Goal: Task Accomplishment & Management: Manage account settings

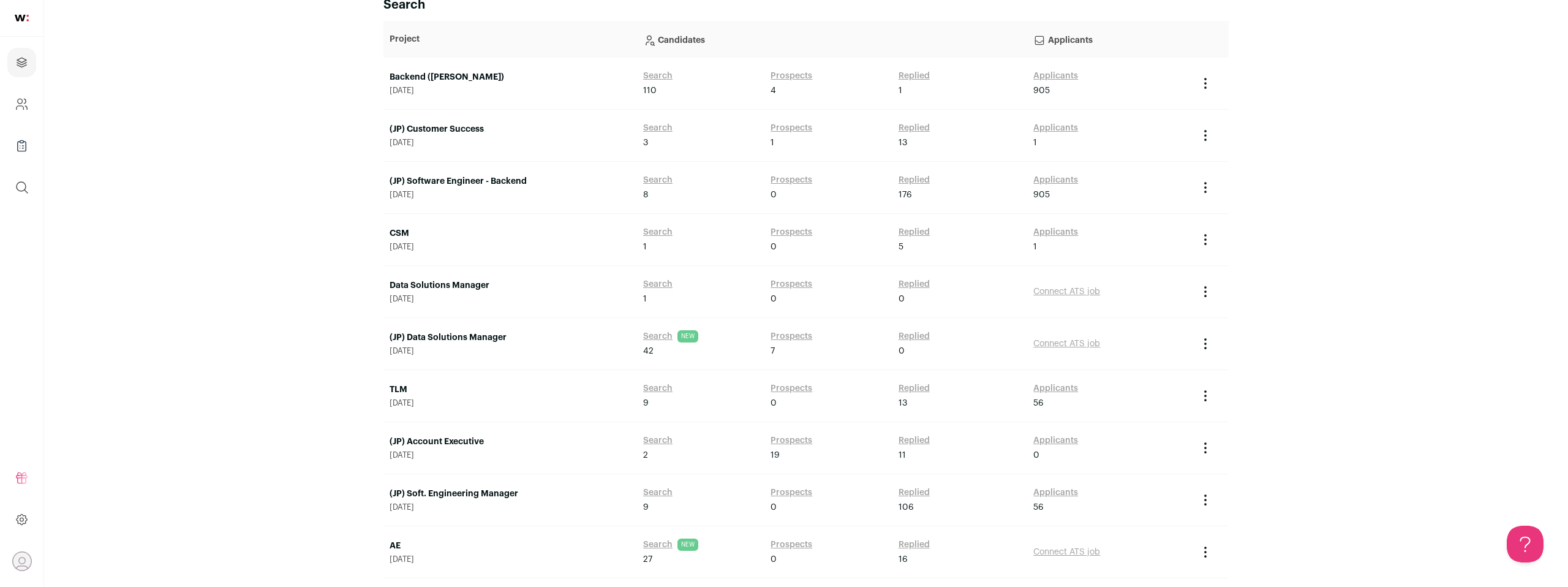
scroll to position [267, 0]
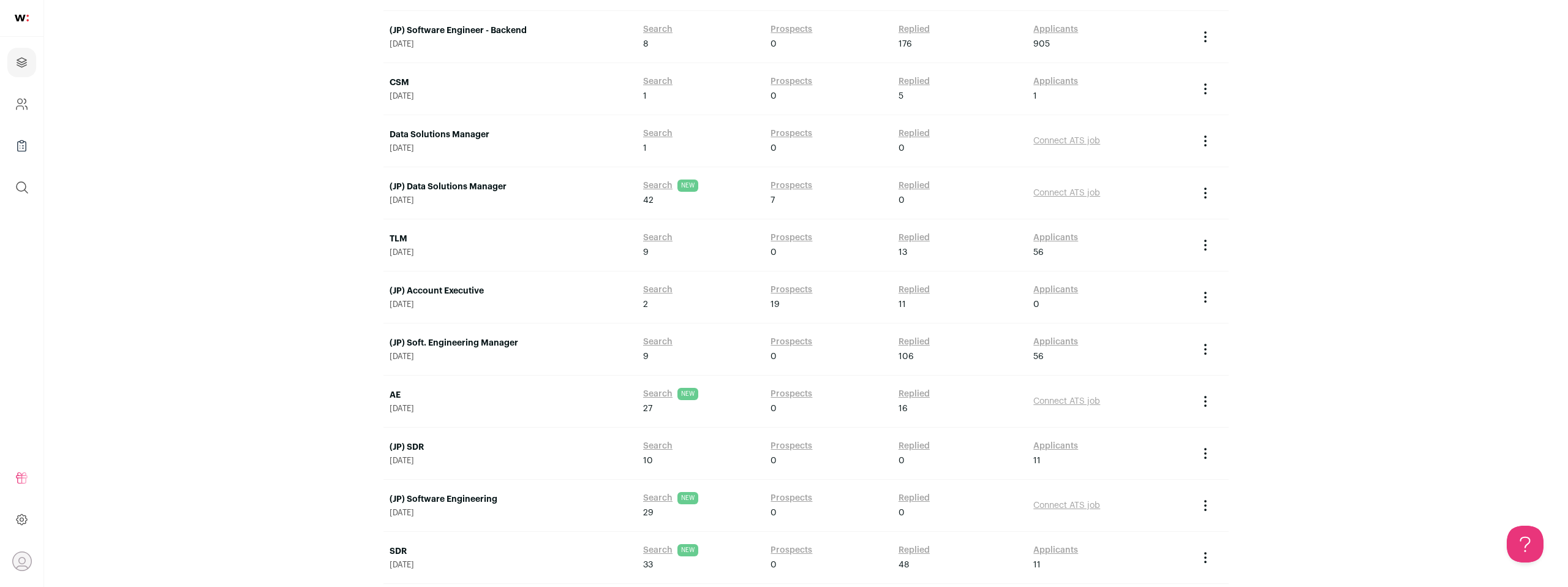
click at [489, 346] on link "(JP) Soft. Engineering Manager" at bounding box center [510, 343] width 241 height 12
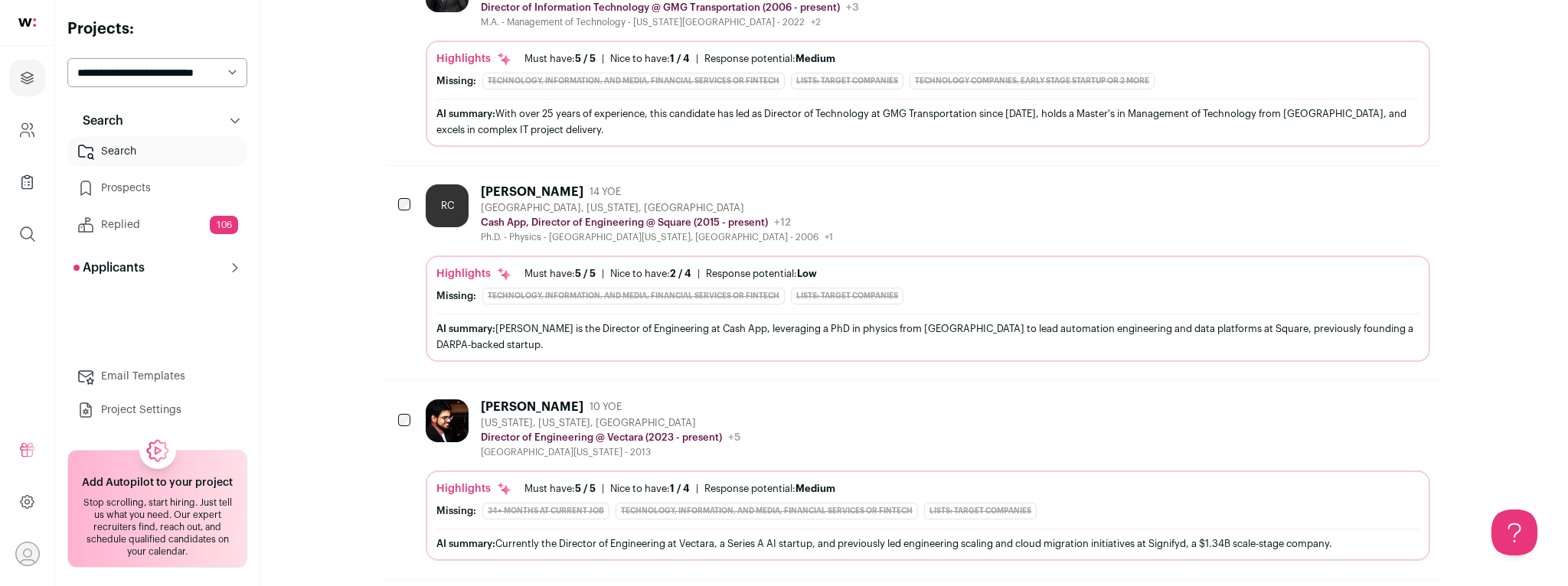
scroll to position [423, 0]
click at [849, 193] on div "[PERSON_NAME] [PERSON_NAME] 14 YOE [GEOGRAPHIC_DATA], [US_STATE], [GEOGRAPHIC_D…" at bounding box center [928, 214] width 1005 height 59
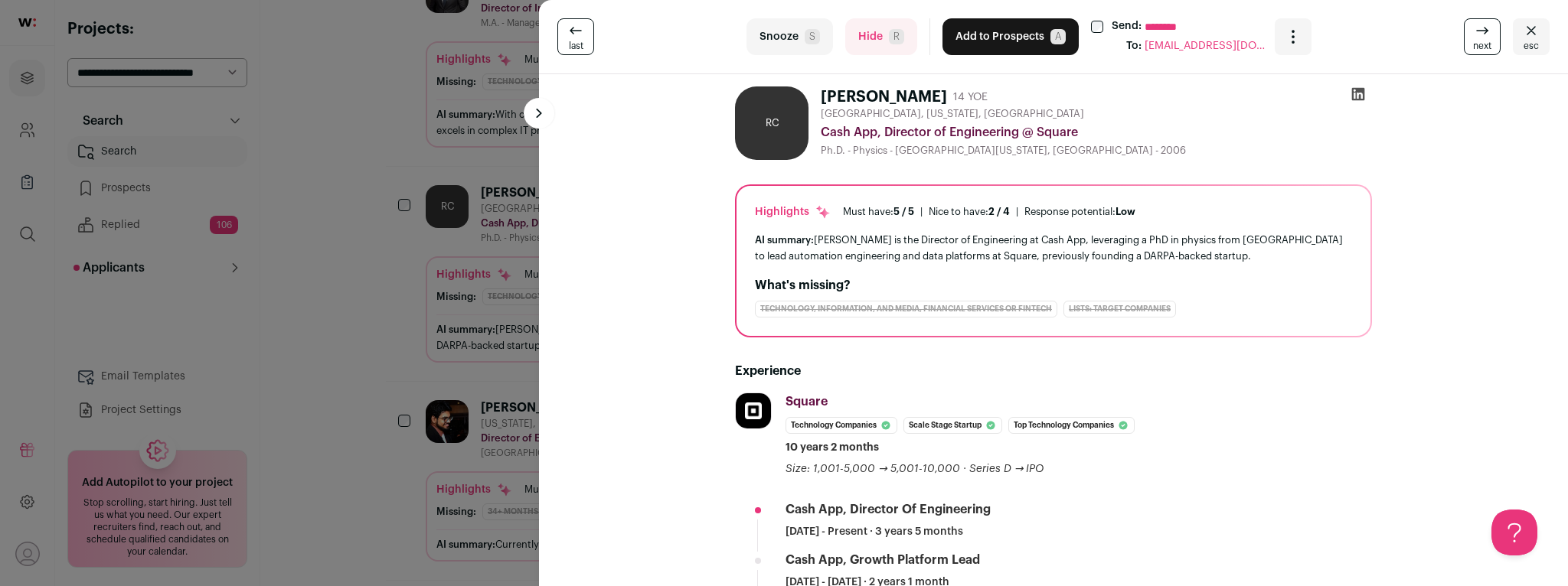
click at [381, 331] on div "last Snooze S Hide R Add to Prospects A Send: ******** To: [EMAIL_ADDRESS][DOMA…" at bounding box center [784, 293] width 1568 height 586
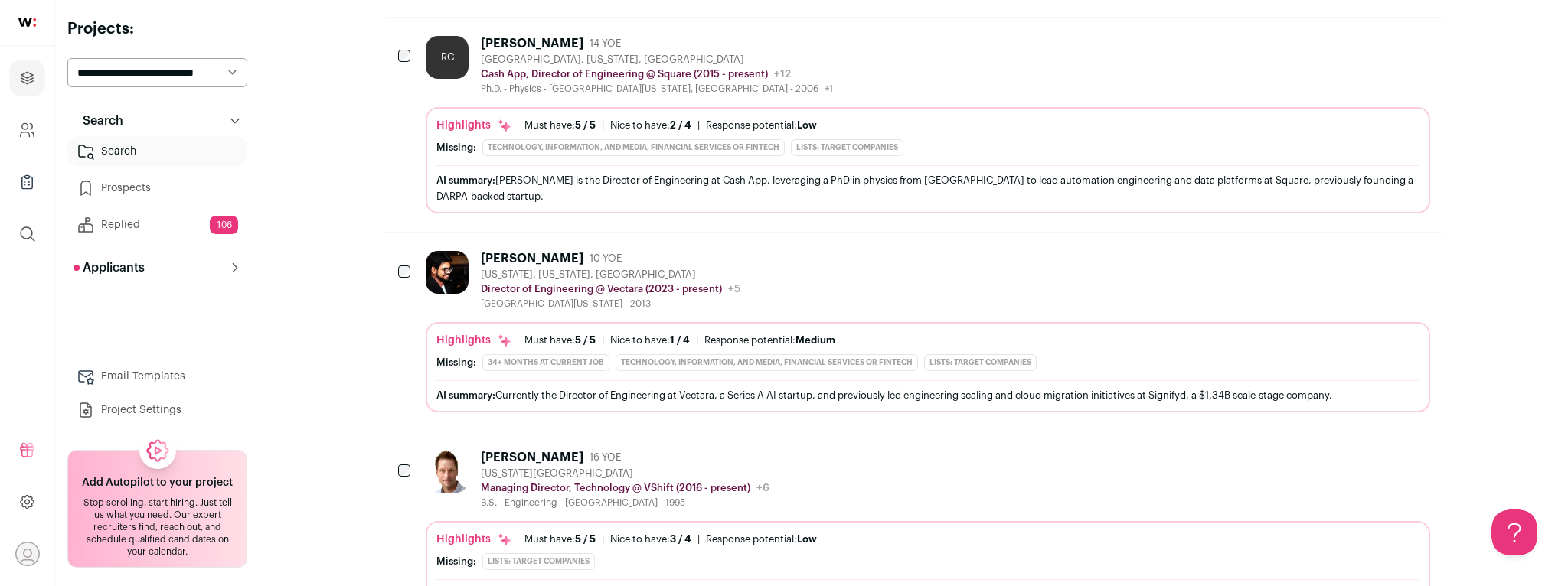
scroll to position [572, 0]
click at [785, 263] on div "[PERSON_NAME] 10 YOE [US_STATE], [US_STATE], [GEOGRAPHIC_DATA] Director of Engi…" at bounding box center [928, 281] width 1005 height 59
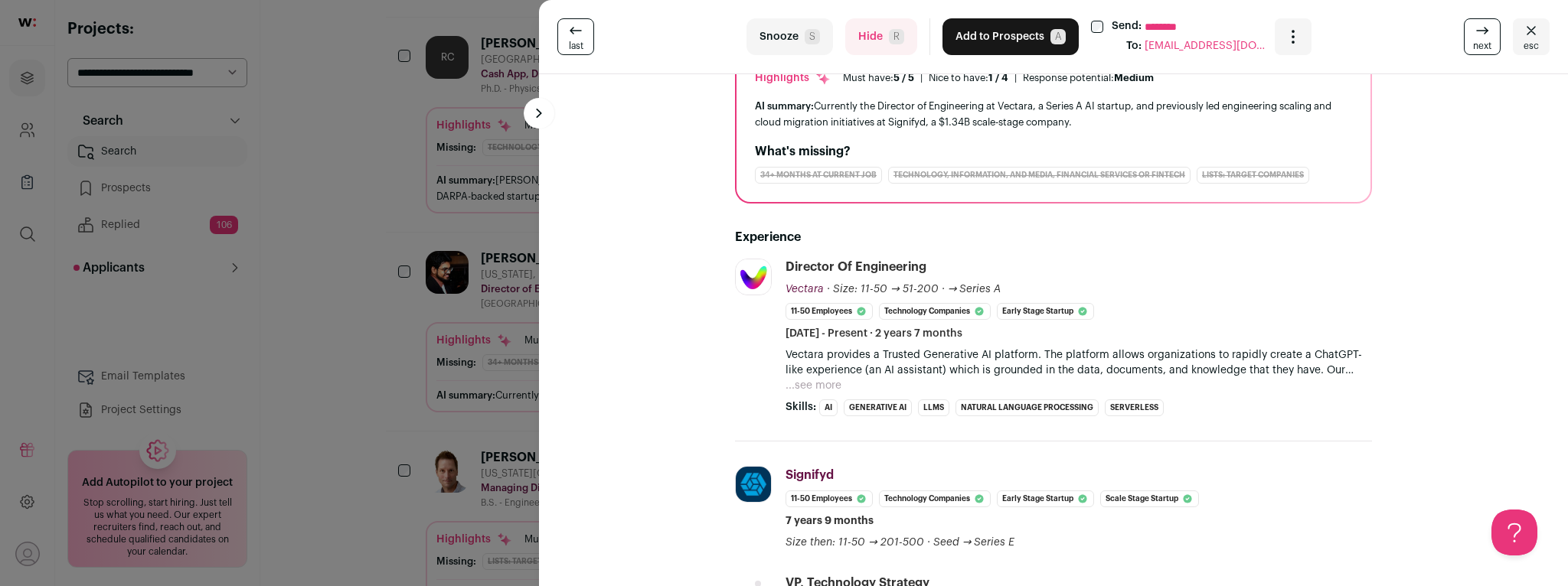
scroll to position [136, 0]
click at [830, 381] on button "...see more" at bounding box center [814, 383] width 56 height 15
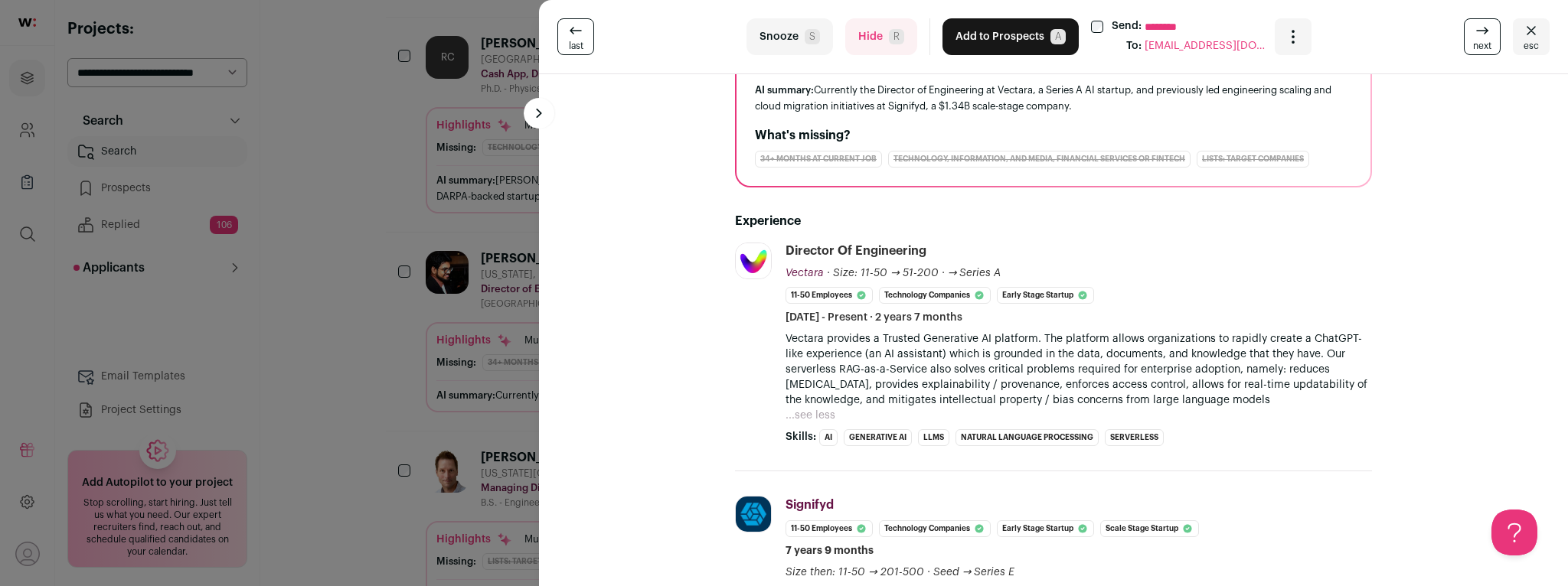
scroll to position [0, 0]
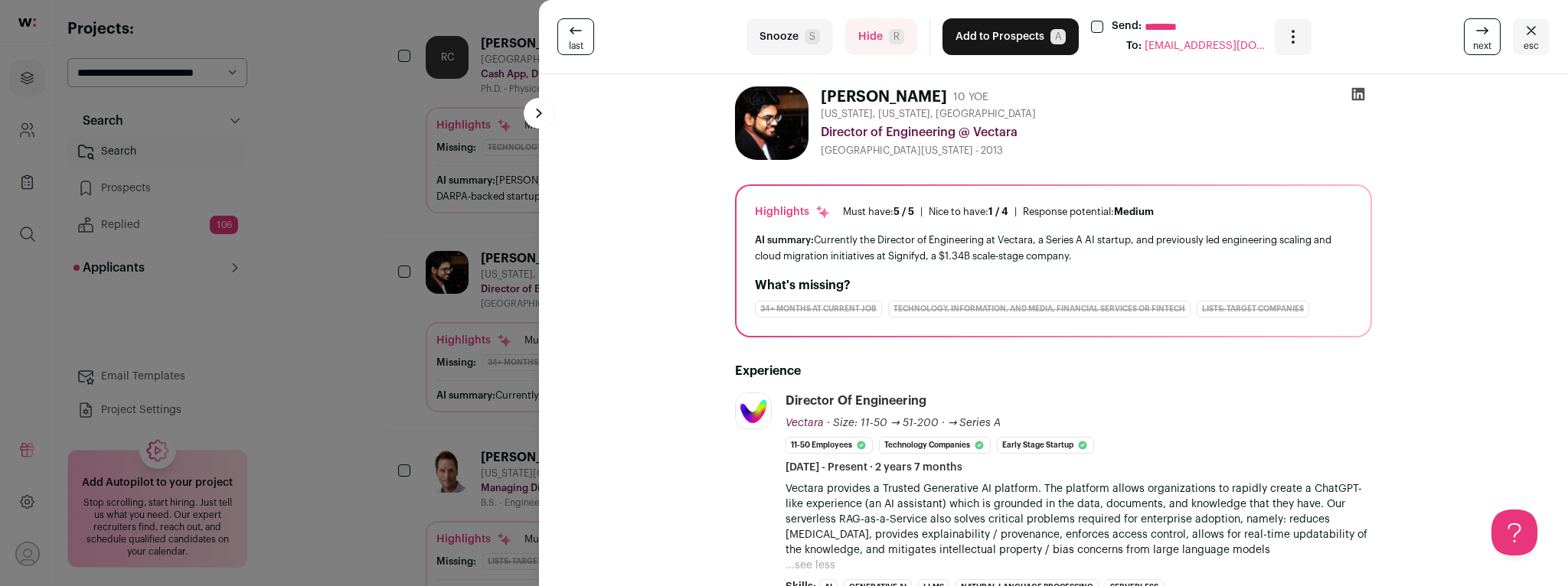
click at [1355, 100] on icon at bounding box center [1358, 94] width 13 height 13
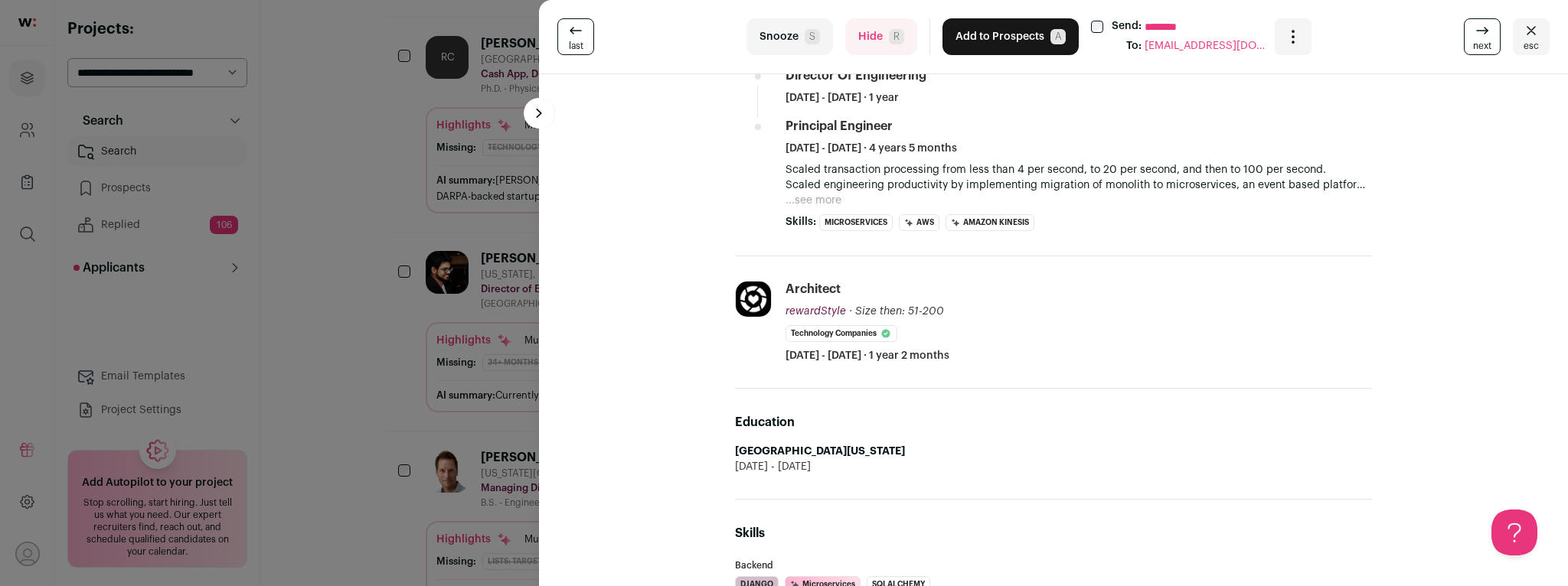
scroll to position [885, 0]
click at [1526, 41] on span "esc" at bounding box center [1531, 45] width 15 height 12
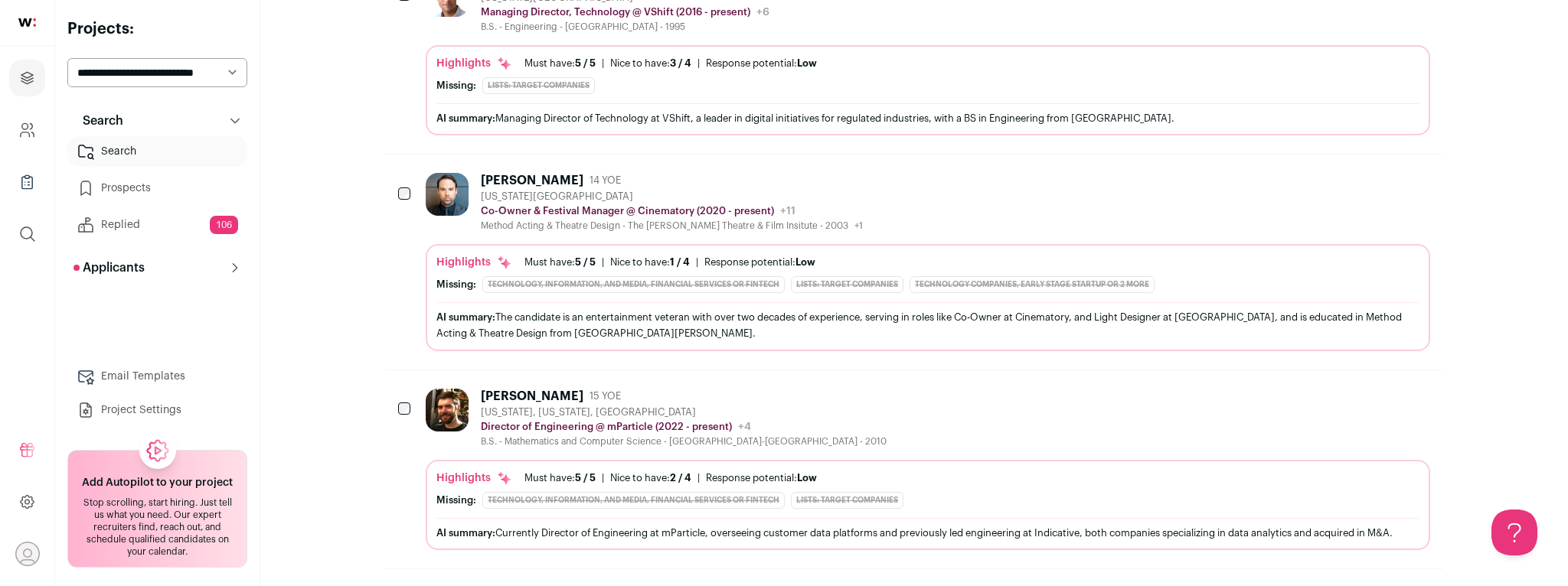
scroll to position [1053, 0]
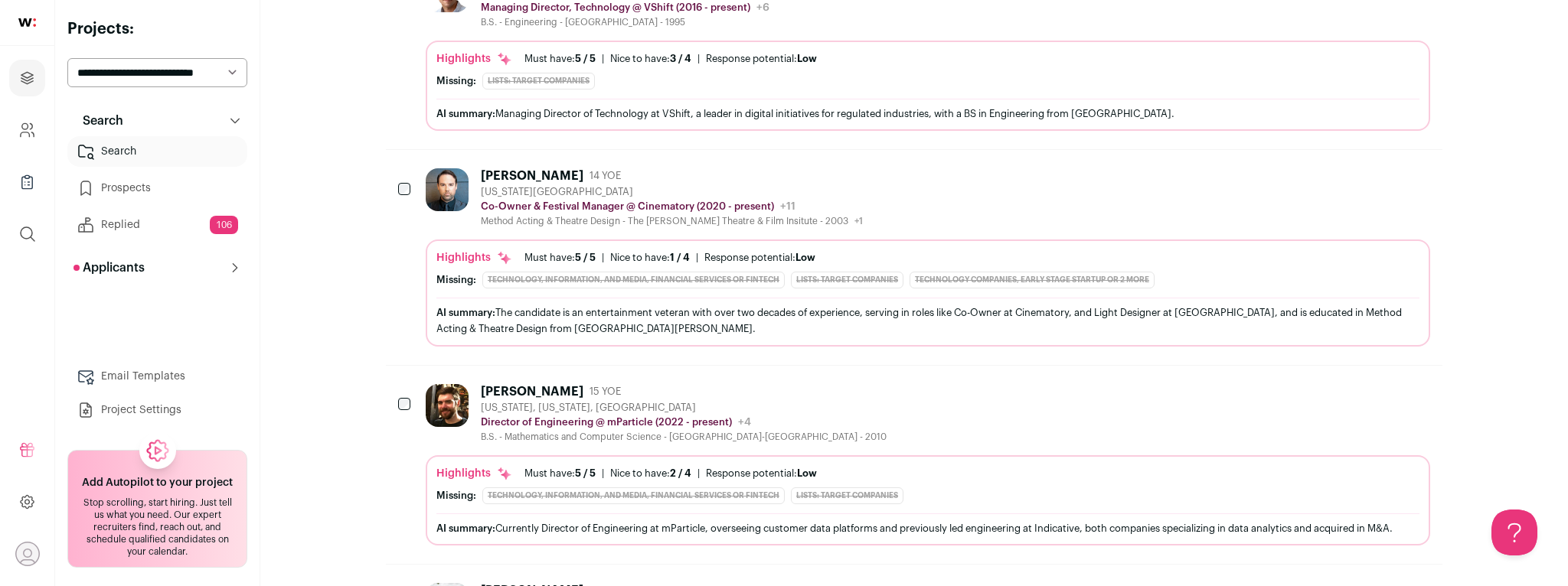
click at [840, 384] on div "[PERSON_NAME] 15 YOE [US_STATE], [US_STATE], [GEOGRAPHIC_DATA] Director of Engi…" at bounding box center [928, 414] width 1005 height 59
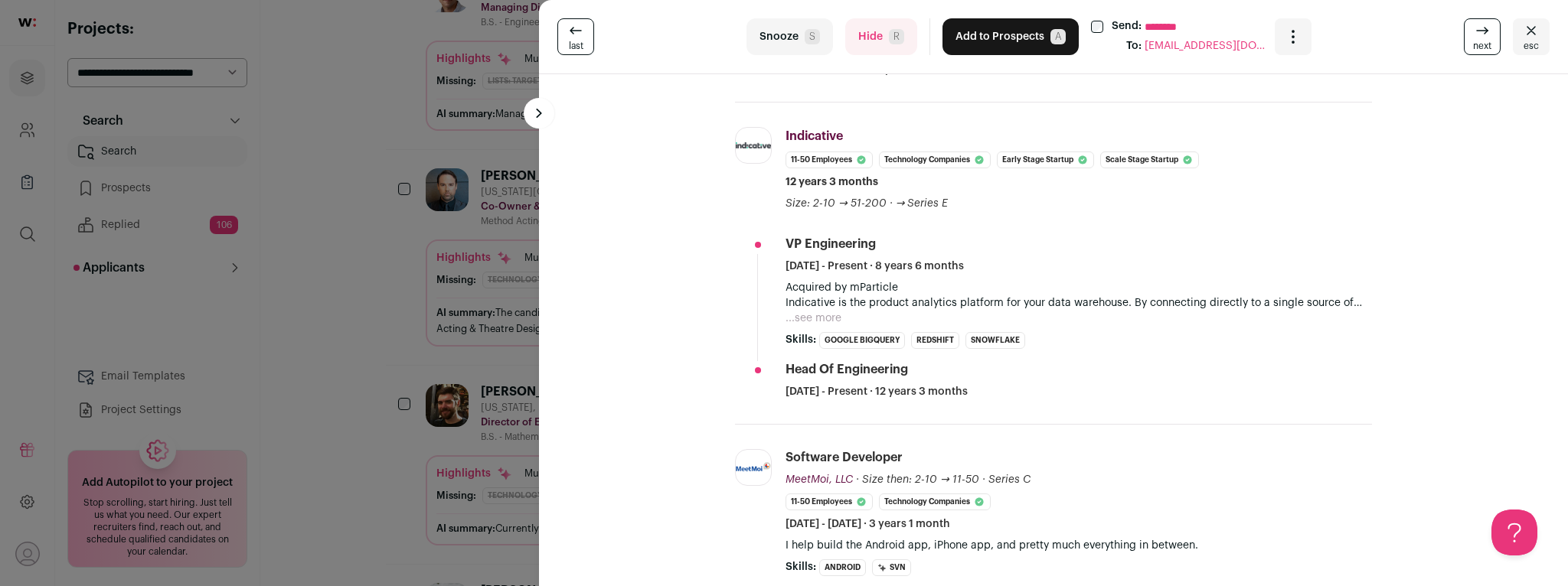
scroll to position [407, 0]
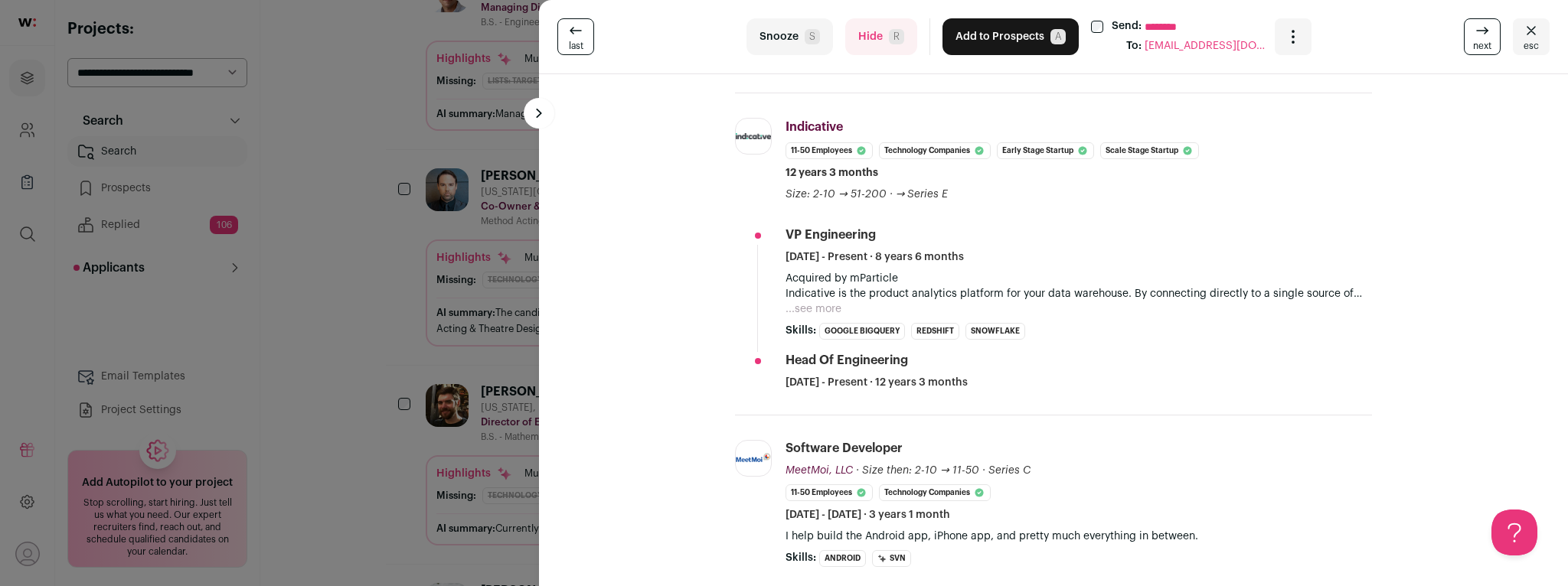
click at [798, 309] on button "...see more" at bounding box center [814, 309] width 56 height 15
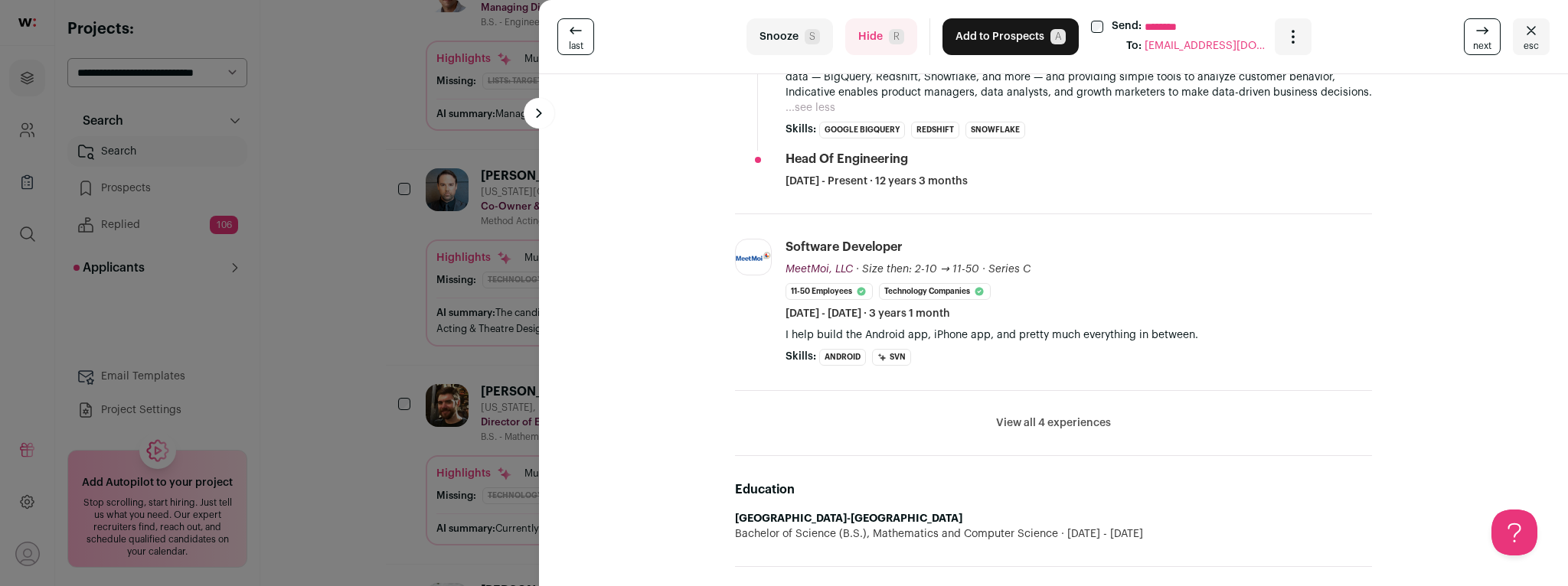
scroll to position [642, 0]
click at [1034, 412] on button "View all 4 experiences" at bounding box center [1054, 419] width 115 height 15
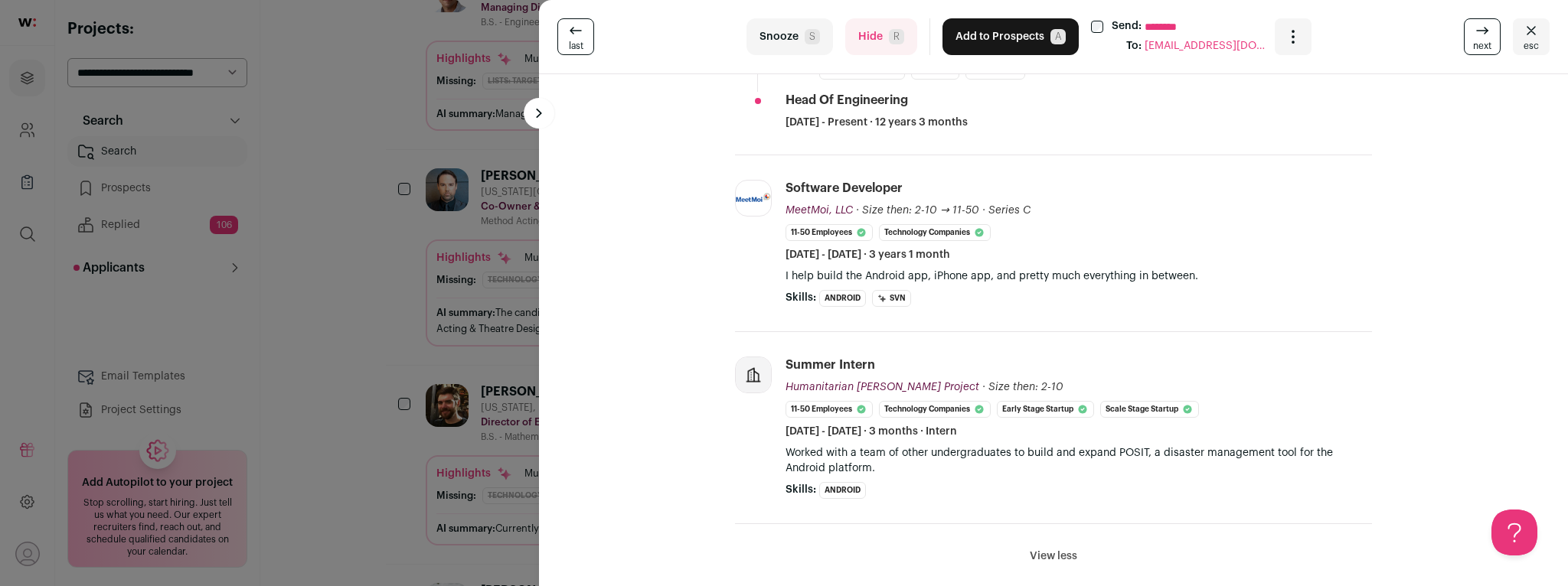
scroll to position [0, 0]
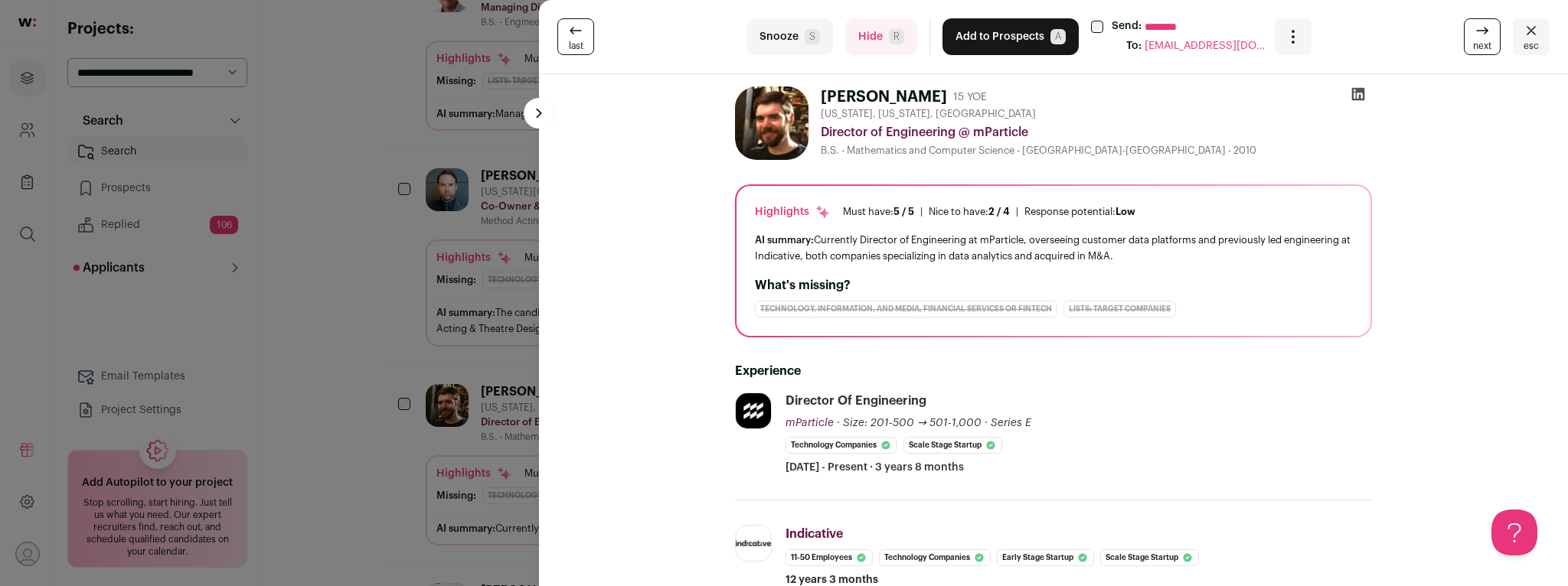
click at [1358, 99] on icon at bounding box center [1358, 94] width 13 height 13
click at [1534, 41] on span "esc" at bounding box center [1531, 45] width 15 height 12
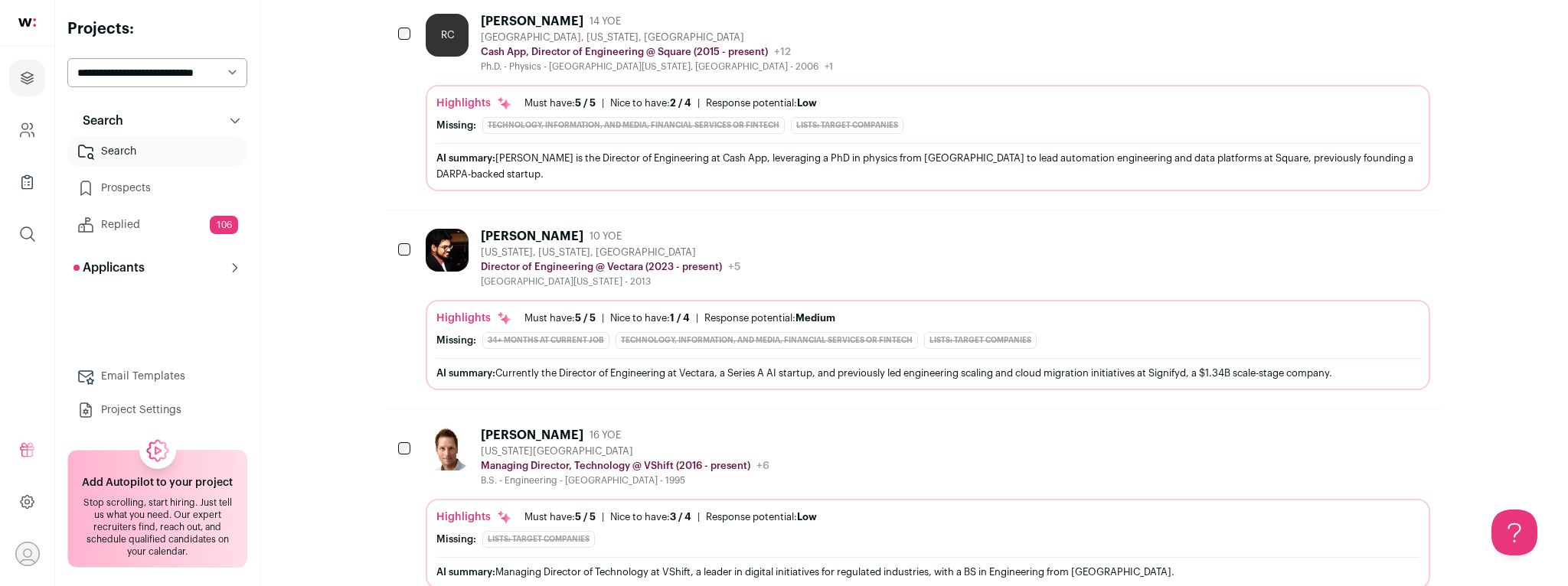
scroll to position [194, 0]
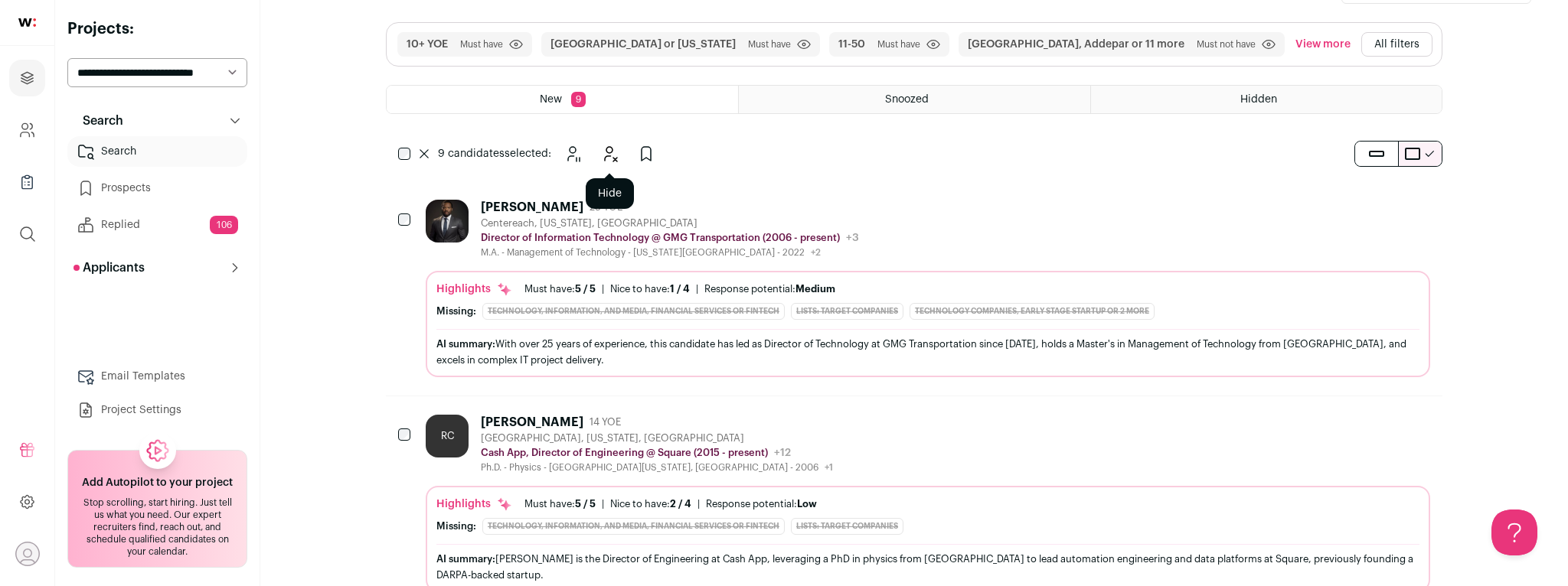
click at [607, 150] on icon "Hide" at bounding box center [610, 154] width 12 height 14
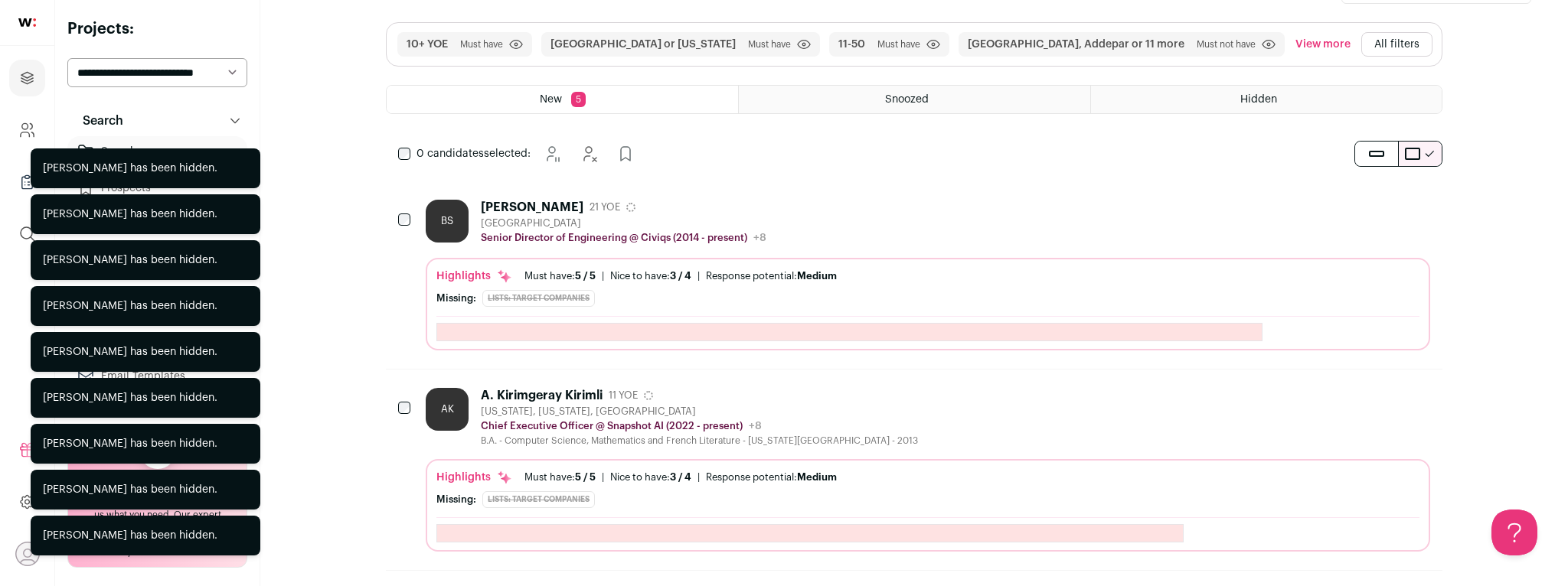
scroll to position [0, 0]
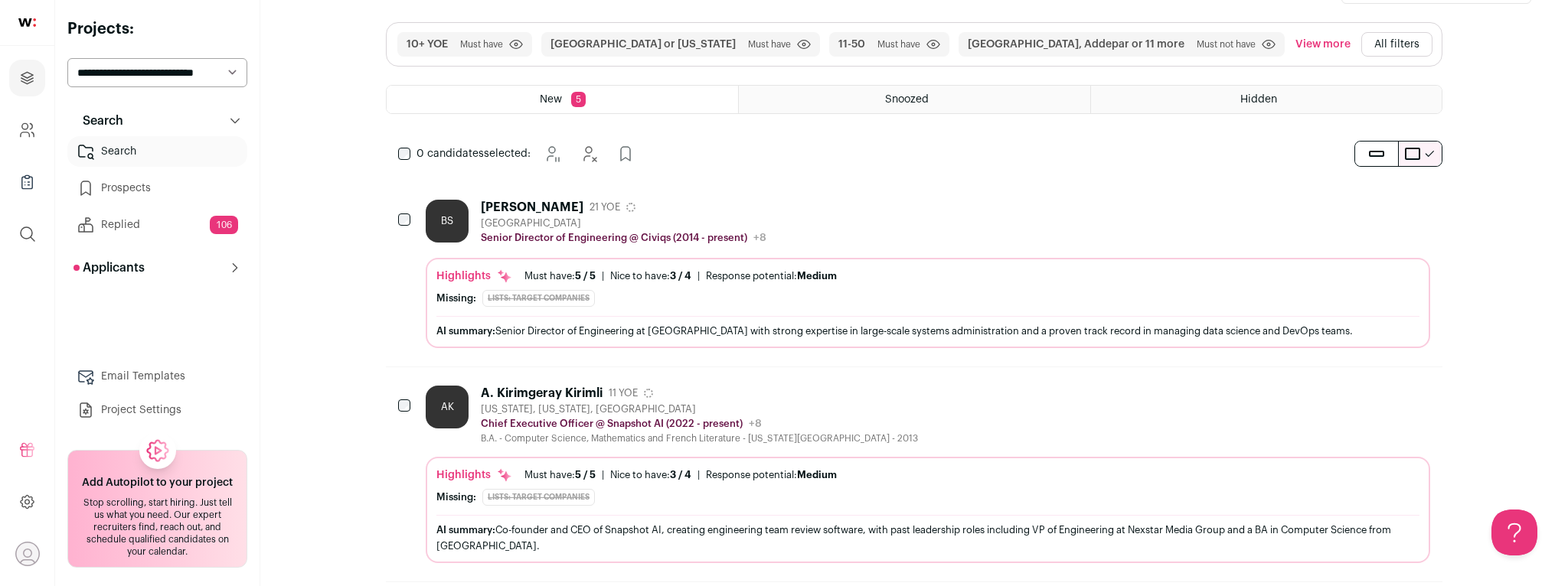
click at [711, 207] on div "[PERSON_NAME] 21 YOE" at bounding box center [624, 207] width 286 height 15
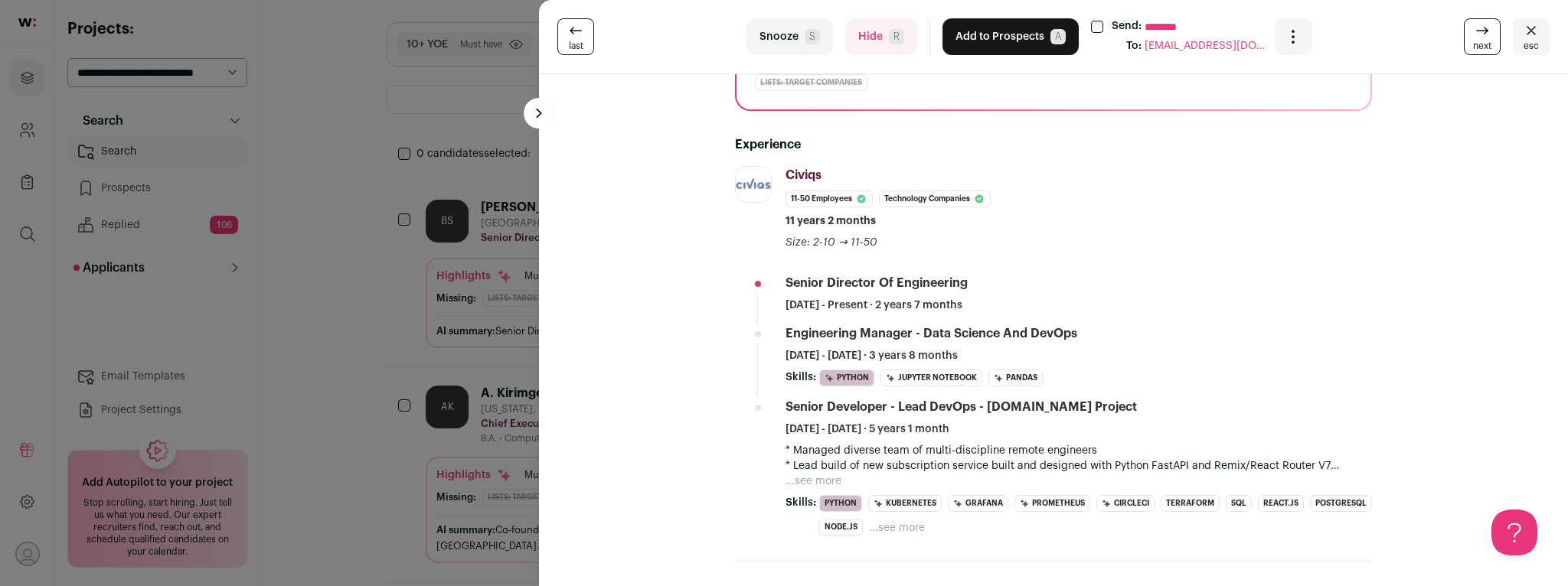
scroll to position [226, 0]
click at [889, 33] on span "R" at bounding box center [896, 36] width 15 height 15
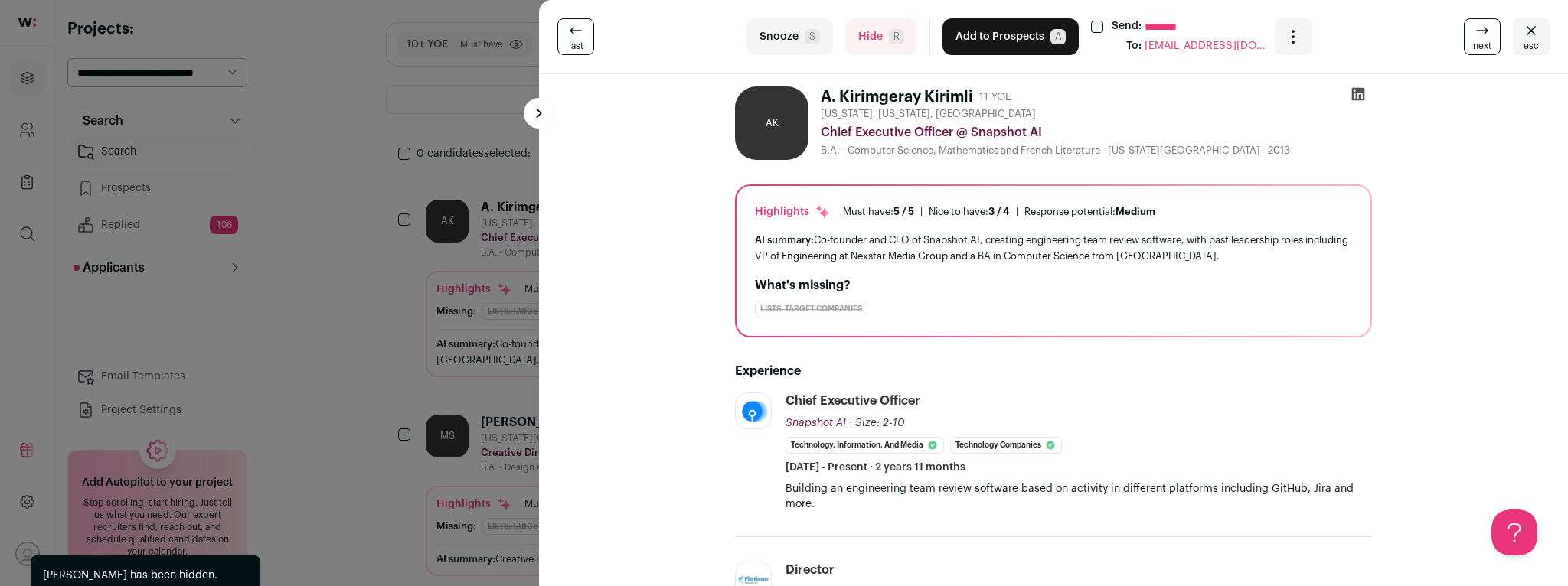
click at [378, 339] on div "last Snooze S Hide R Add to Prospects A Send: ******** To: [EMAIL_ADDRESS][DOMA…" at bounding box center [784, 293] width 1568 height 586
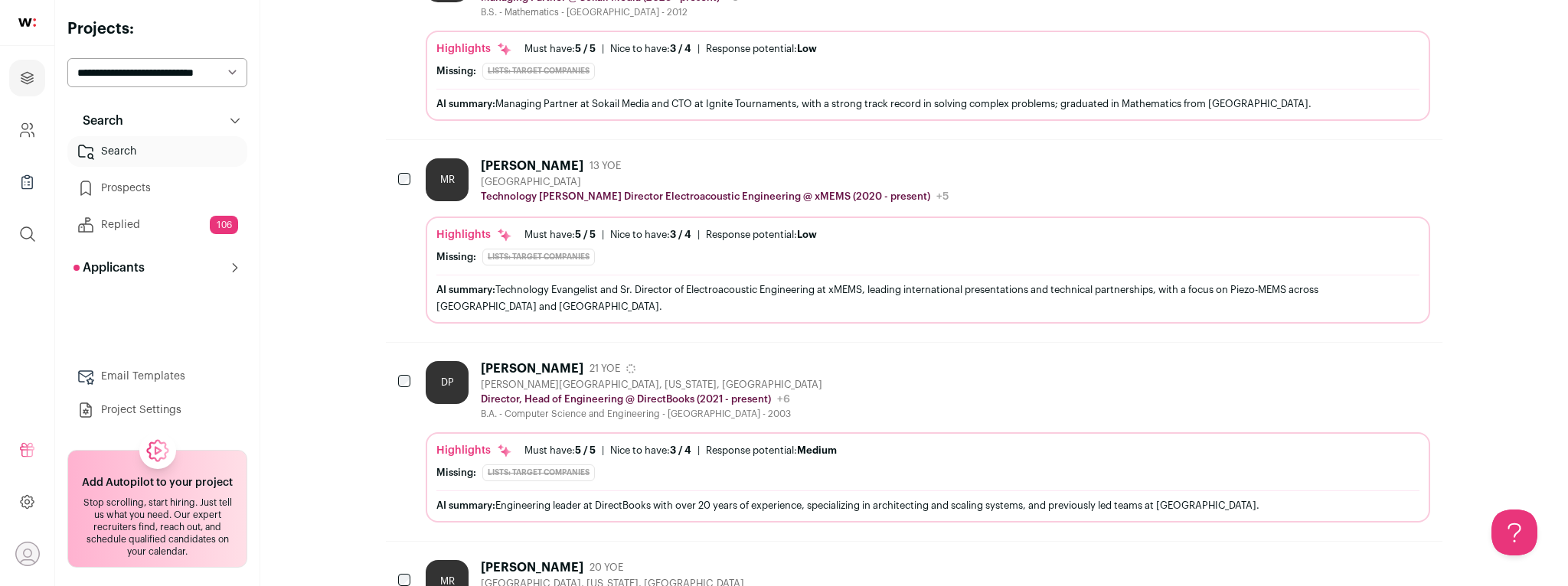
scroll to position [1445, 0]
click at [865, 361] on div "DP [PERSON_NAME] 21 [PERSON_NAME][GEOGRAPHIC_DATA], [US_STATE], [GEOGRAPHIC_DAT…" at bounding box center [928, 391] width 1005 height 59
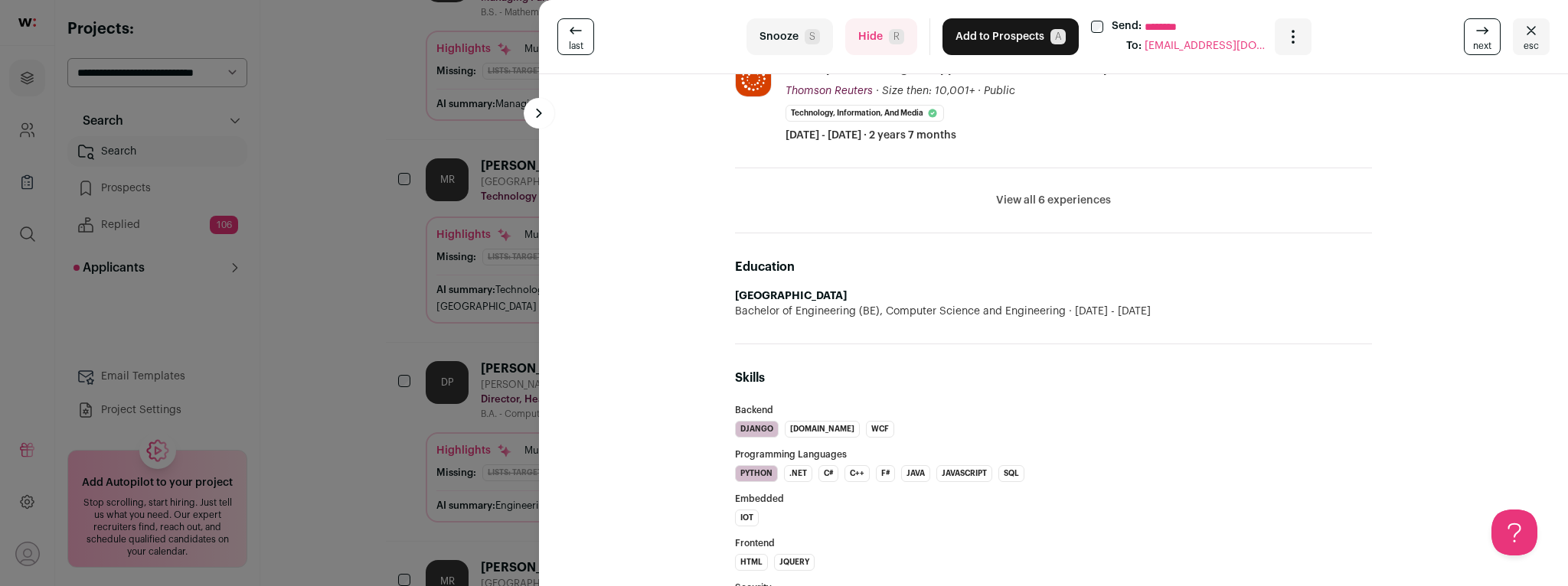
scroll to position [666, 0]
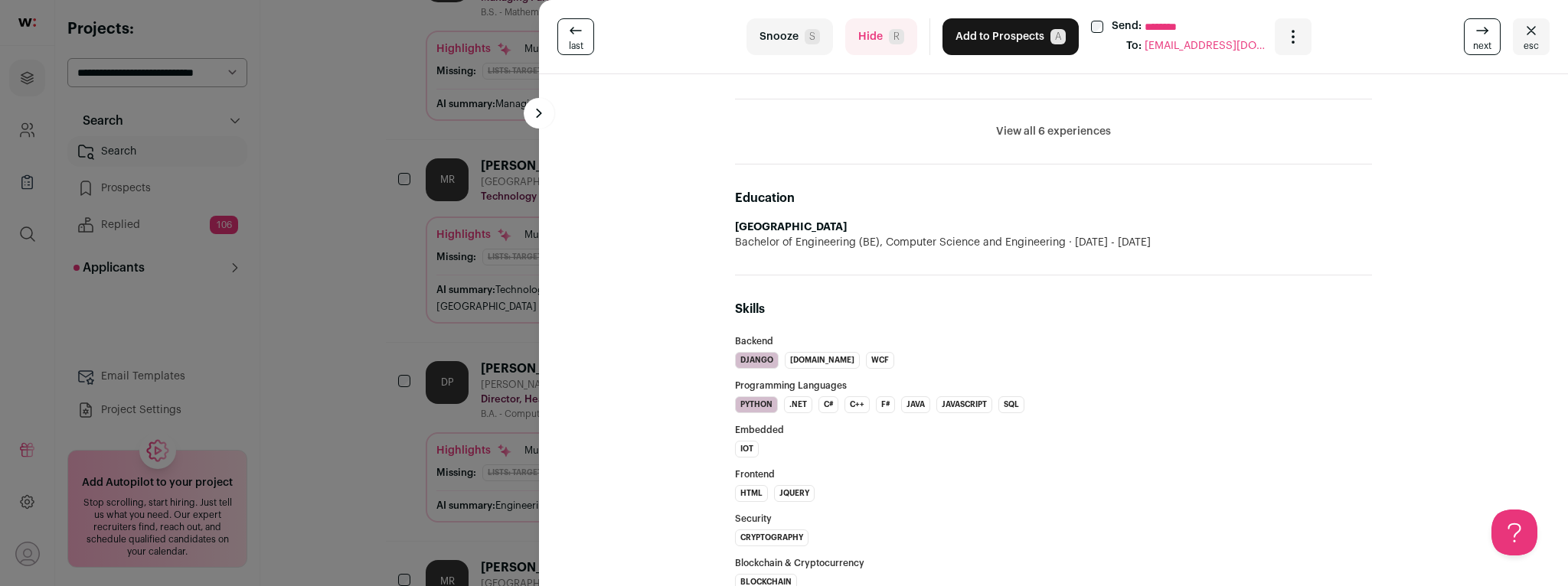
click at [1051, 131] on button "View all 6 experiences" at bounding box center [1054, 132] width 115 height 15
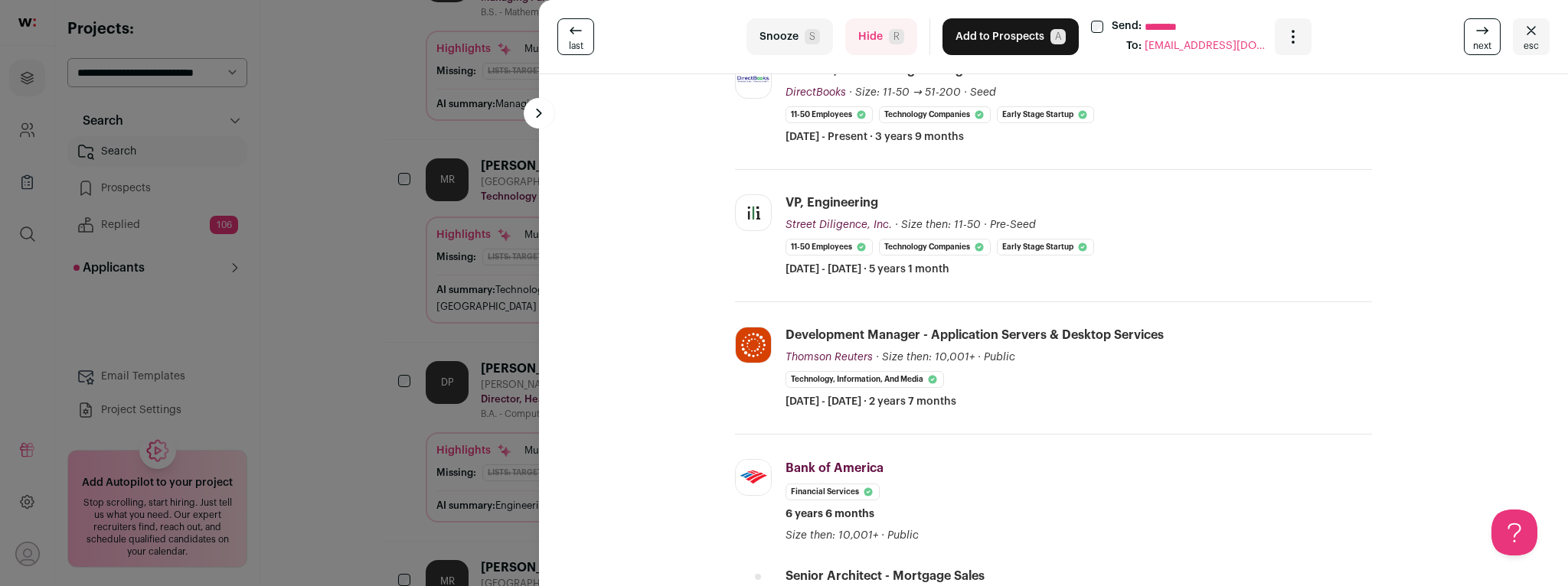
scroll to position [0, 0]
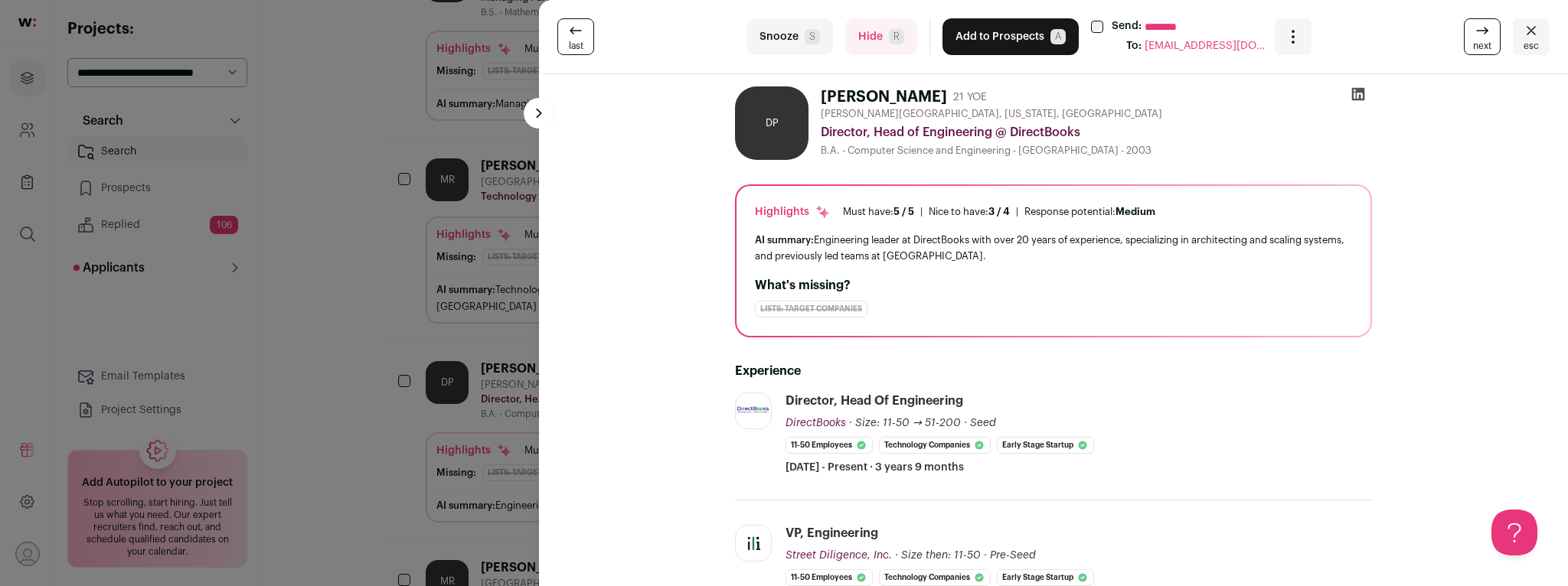
click at [1356, 97] on icon at bounding box center [1358, 94] width 13 height 13
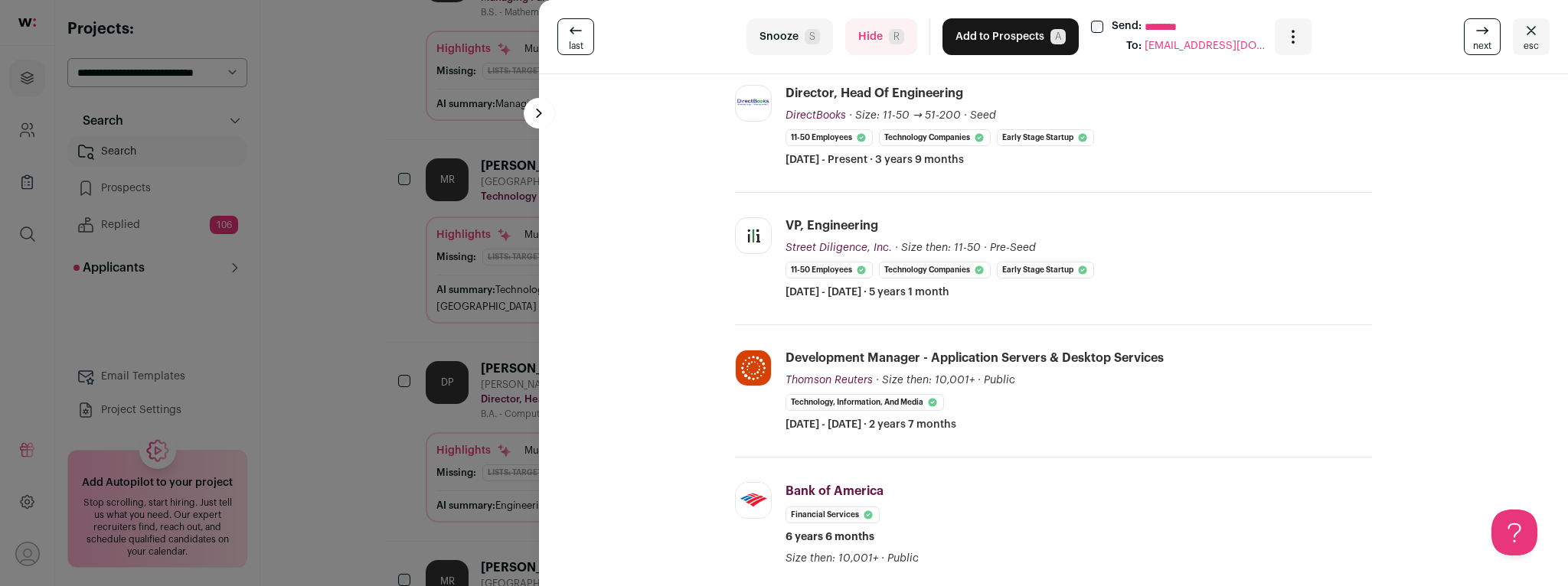
scroll to position [309, 0]
click at [389, 285] on div "last Snooze S Hide R Add to Prospects A Send: ******** To: [EMAIL_ADDRESS][DOMA…" at bounding box center [784, 293] width 1568 height 586
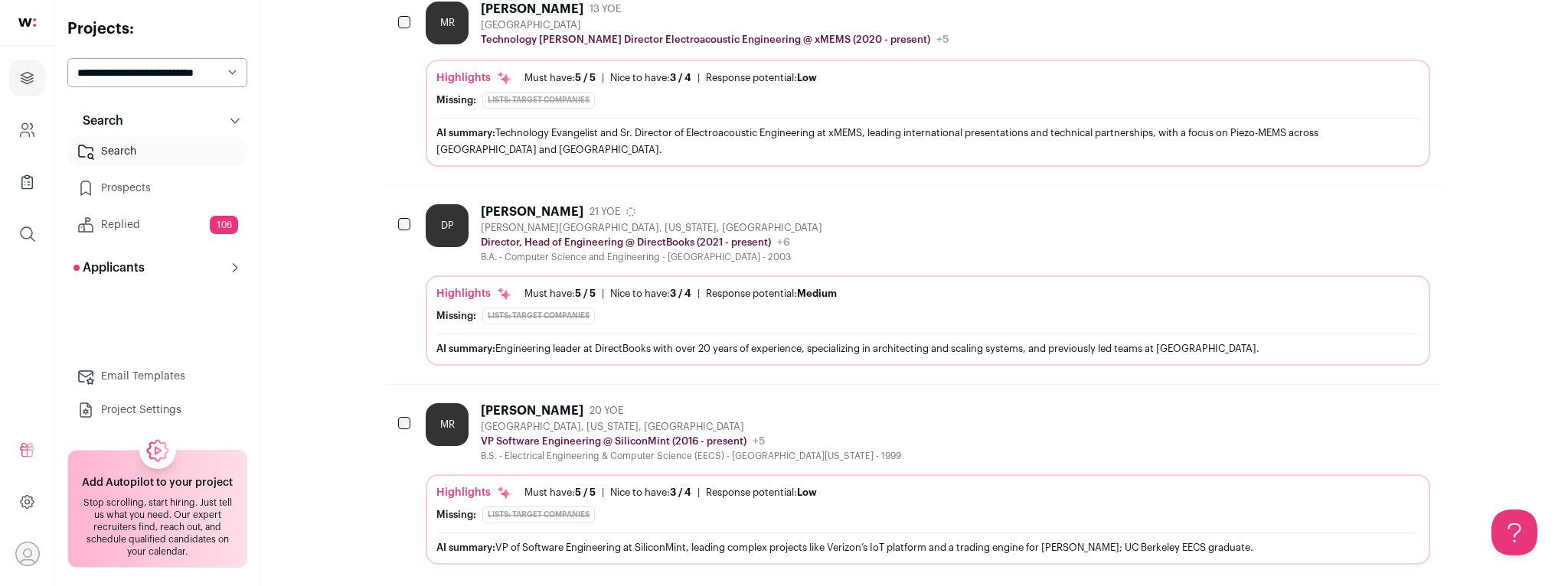
scroll to position [1638, 0]
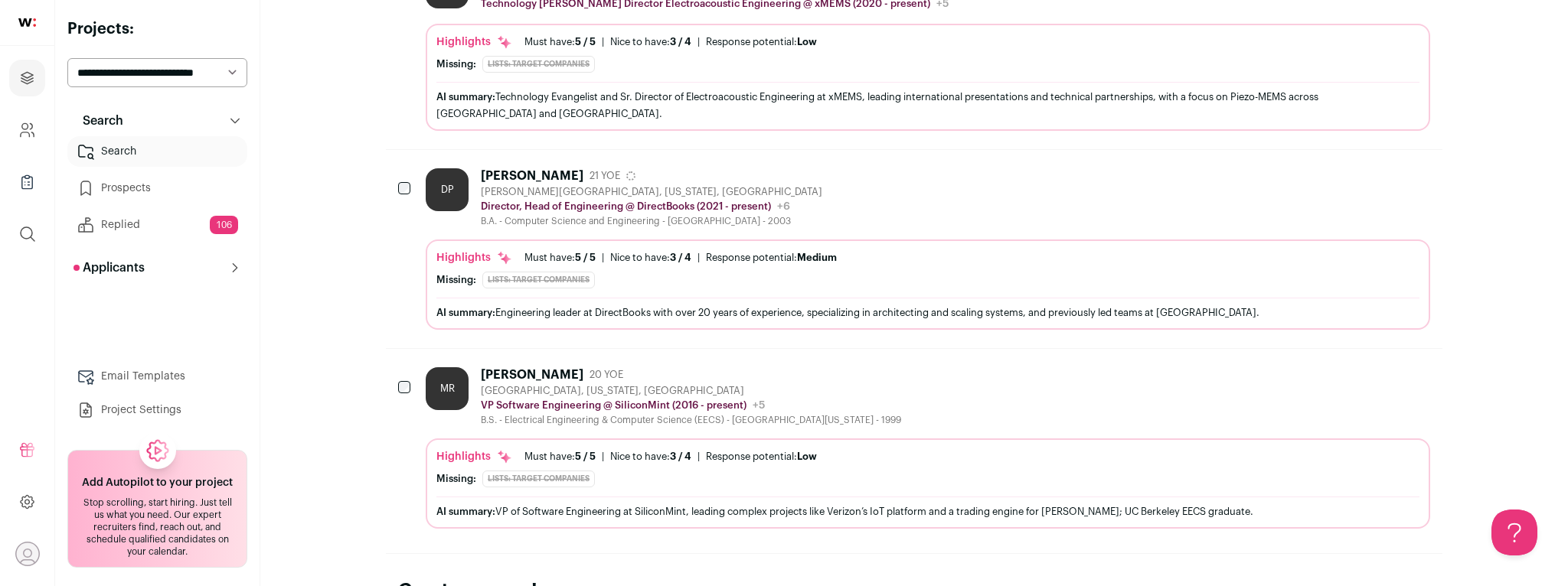
click at [841, 368] on div "[PERSON_NAME] 20 YOE" at bounding box center [691, 375] width 420 height 15
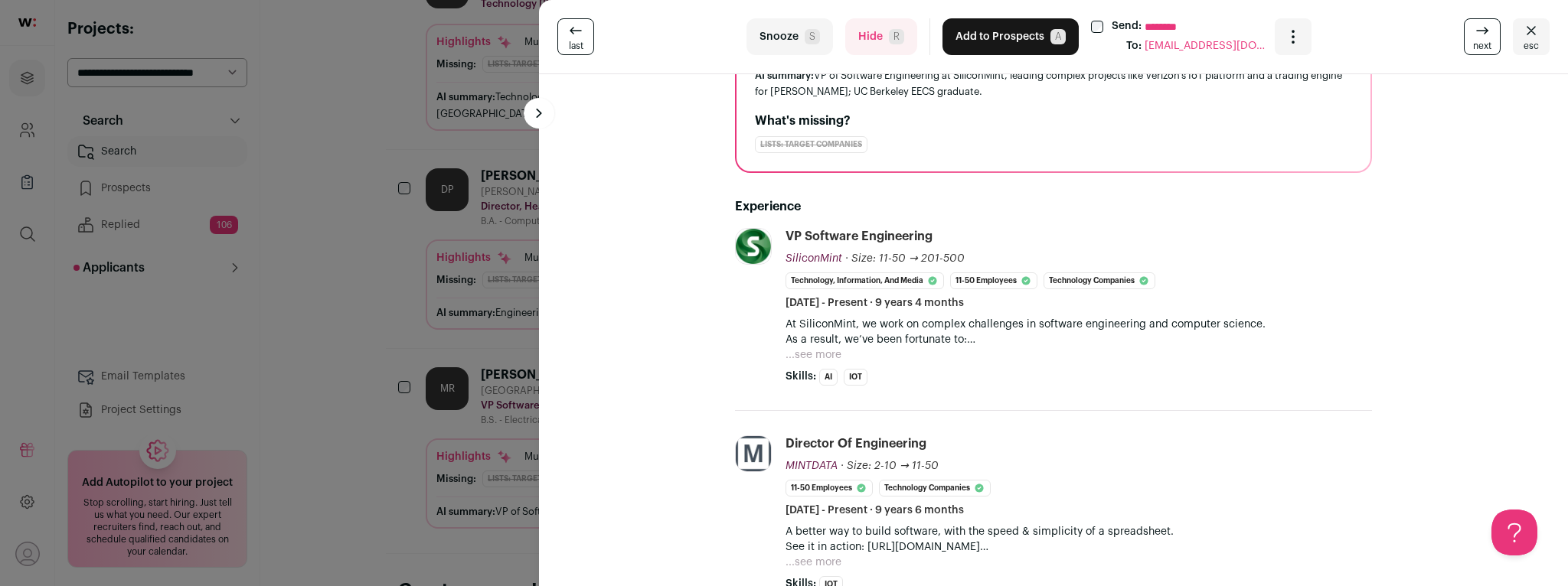
scroll to position [189, 0]
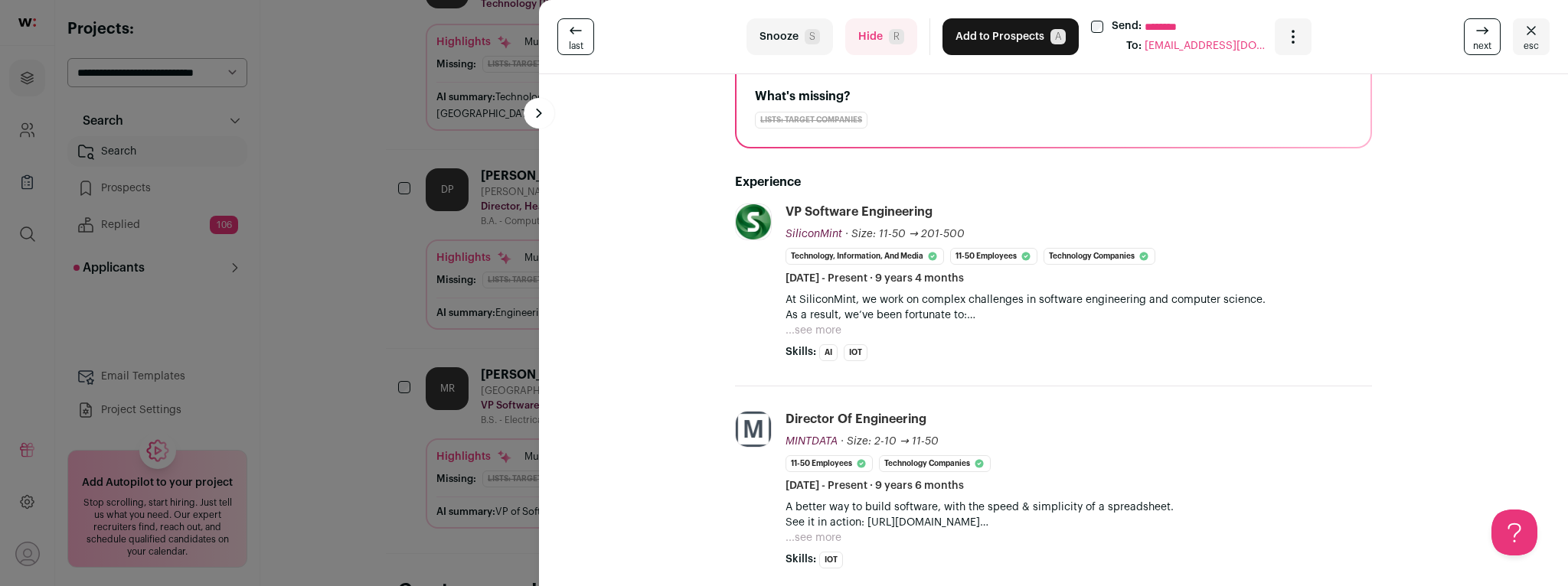
click at [816, 329] on button "...see more" at bounding box center [814, 330] width 56 height 15
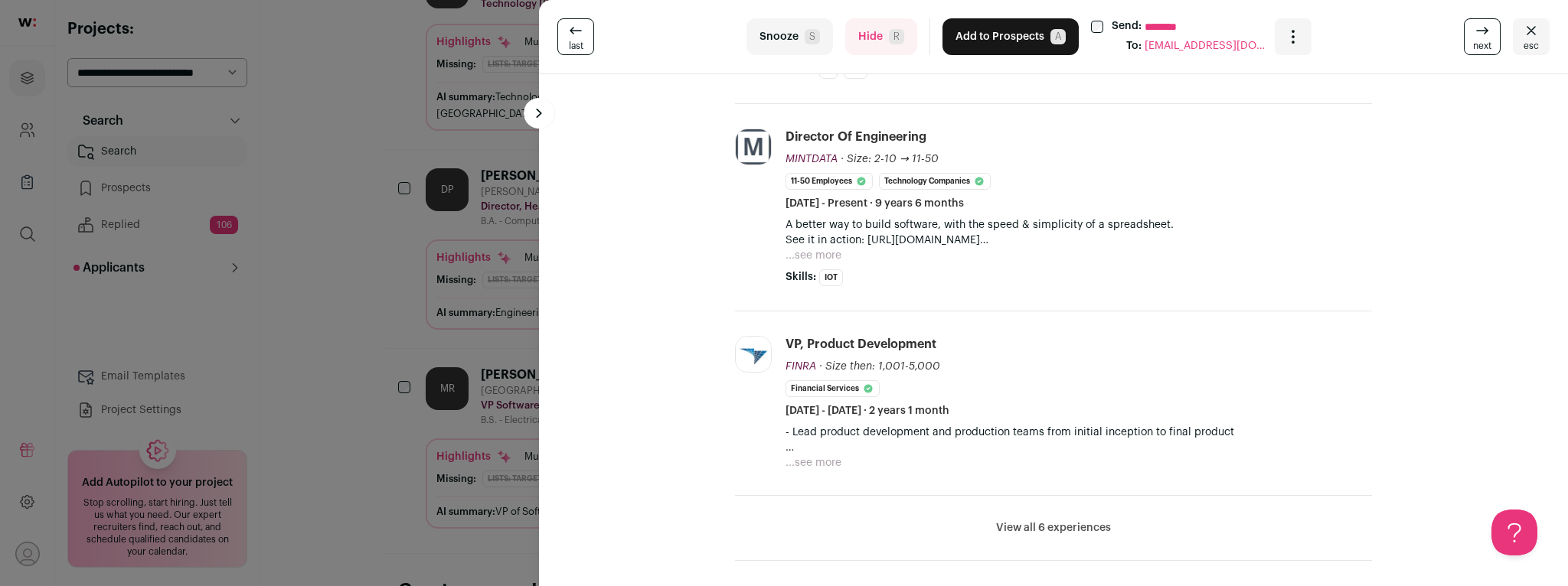
scroll to position [550, 0]
click at [812, 458] on button "...see more" at bounding box center [814, 460] width 56 height 15
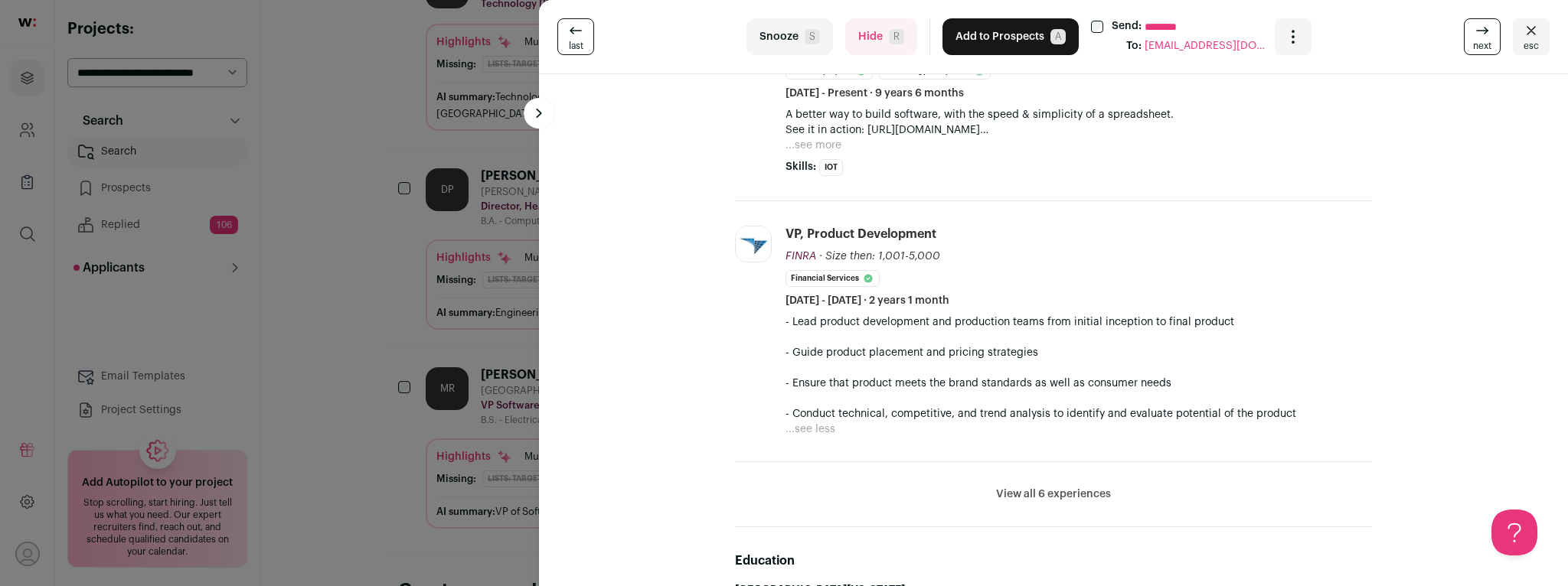
scroll to position [0, 0]
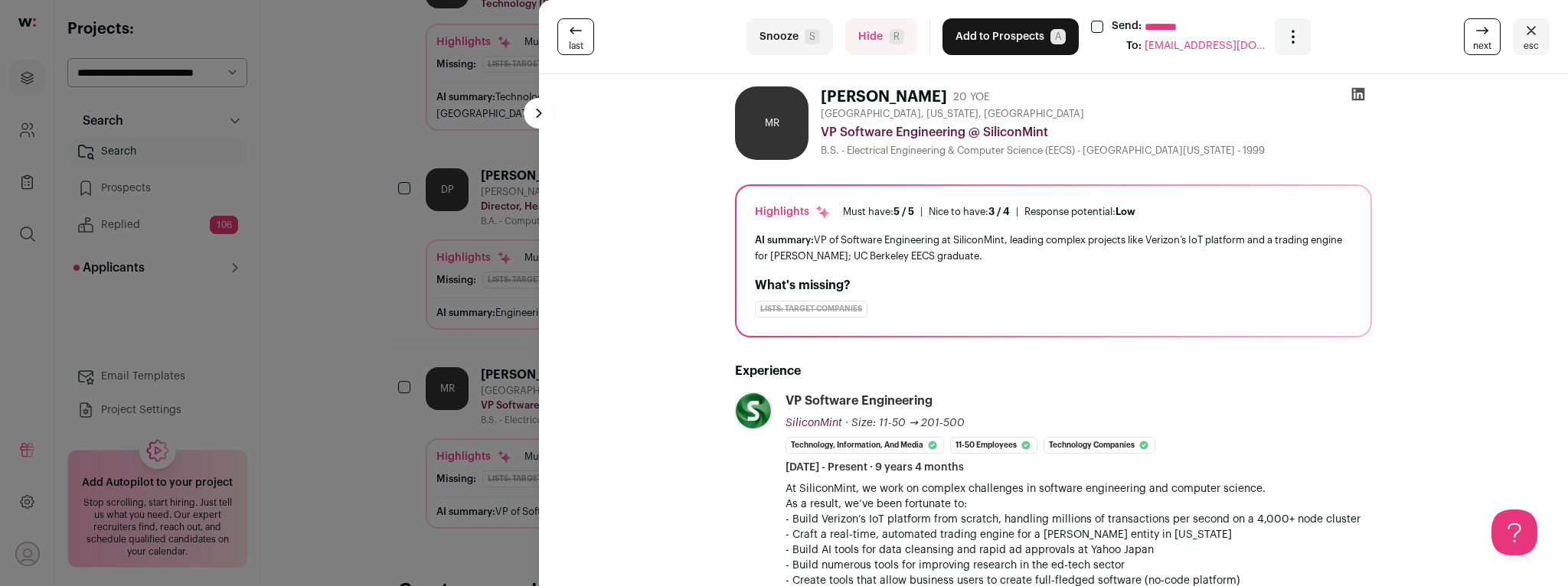
click at [396, 312] on div "last Snooze S Hide R Add to Prospects A Send: ******** To: [EMAIL_ADDRESS][DOMA…" at bounding box center [784, 293] width 1568 height 586
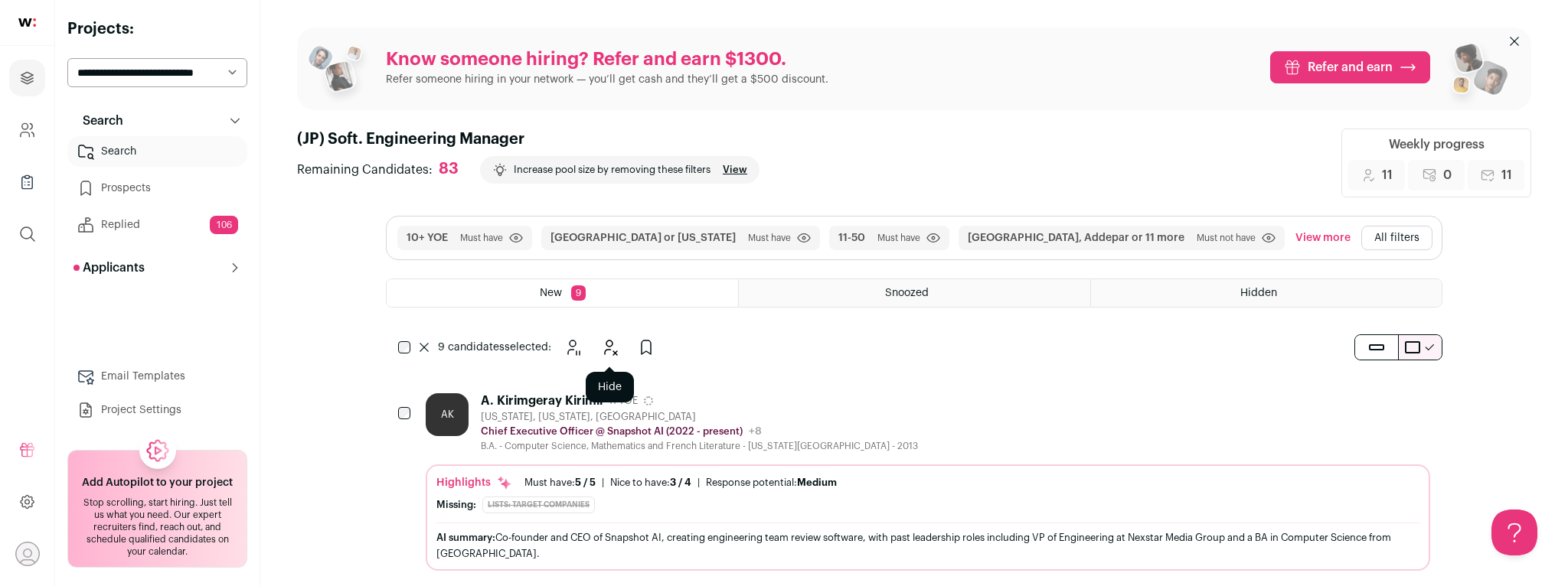
click at [613, 348] on icon "Hide" at bounding box center [609, 347] width 18 height 18
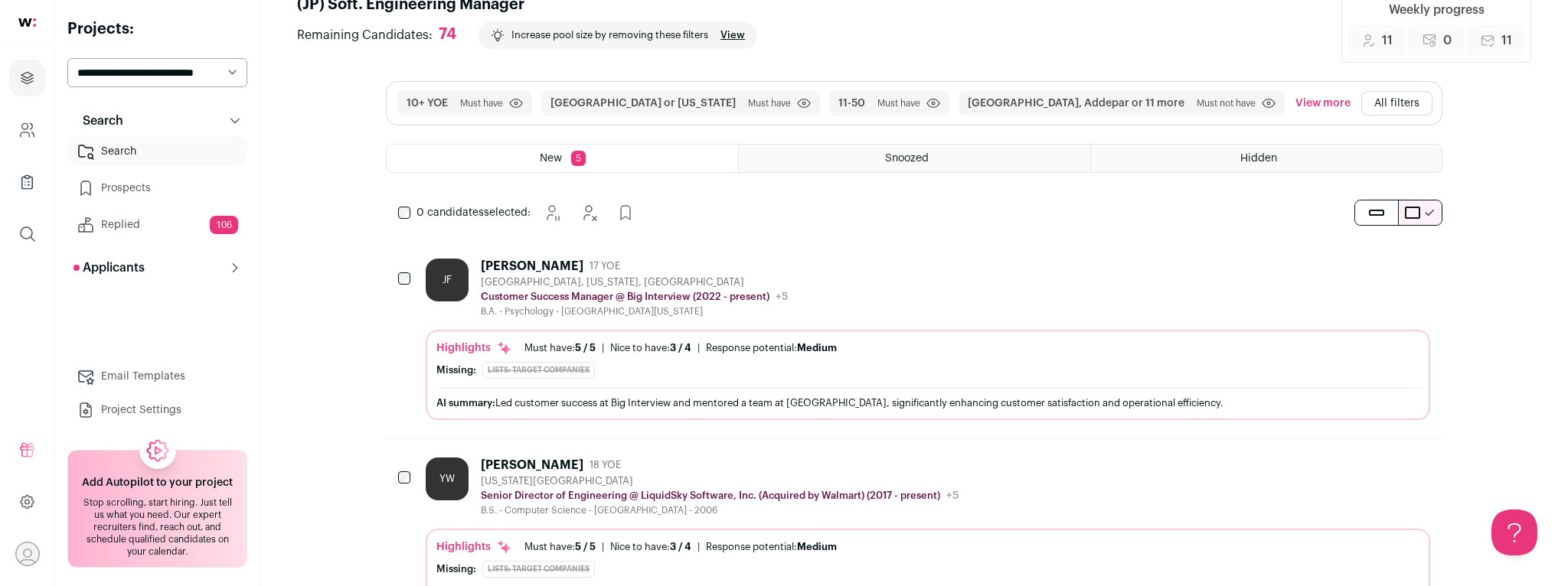
scroll to position [139, 0]
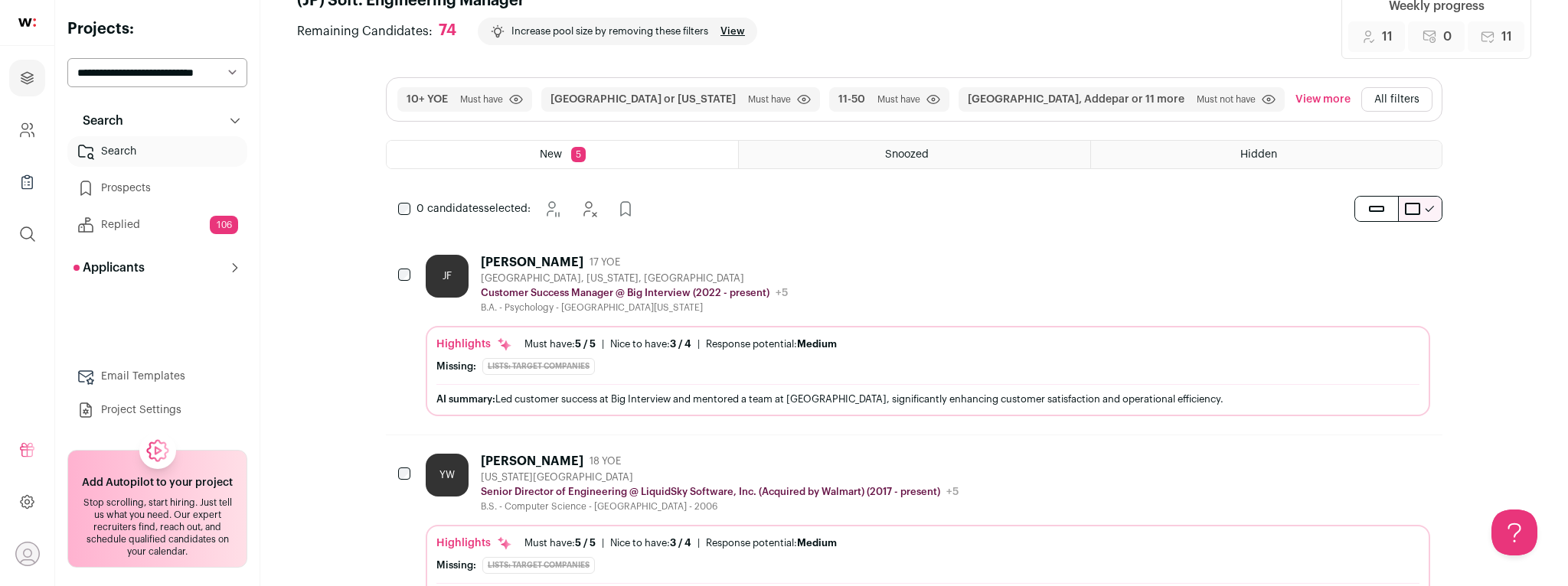
click at [744, 471] on div "[US_STATE][GEOGRAPHIC_DATA]" at bounding box center [719, 477] width 478 height 12
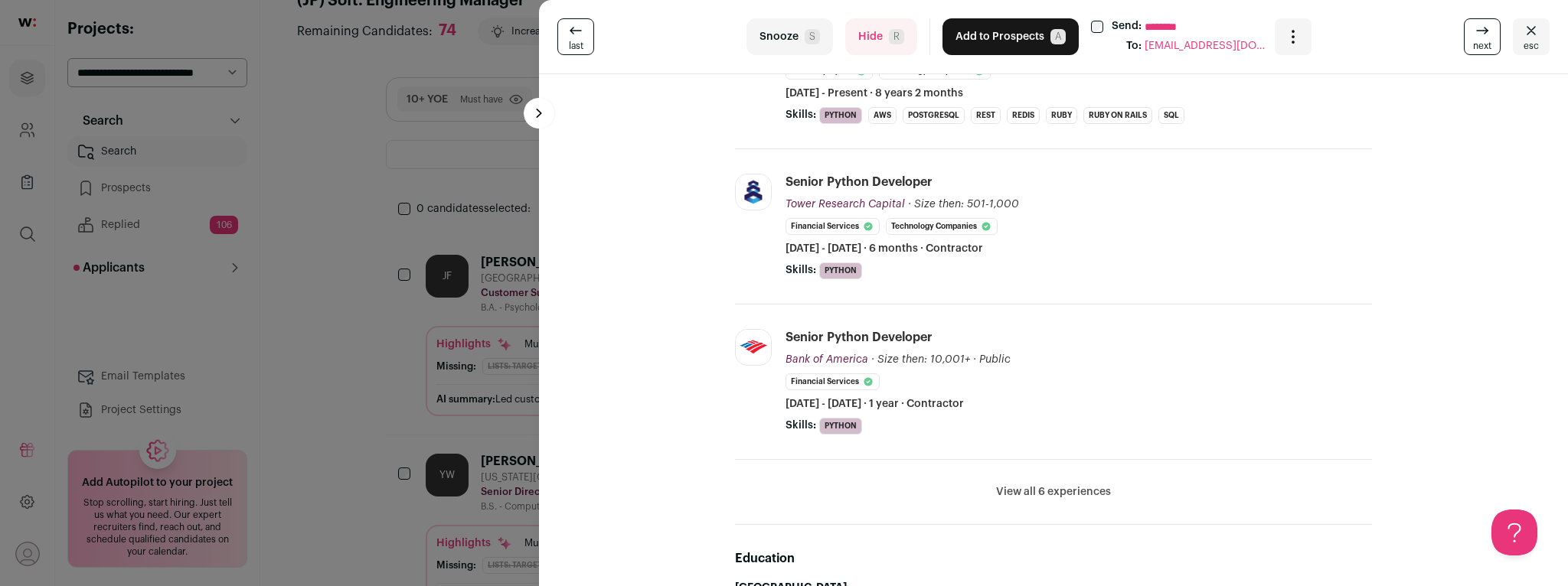
scroll to position [380, 0]
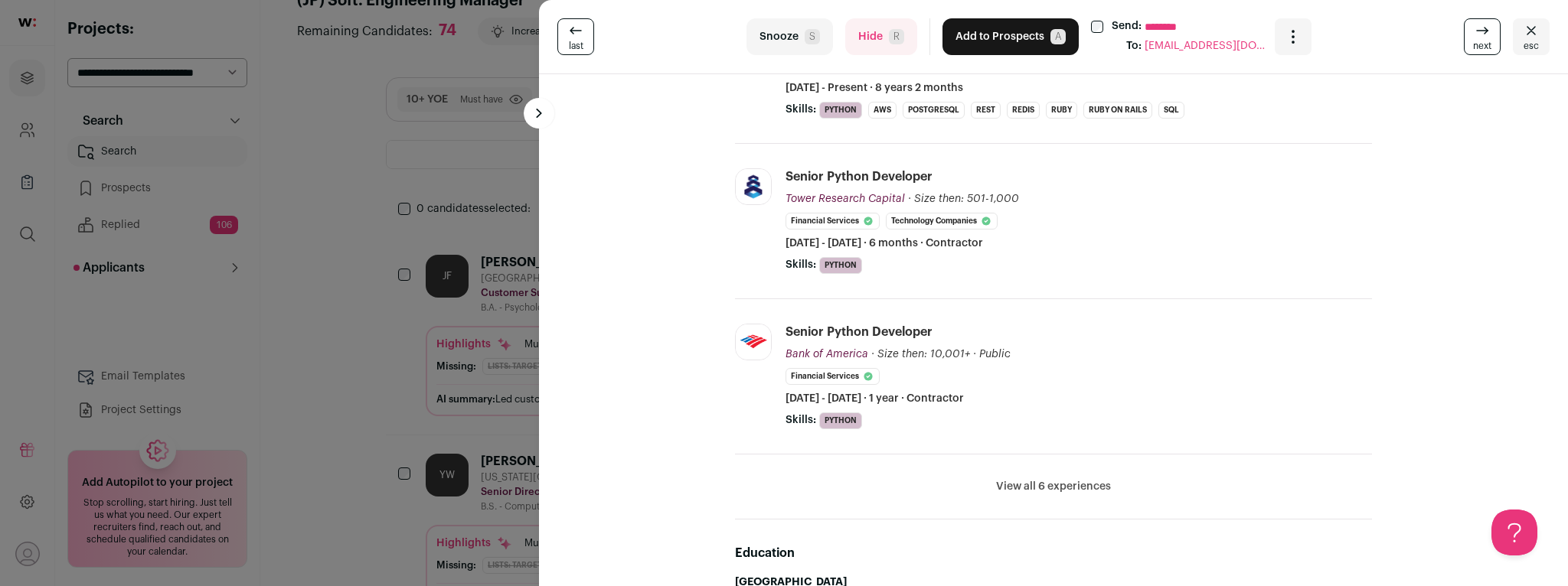
click at [1056, 485] on button "View all 6 experiences" at bounding box center [1054, 486] width 115 height 15
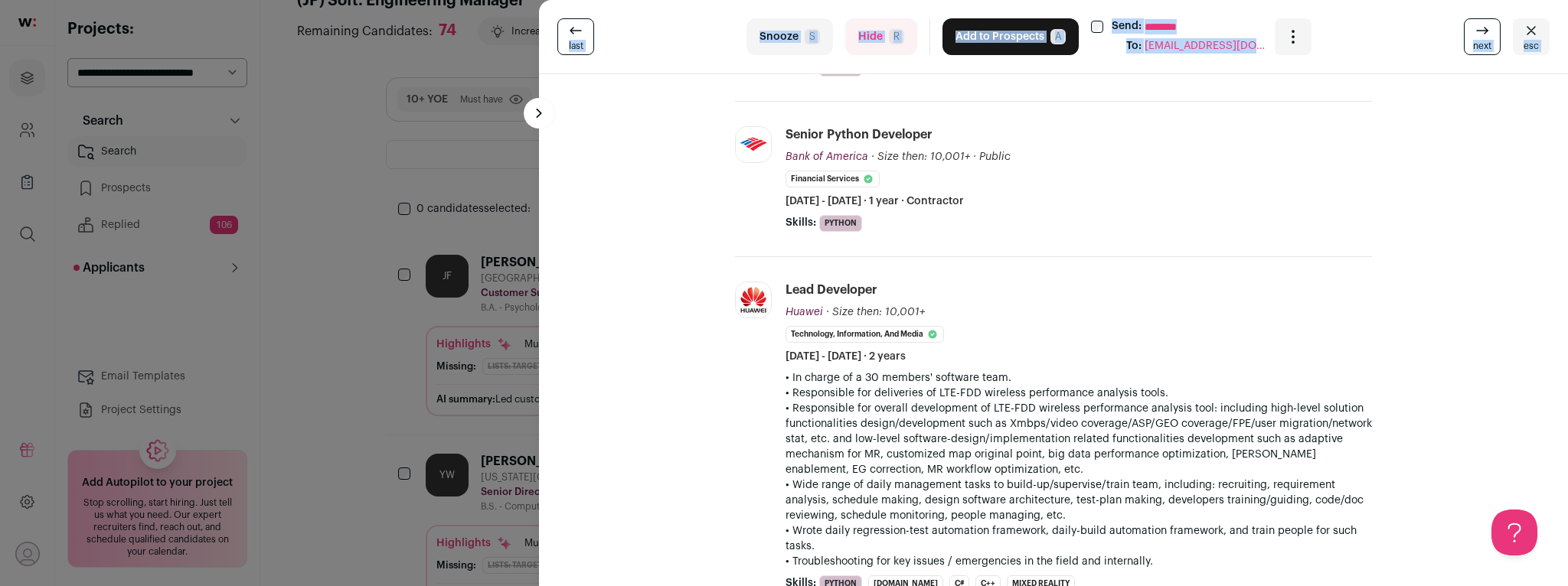
scroll to position [2029, 0]
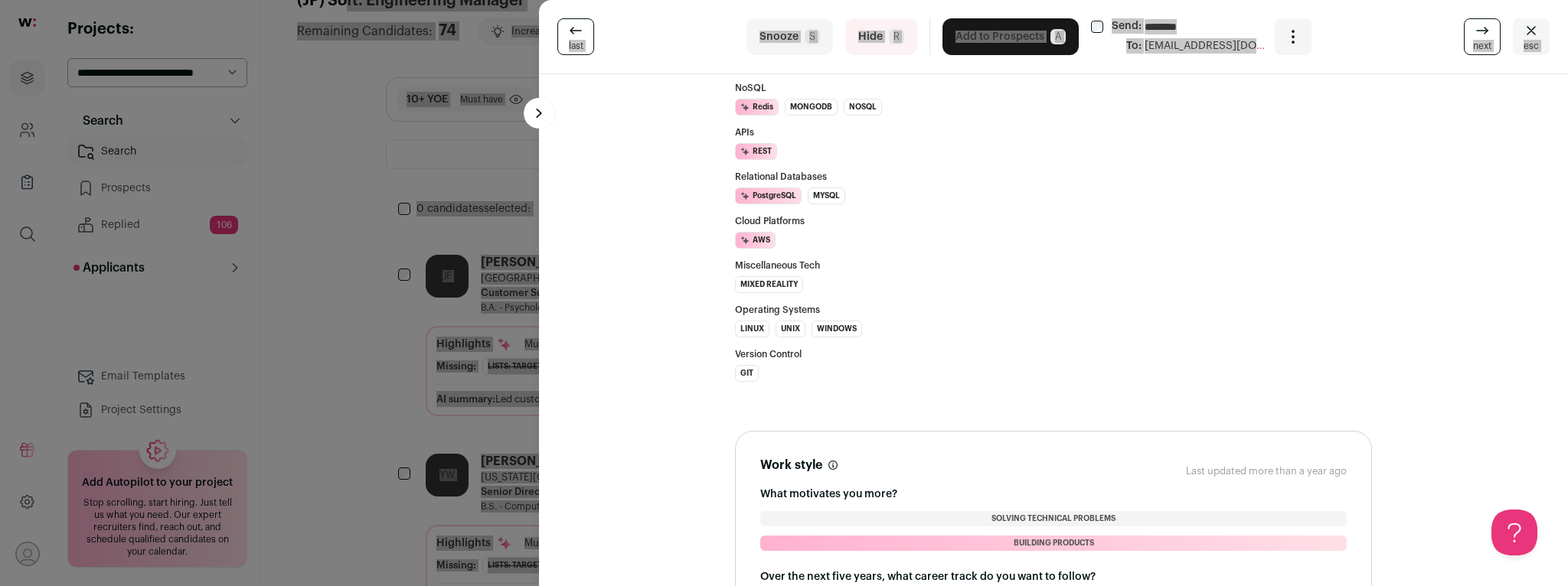
drag, startPoint x: 824, startPoint y: 100, endPoint x: 849, endPoint y: -18, distance: 120.6
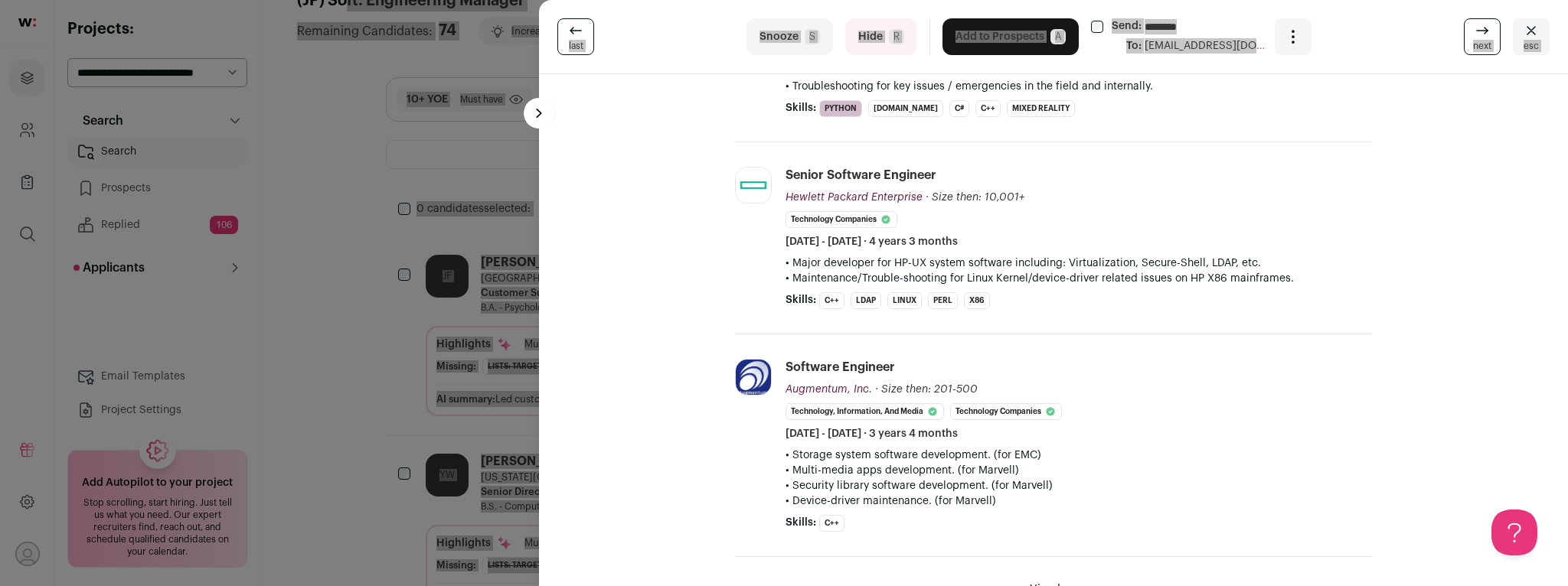
scroll to position [1198, 0]
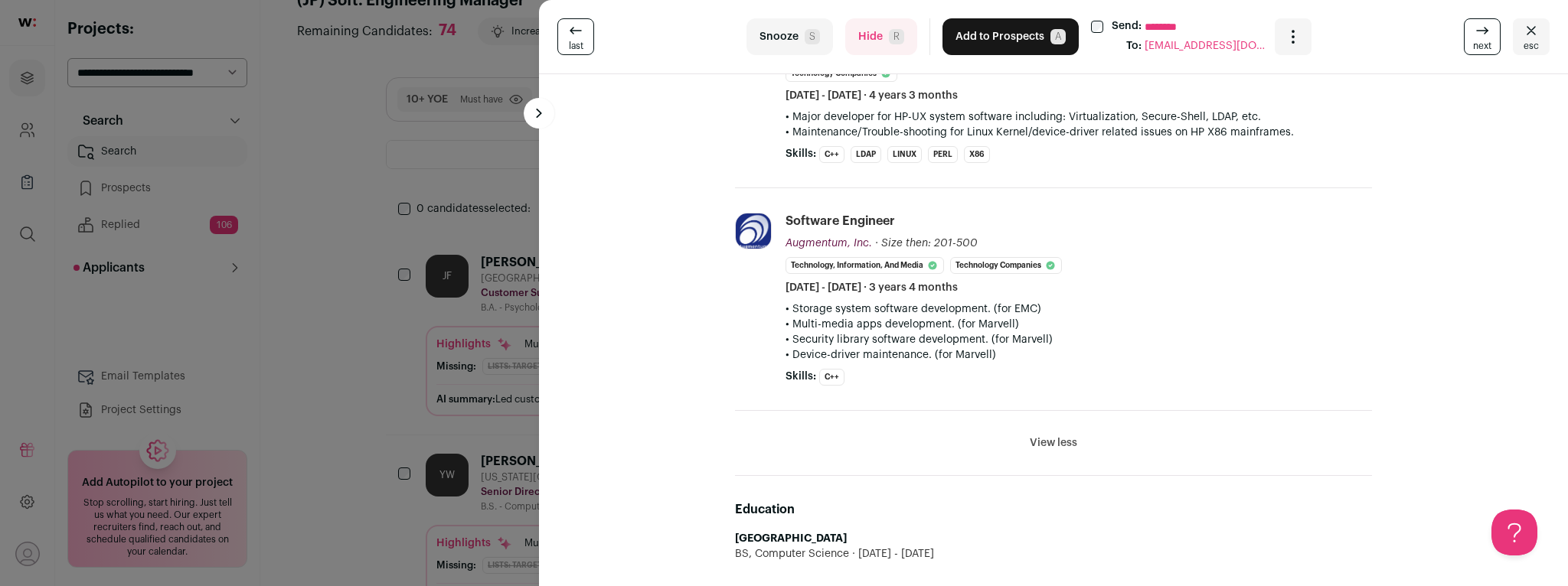
click at [884, 369] on div "Skills: C++ ...see more ...see less" at bounding box center [1078, 377] width 586 height 17
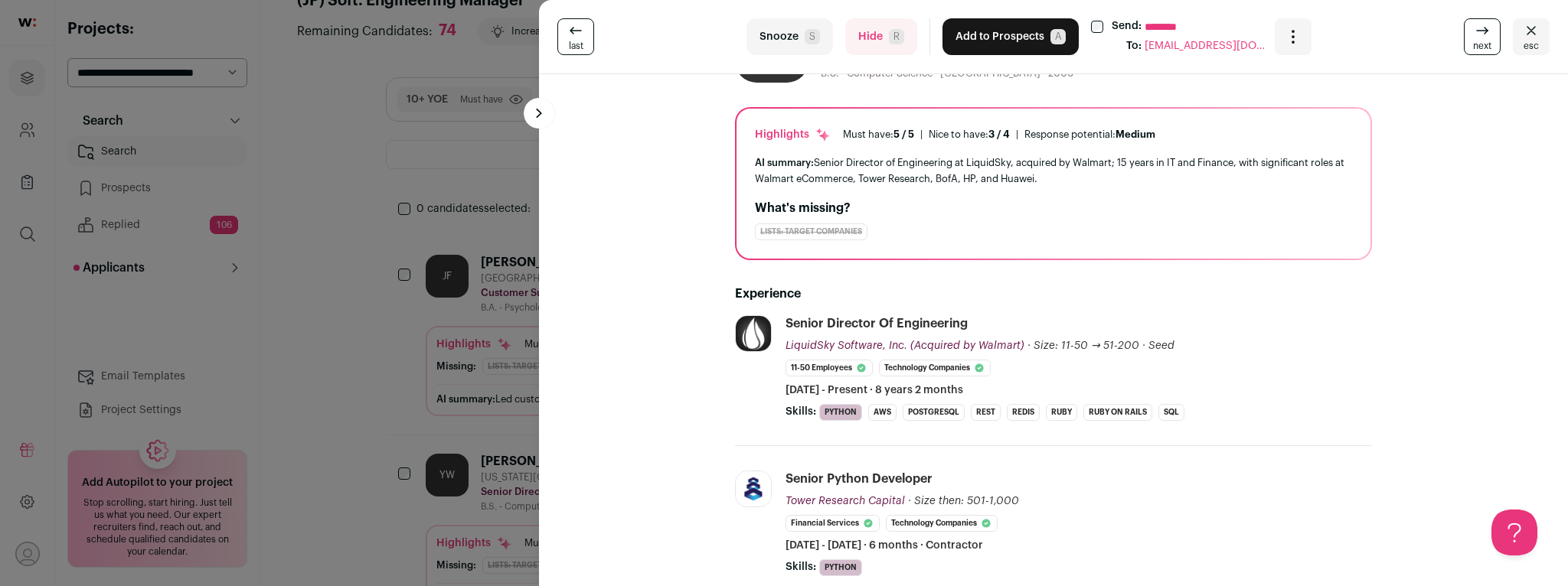
scroll to position [0, 0]
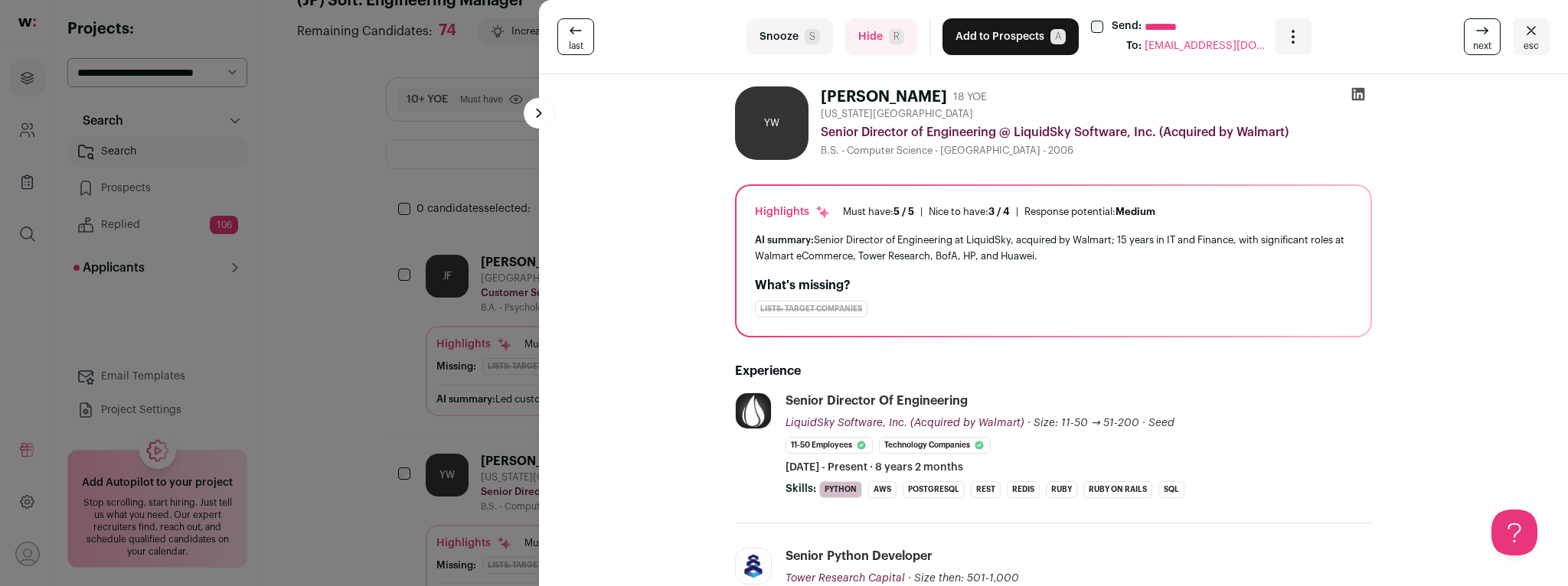
drag, startPoint x: 853, startPoint y: 373, endPoint x: 821, endPoint y: 99, distance: 275.9
copy div "[PERSON_NAME] 18 YOE [US_STATE][GEOGRAPHIC_DATA] Area Senior Director of Engine…"
click at [379, 360] on div "last Snooze S Hide R Add to Prospects A Send: ******** To: [EMAIL_ADDRESS][DOMA…" at bounding box center [784, 293] width 1568 height 586
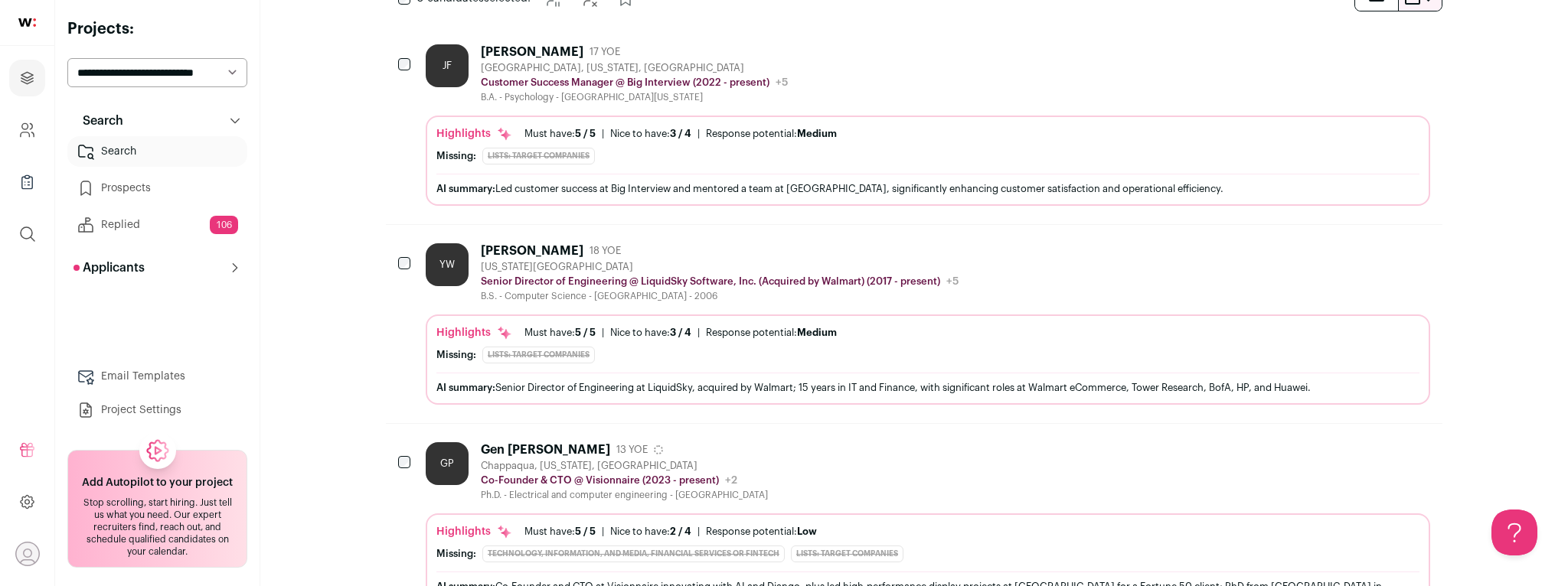
scroll to position [352, 0]
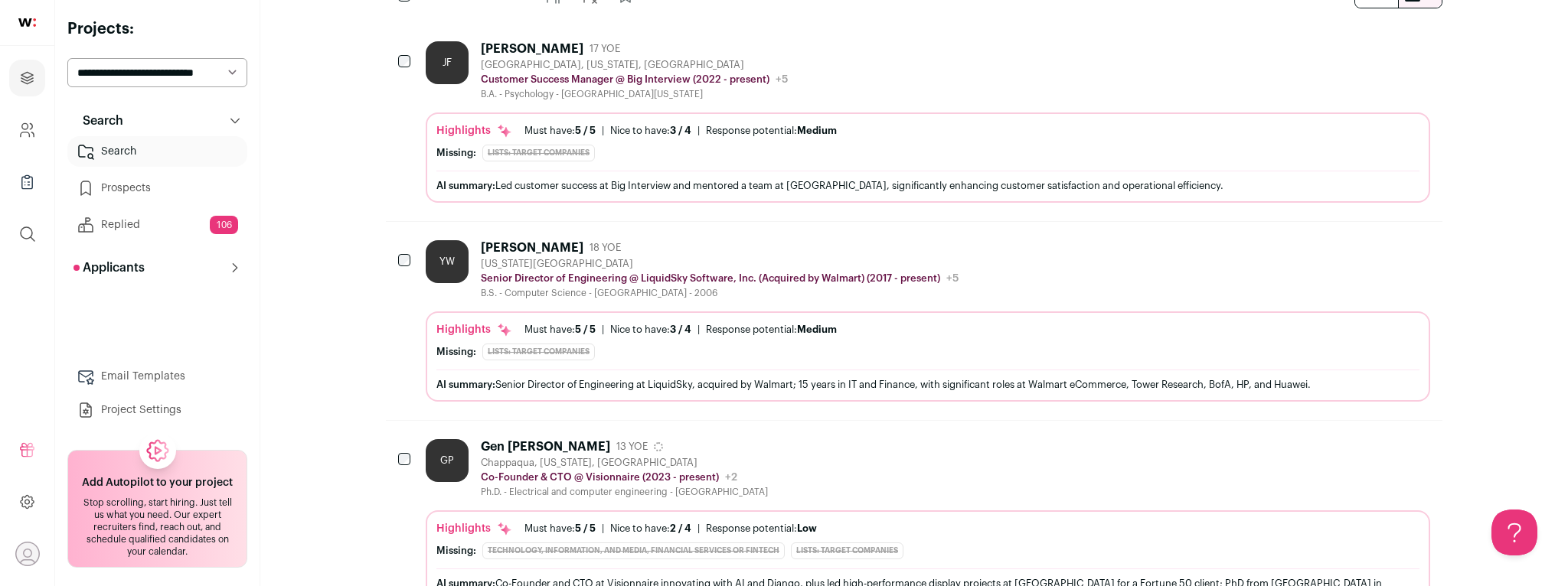
click at [670, 241] on div "[PERSON_NAME] 18 YOE" at bounding box center [719, 247] width 478 height 15
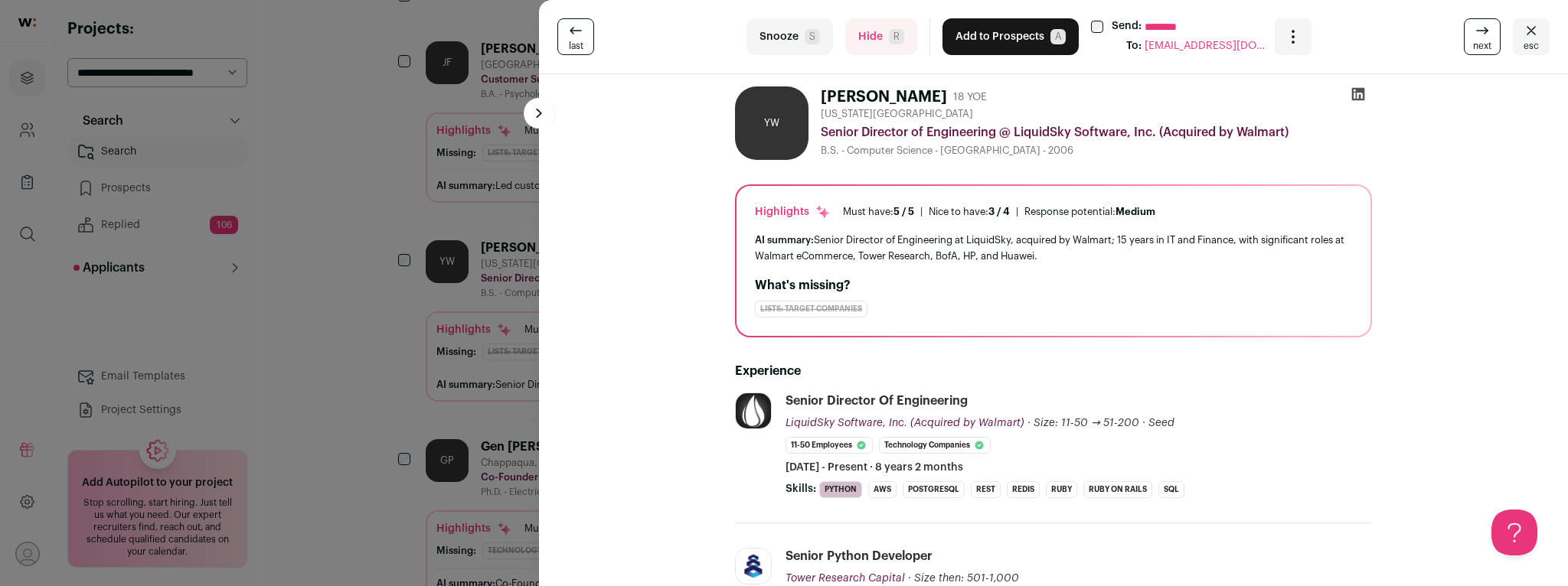
click at [983, 36] on button "Add to Prospects A" at bounding box center [1011, 37] width 136 height 37
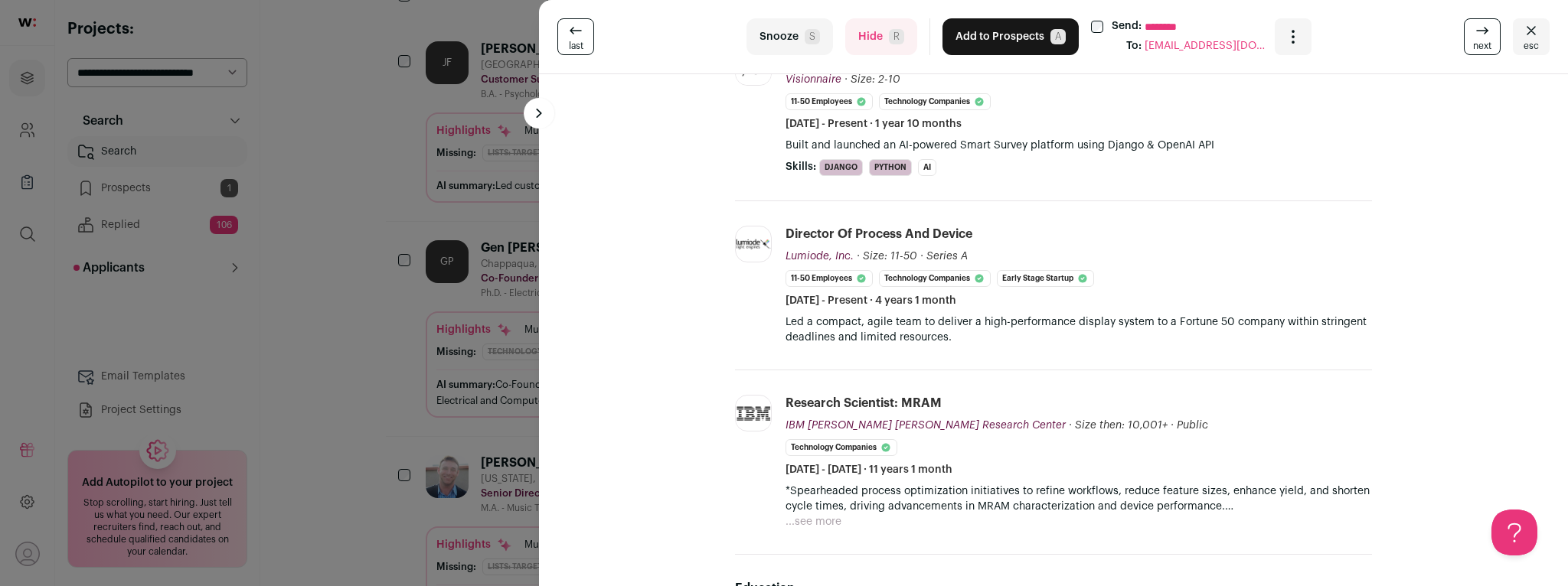
scroll to position [385, 0]
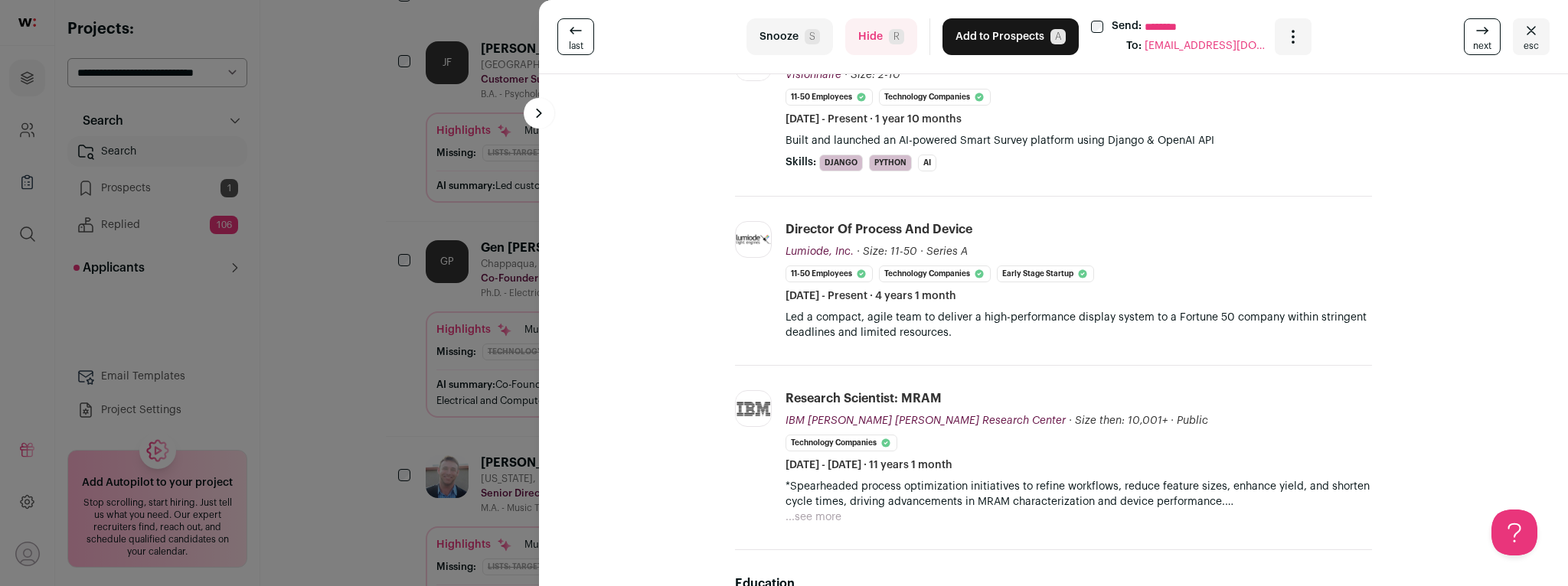
click at [395, 179] on div "last Snooze S Hide R Add to Prospects A Send: ******** To: [EMAIL_ADDRESS][DOMA…" at bounding box center [784, 293] width 1568 height 586
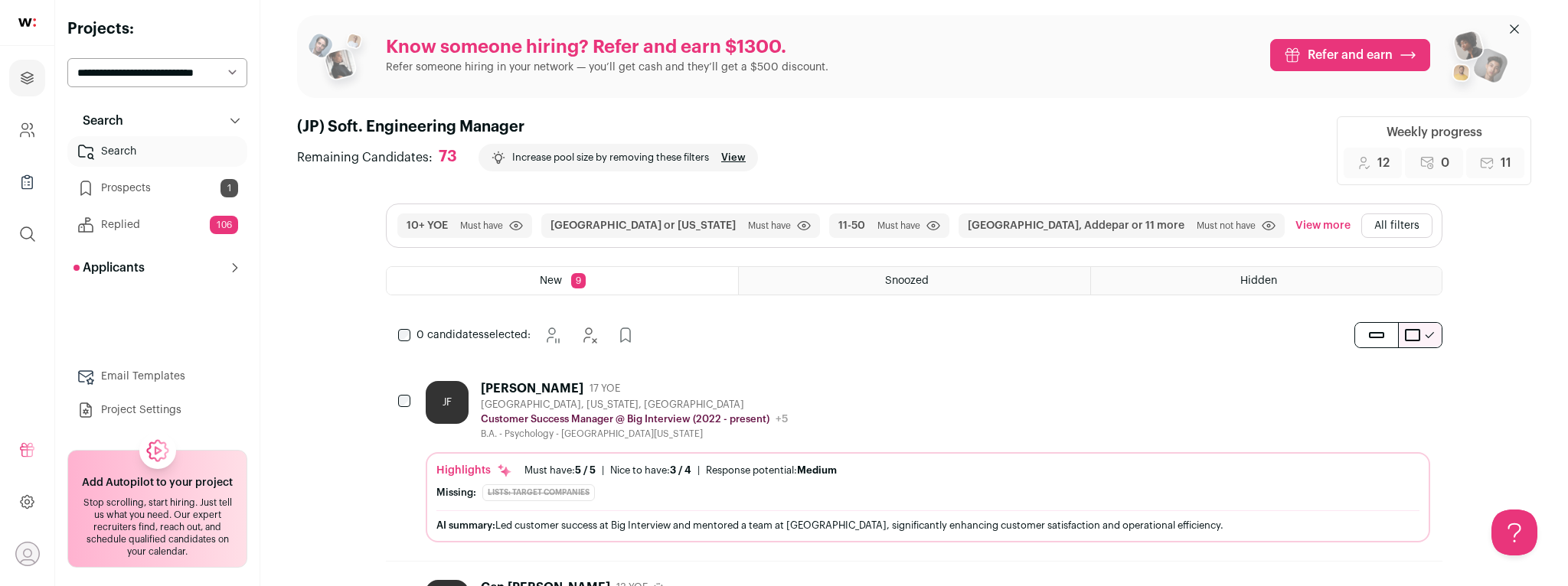
scroll to position [0, 0]
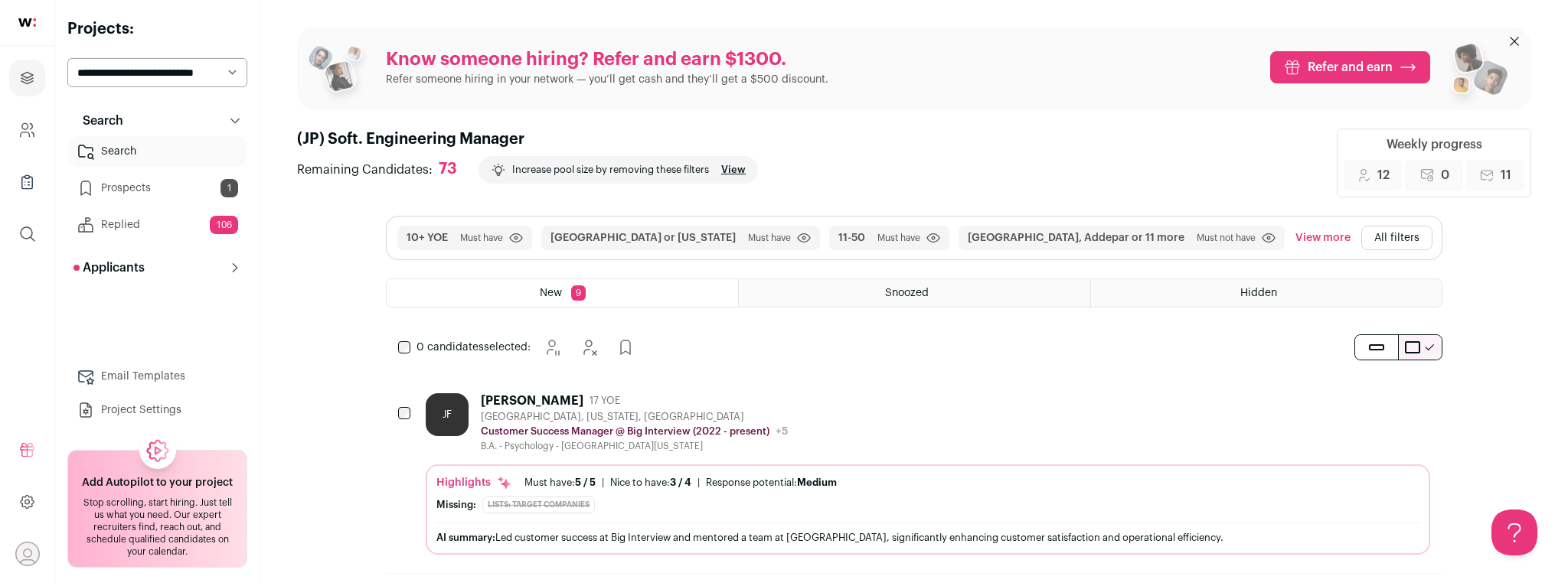
click at [411, 347] on div "0 candidates selected: [GEOGRAPHIC_DATA] Hide Add to Prospects" at bounding box center [519, 348] width 267 height 30
click at [609, 349] on icon "Hide" at bounding box center [609, 347] width 18 height 18
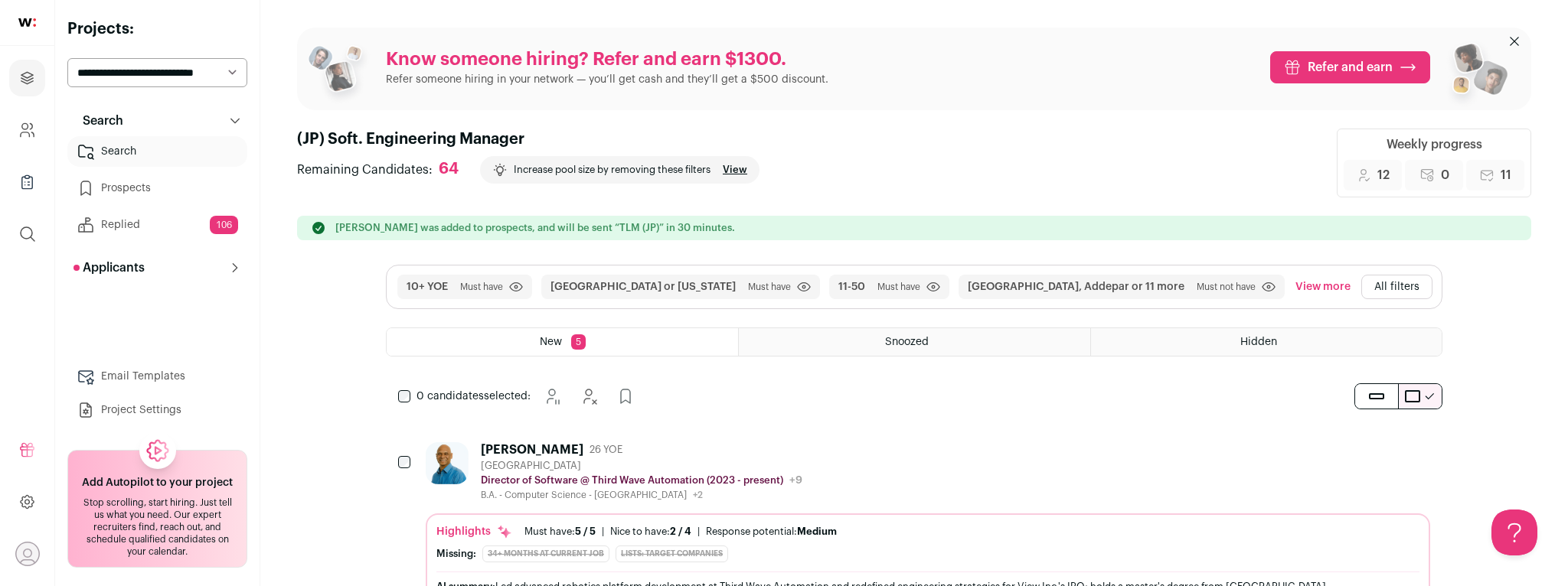
click at [1377, 293] on button "All filters" at bounding box center [1397, 287] width 71 height 25
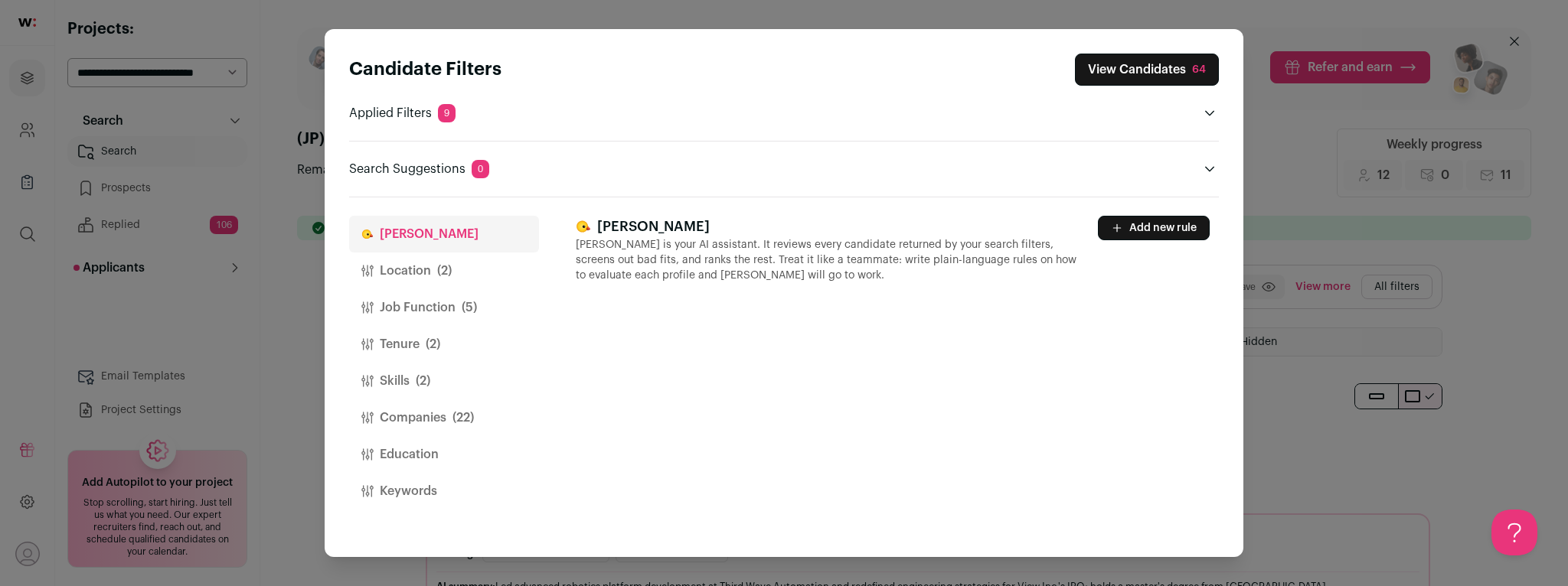
click at [457, 273] on button "Location (2)" at bounding box center [444, 271] width 190 height 37
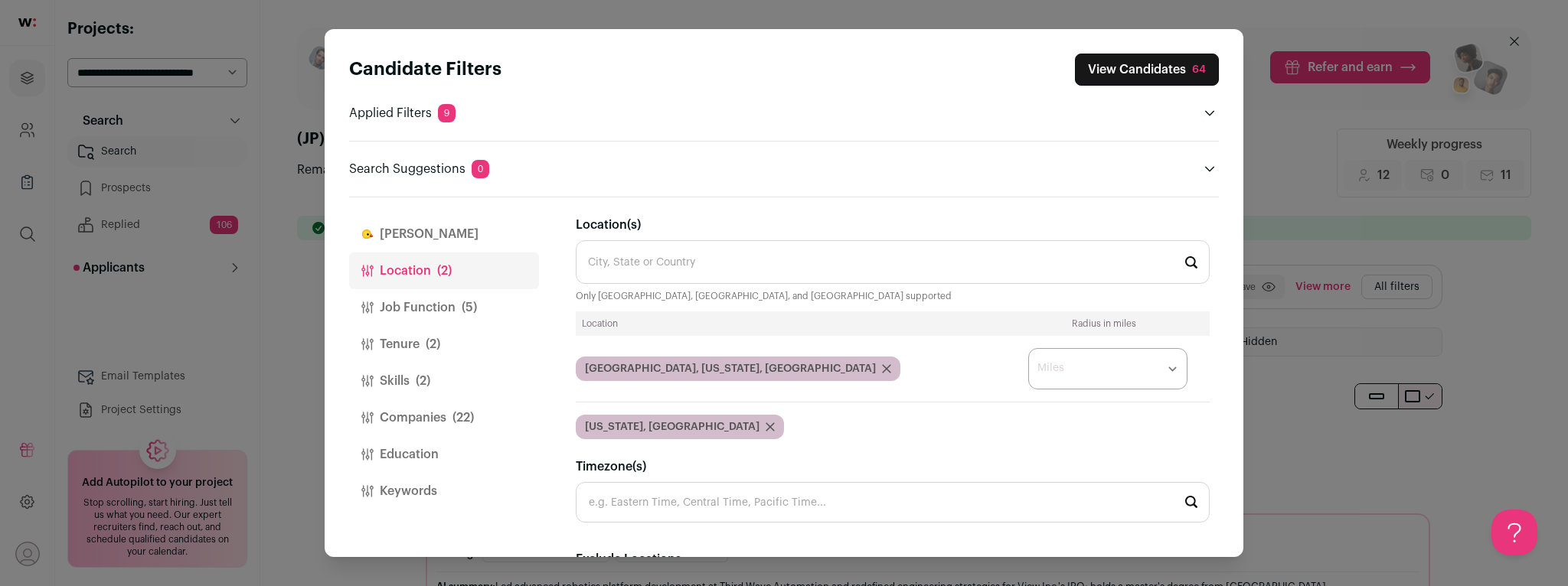
click at [883, 368] on icon "Close modal via background" at bounding box center [887, 369] width 8 height 8
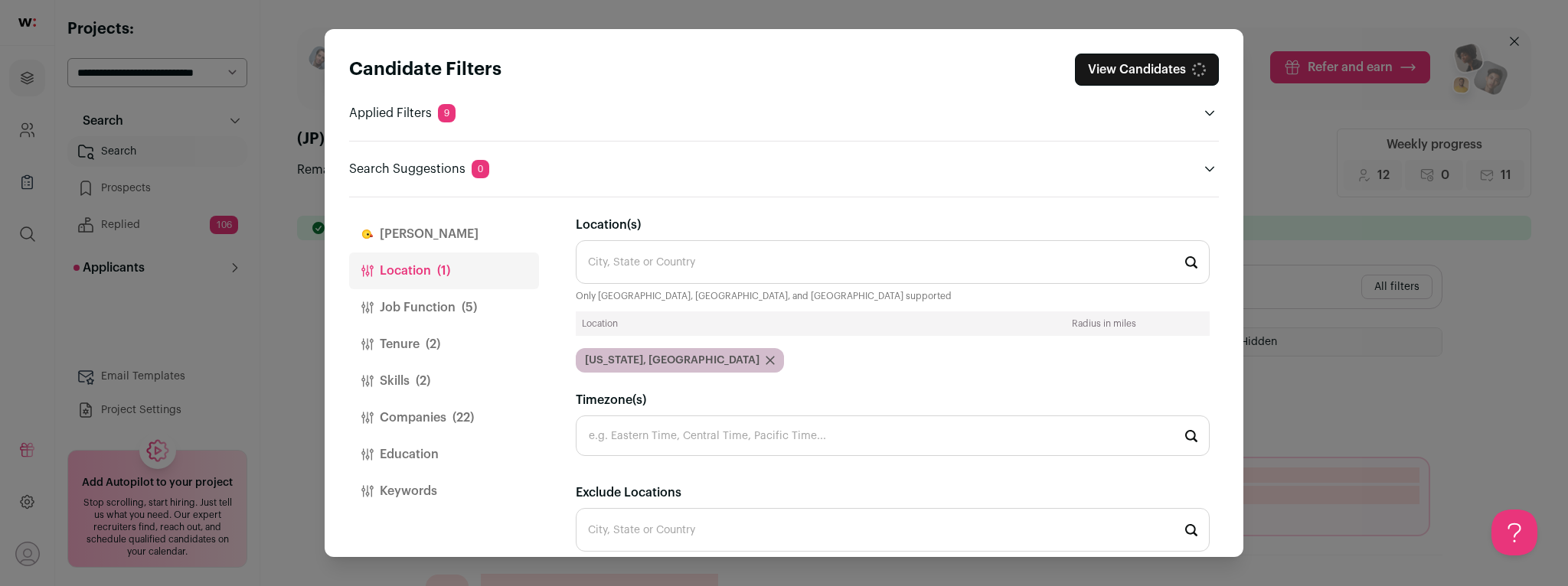
click at [766, 360] on icon "Close modal via background" at bounding box center [770, 360] width 10 height 10
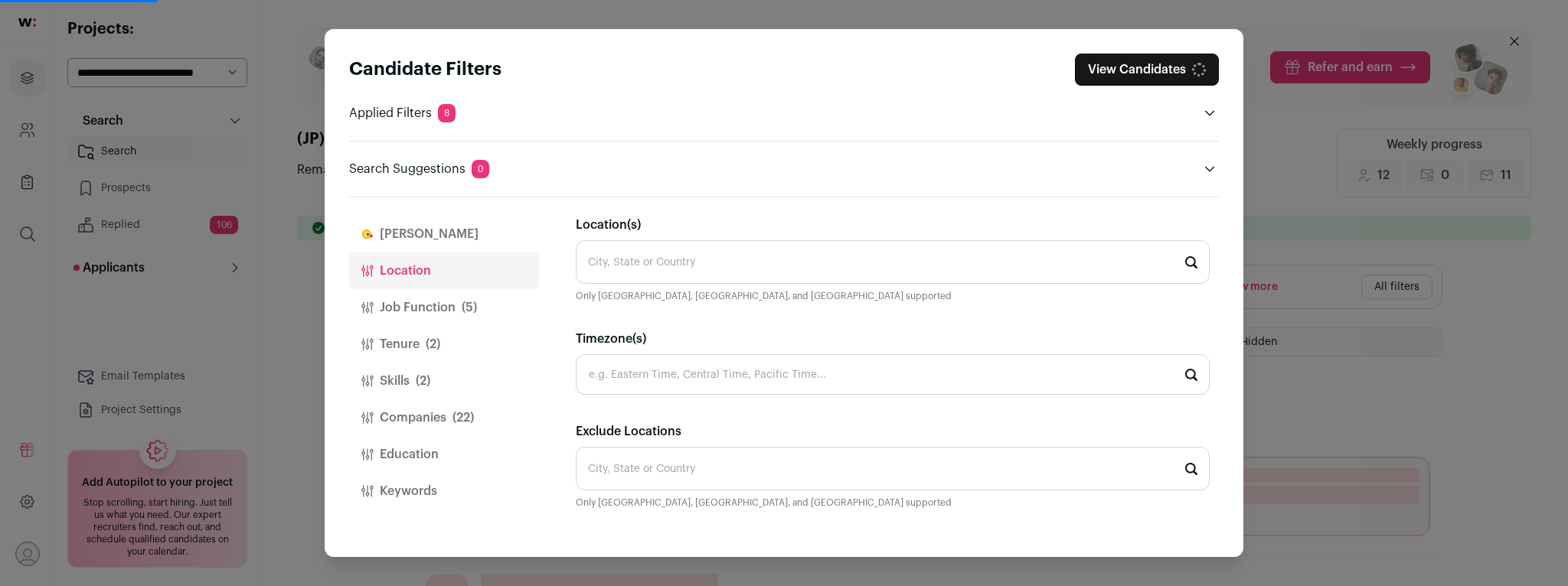
click at [644, 258] on input "Location(s)" at bounding box center [892, 262] width 634 height 44
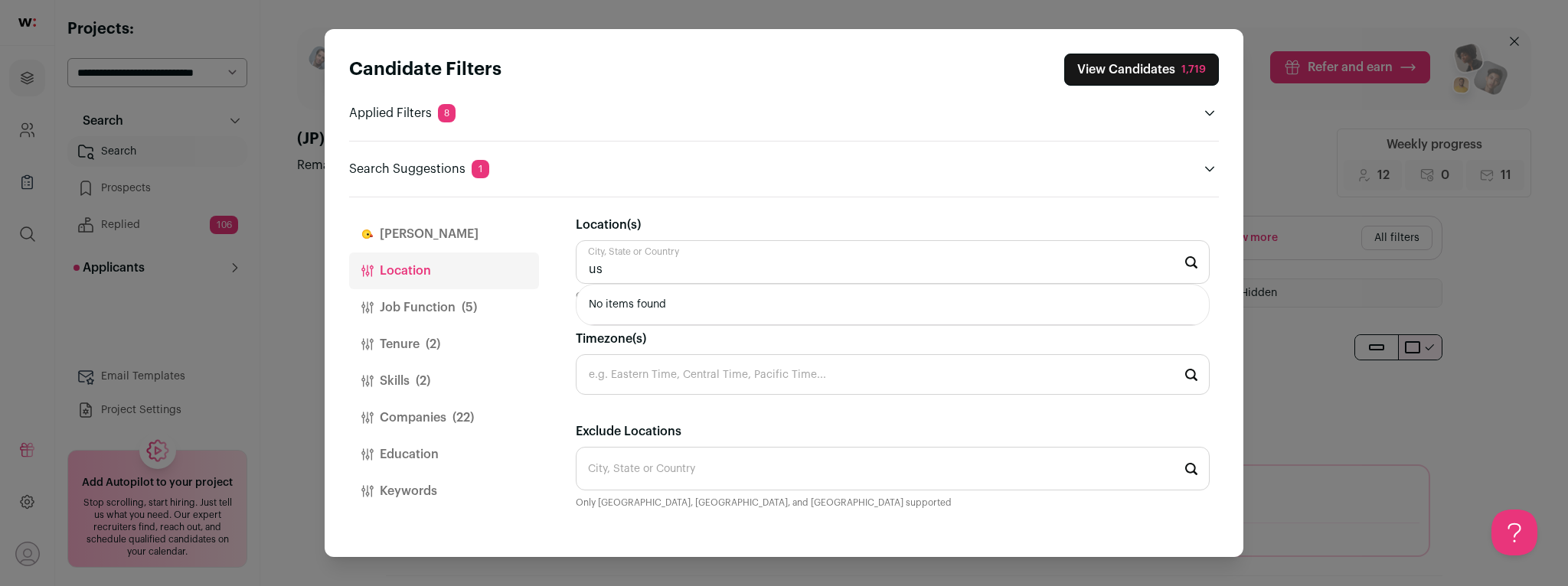
type input "u"
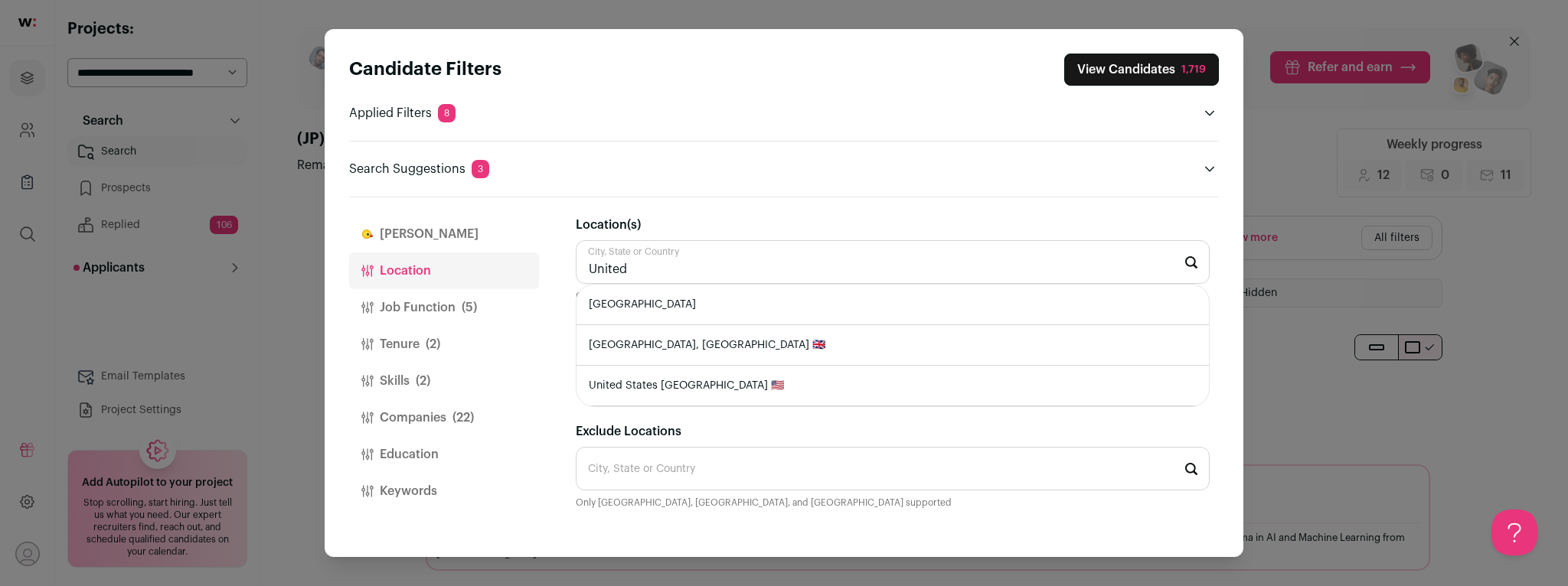
click at [628, 301] on li "[GEOGRAPHIC_DATA]" at bounding box center [892, 305] width 632 height 41
type input "[GEOGRAPHIC_DATA]"
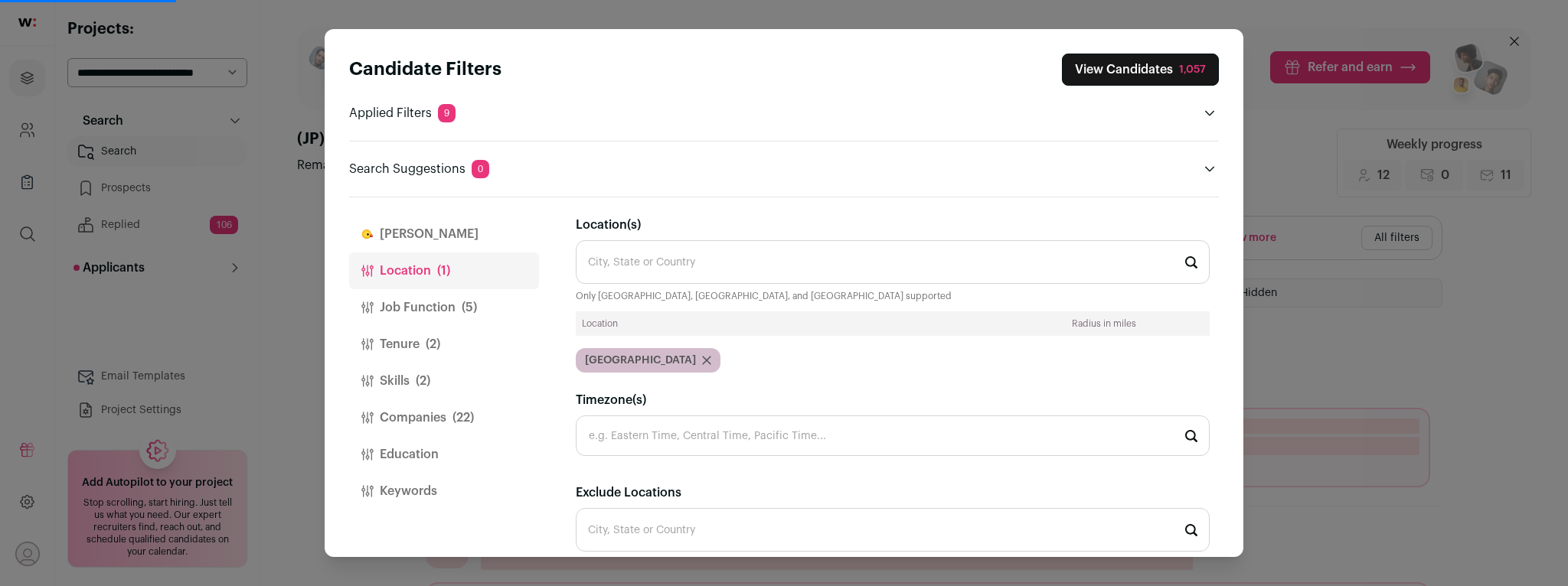
click at [487, 308] on button "Job Function (5)" at bounding box center [444, 308] width 190 height 37
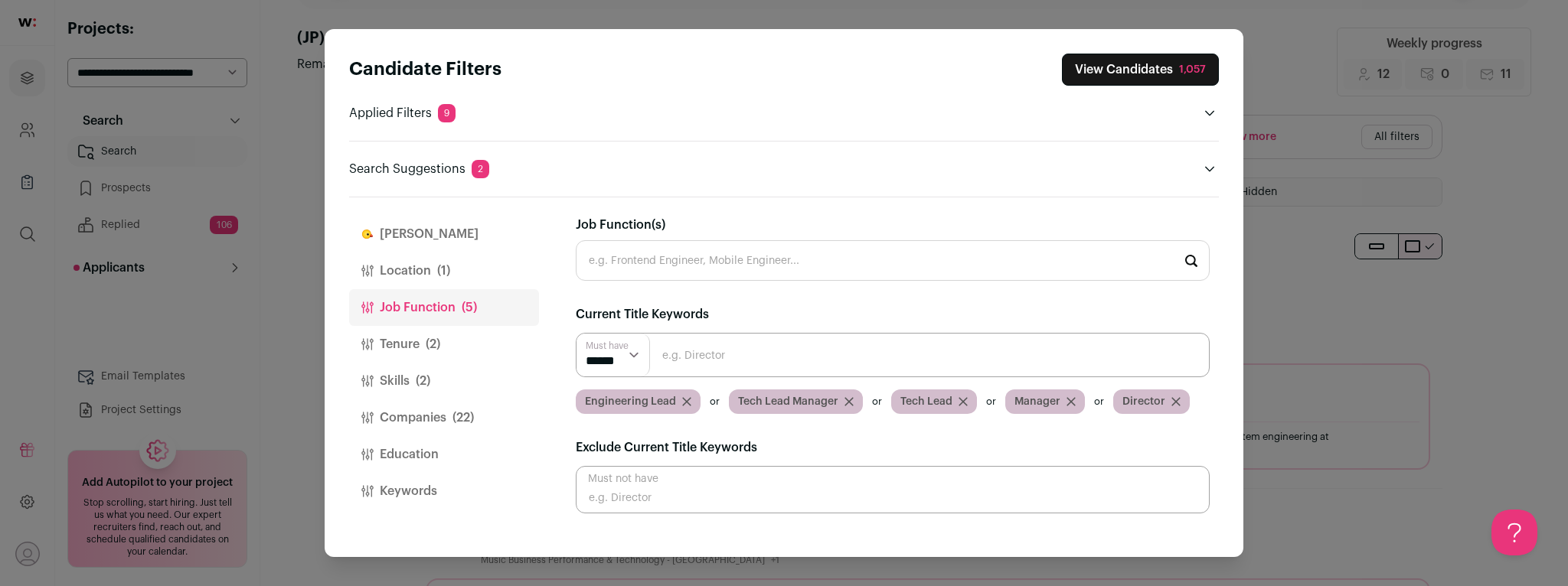
scroll to position [102, 0]
click at [754, 360] on input "Close modal via background" at bounding box center [892, 356] width 634 height 45
type input "Software Engineer Manager"
click at [891, 360] on input "Software Engineer Manager" at bounding box center [892, 356] width 634 height 45
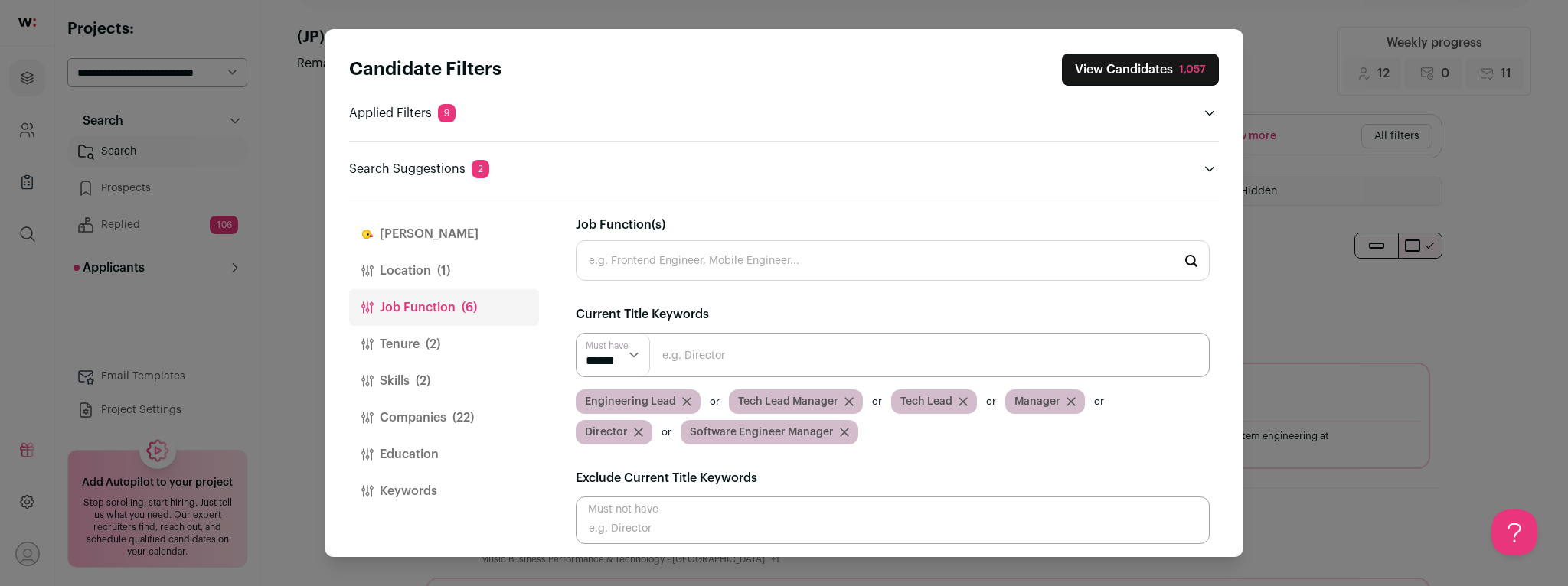
scroll to position [0, 0]
click at [475, 345] on button "Tenure (2)" at bounding box center [444, 344] width 190 height 37
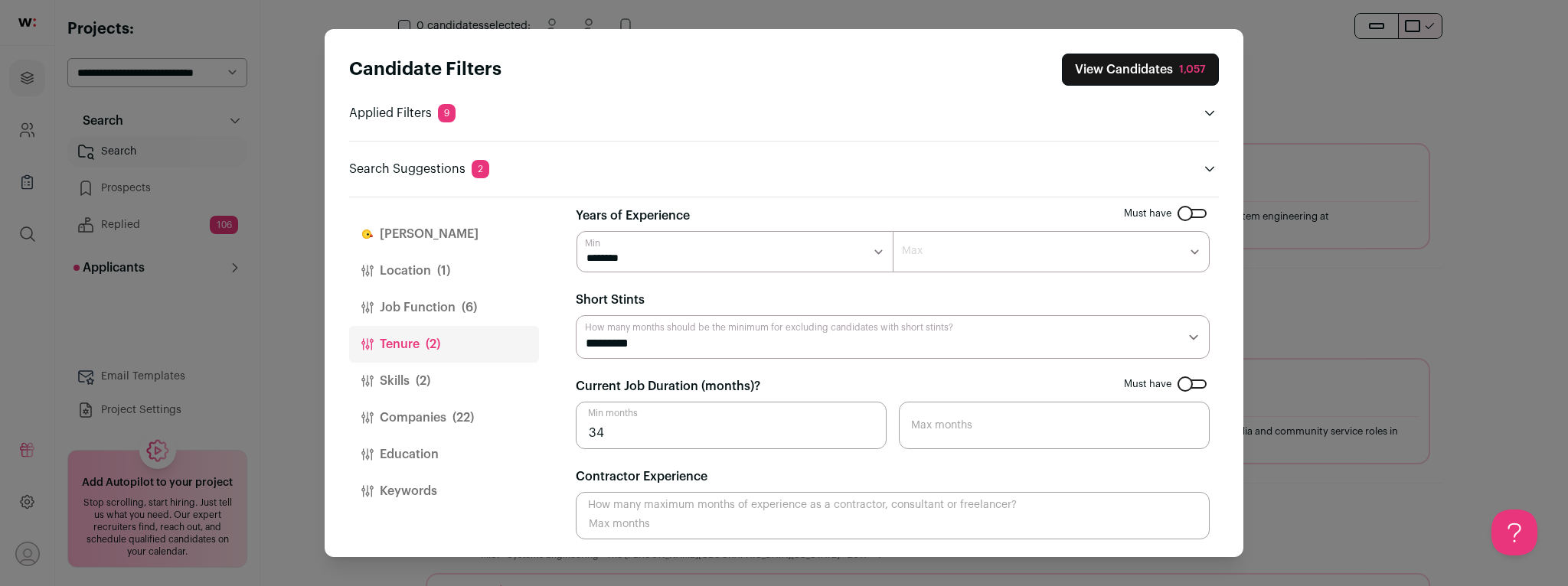
scroll to position [344, 0]
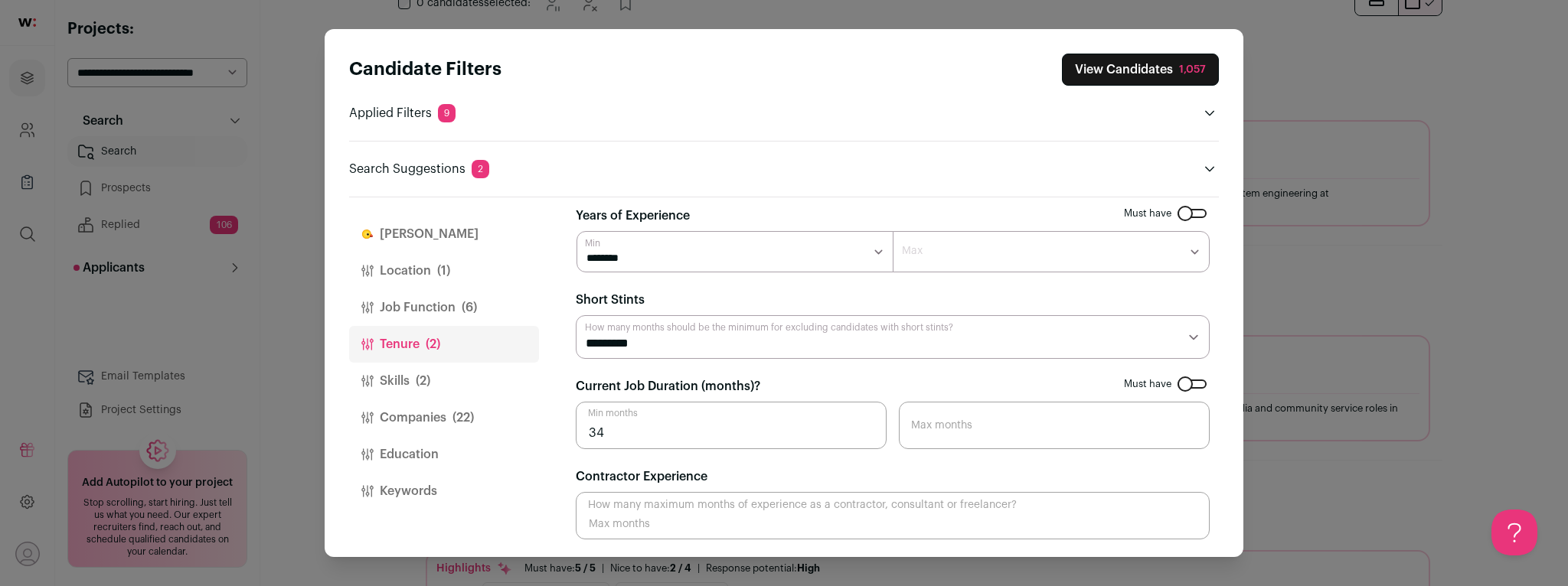
click at [481, 387] on button "Skills (2)" at bounding box center [444, 381] width 190 height 37
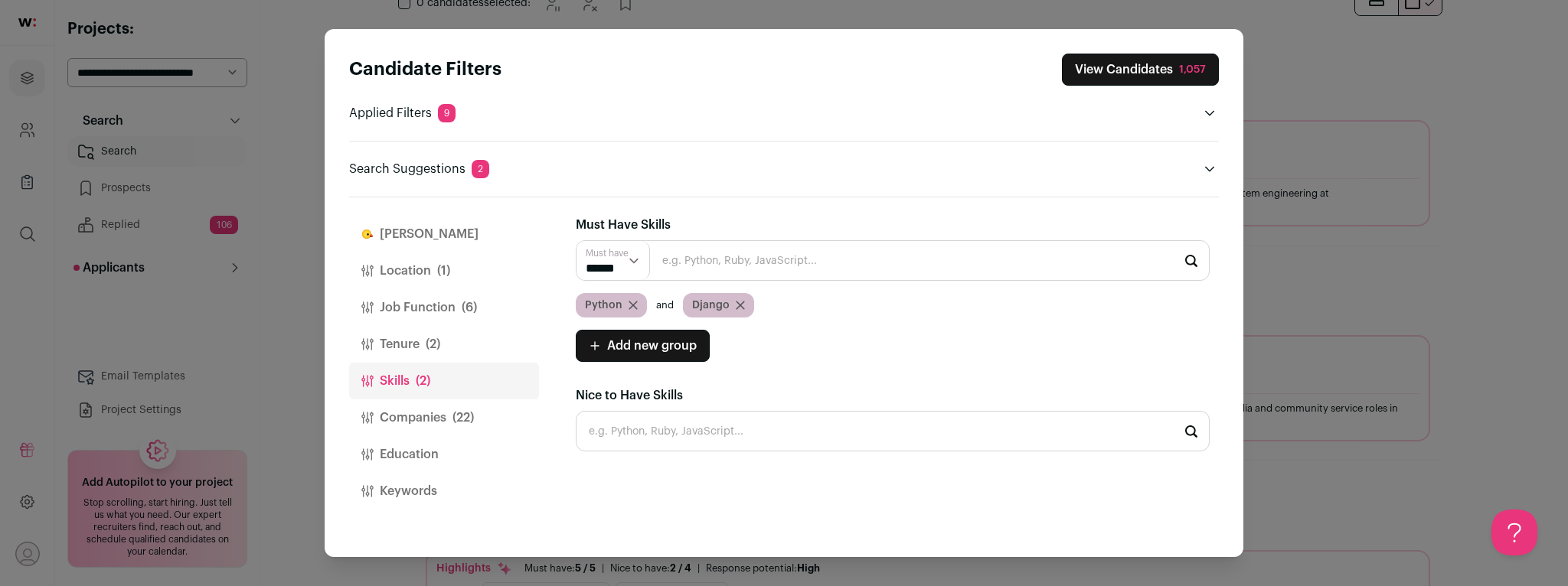
scroll to position [0, 0]
click at [420, 423] on button "Companies (22)" at bounding box center [444, 418] width 190 height 37
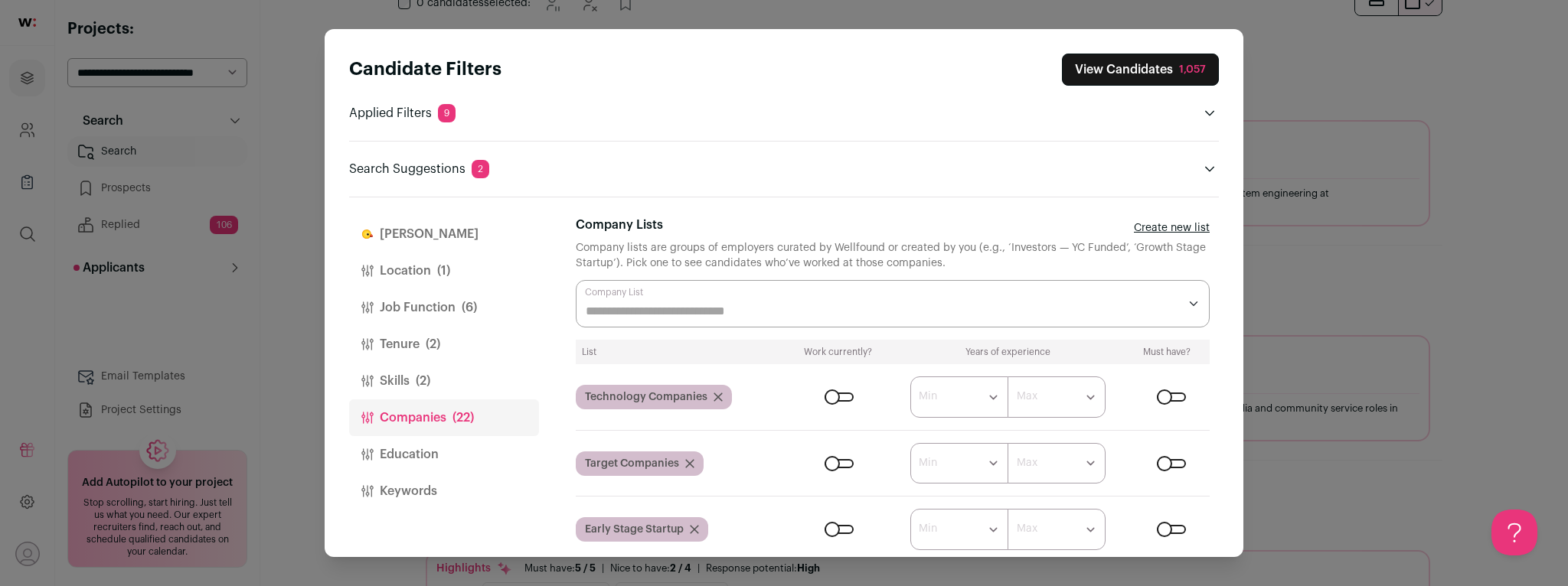
click at [829, 394] on div "Close modal via background" at bounding box center [839, 397] width 29 height 10
click at [830, 464] on div "Close modal via background" at bounding box center [839, 464] width 29 height 10
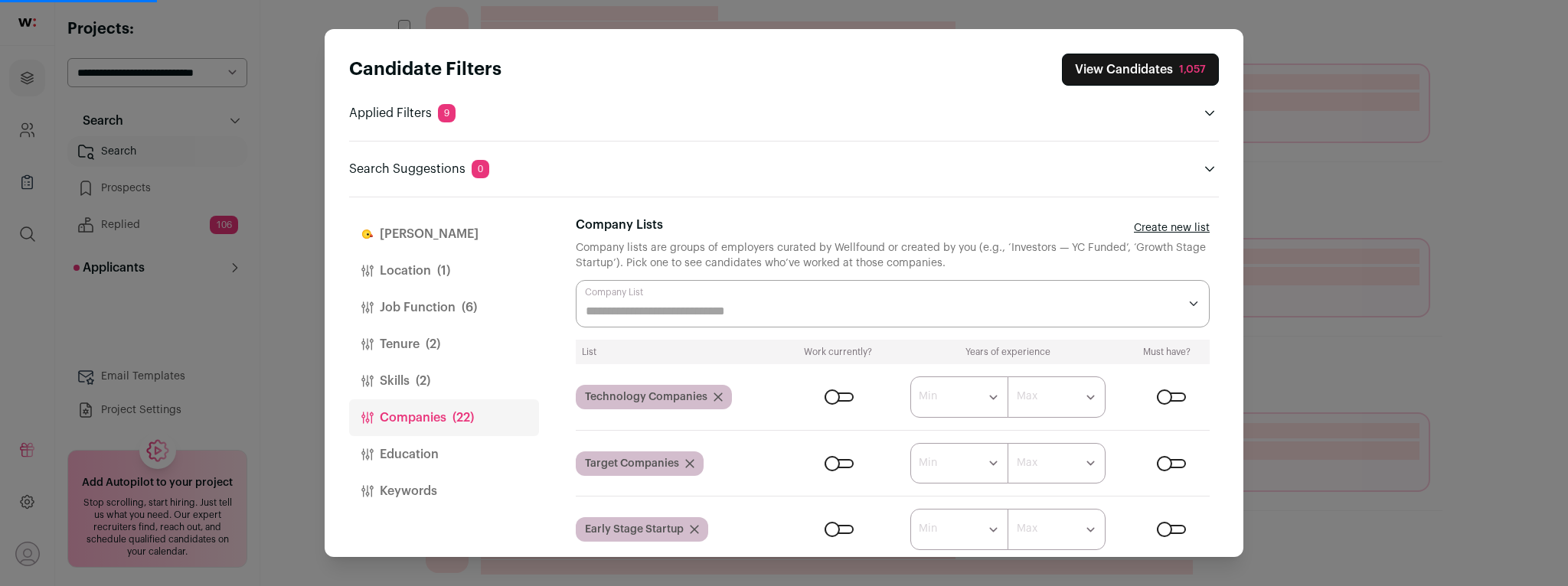
click at [1168, 393] on div "Close modal via background" at bounding box center [1172, 397] width 29 height 10
click at [1167, 467] on div "Close modal via background" at bounding box center [1172, 464] width 29 height 10
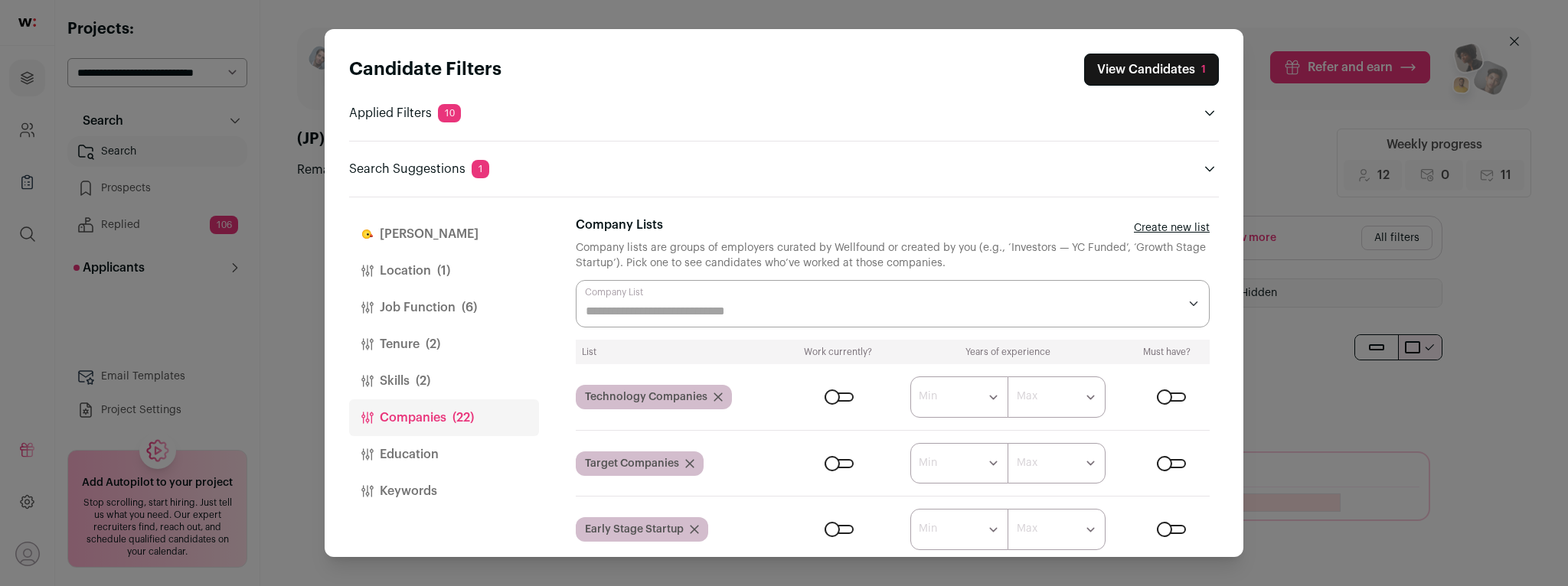
click at [1176, 462] on div "Close modal via background" at bounding box center [1172, 464] width 29 height 10
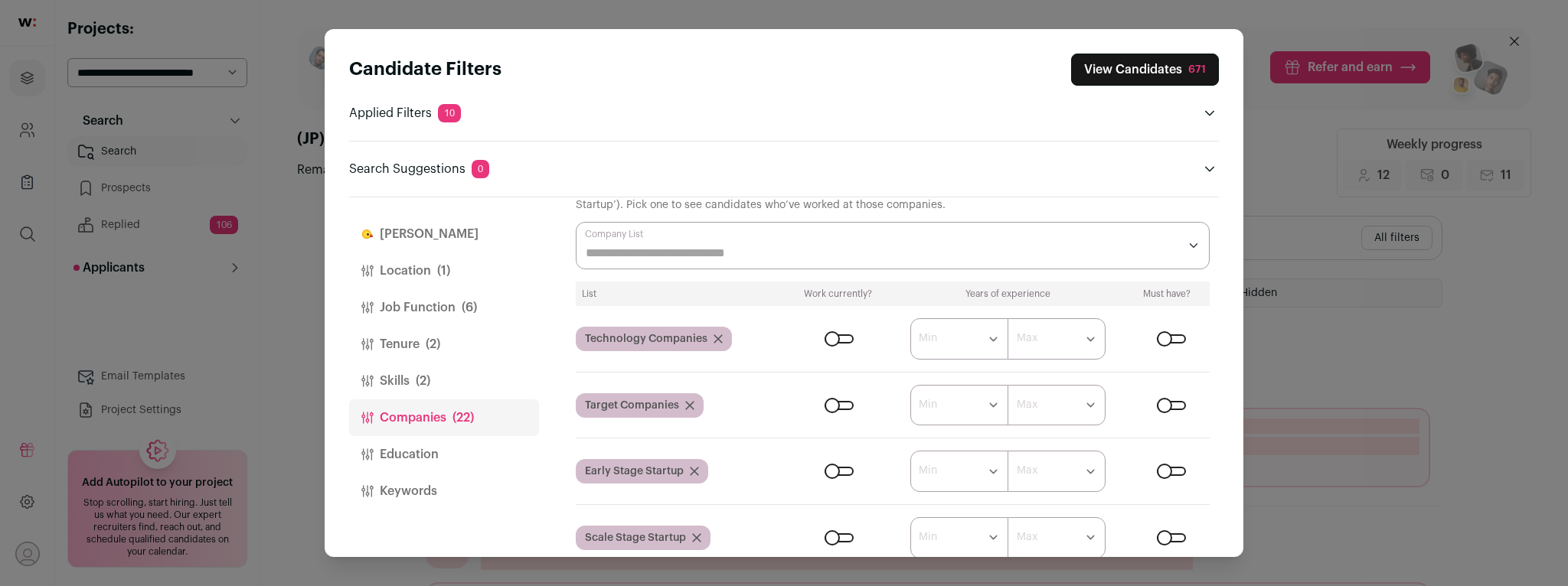
scroll to position [57, 0]
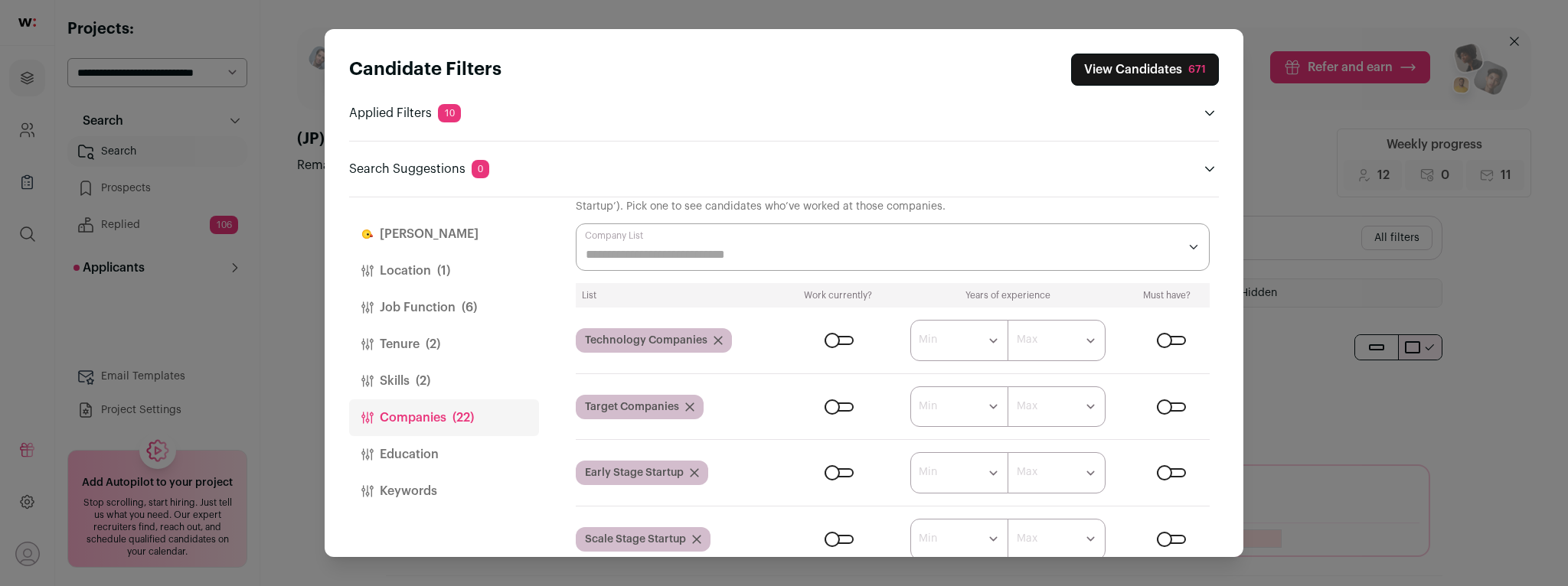
click at [1170, 469] on div "Close modal via background" at bounding box center [1172, 474] width 29 height 10
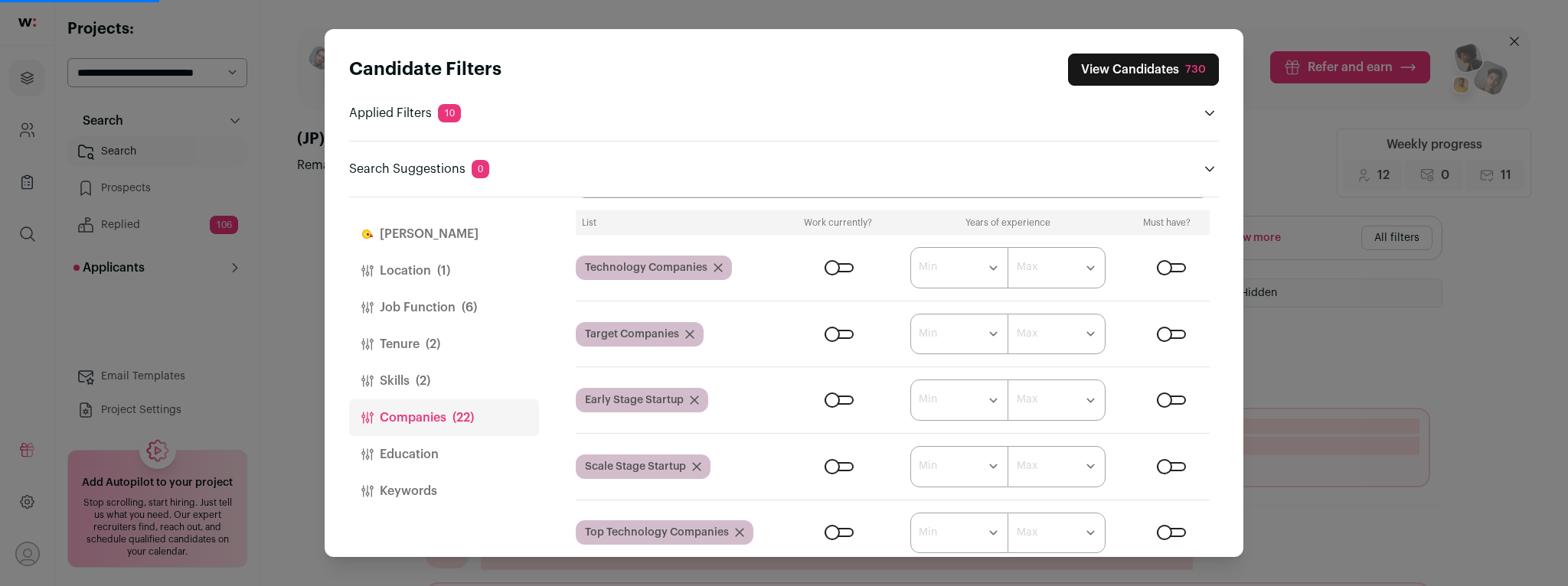
scroll to position [130, 0]
click at [1166, 462] on div "Close modal via background" at bounding box center [1172, 466] width 29 height 10
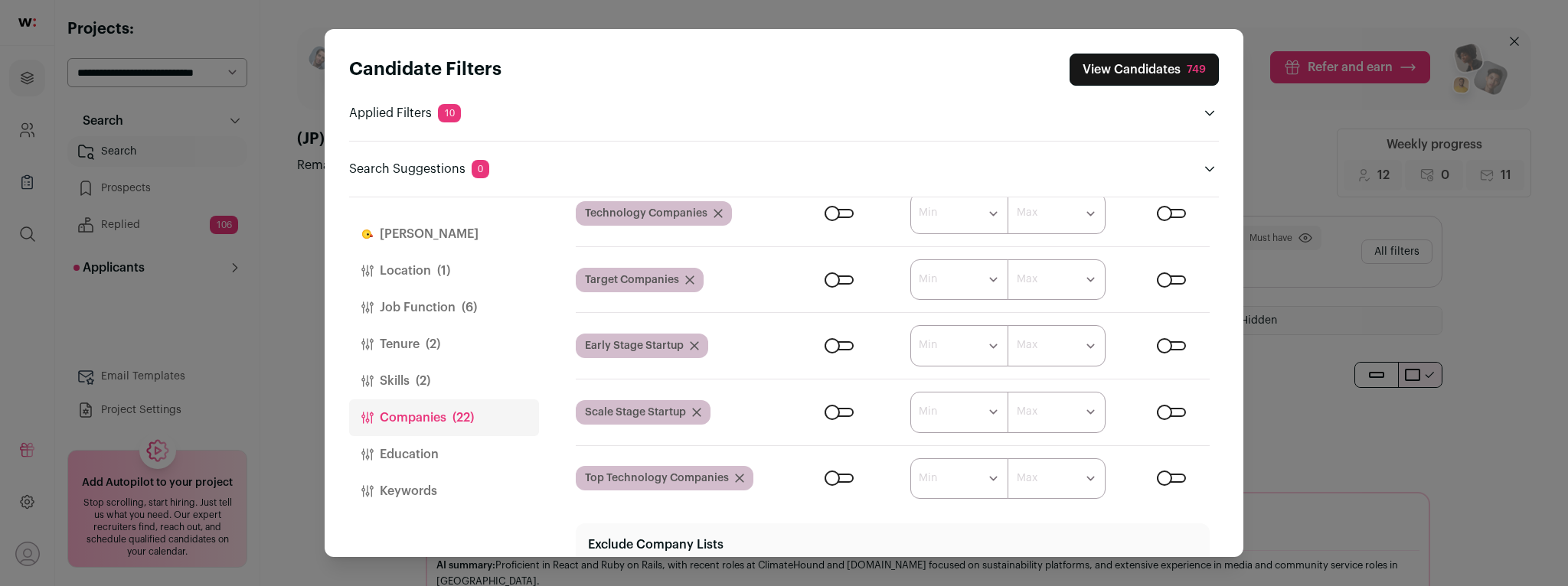
scroll to position [183, 0]
click at [831, 344] on div "Close modal via background" at bounding box center [839, 347] width 29 height 10
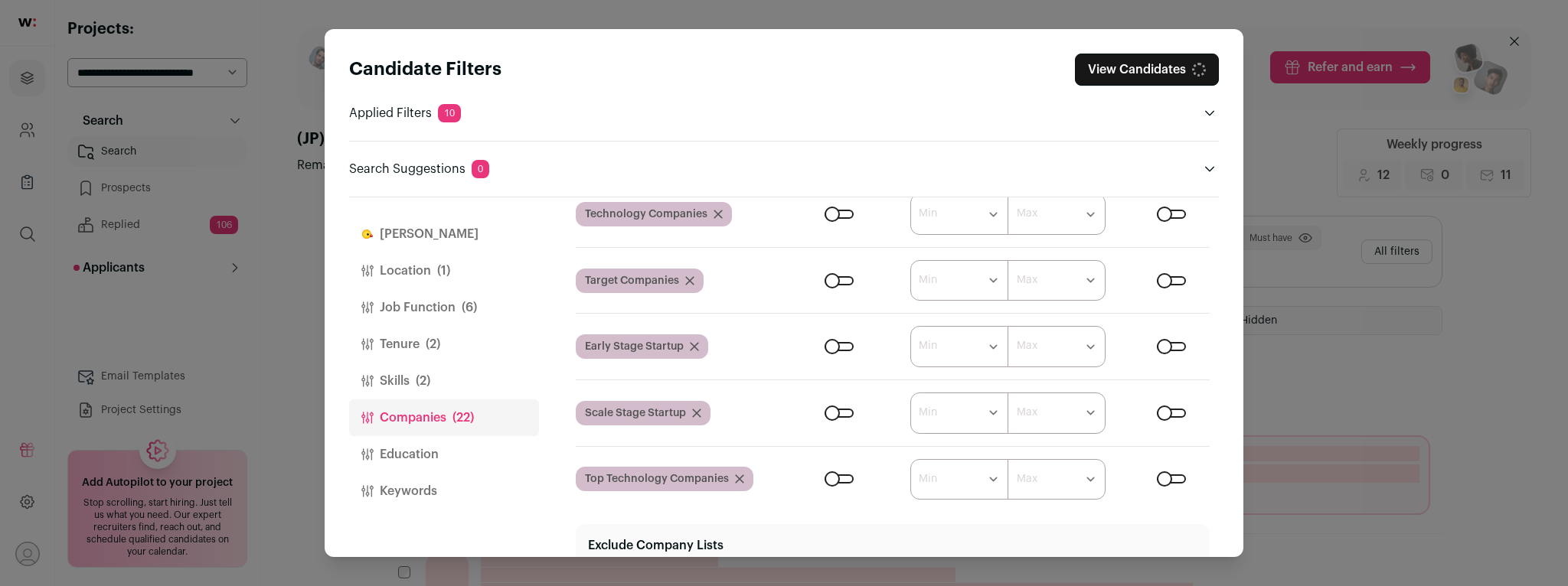
scroll to position [177, 0]
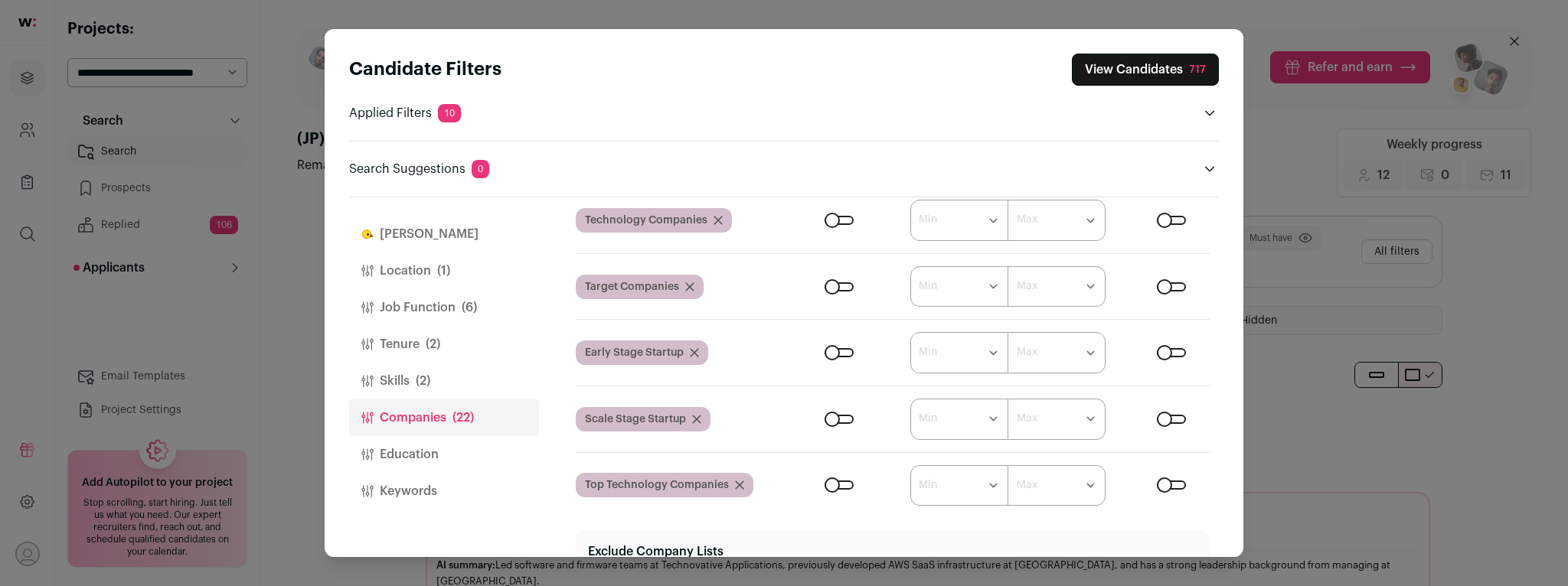
click at [834, 416] on div "Close modal via background" at bounding box center [839, 419] width 29 height 10
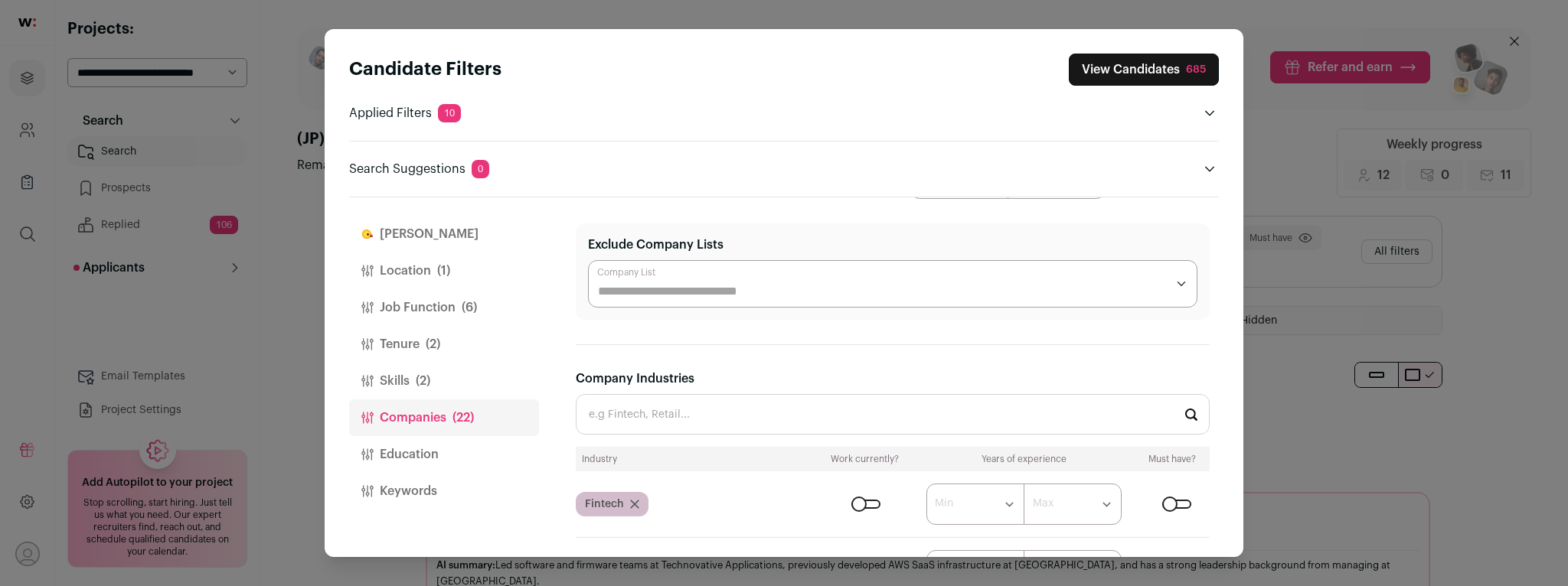
scroll to position [483, 0]
click at [860, 507] on div "Close modal via background" at bounding box center [866, 505] width 29 height 10
click at [1164, 501] on div "Close modal via background" at bounding box center [1176, 505] width 29 height 10
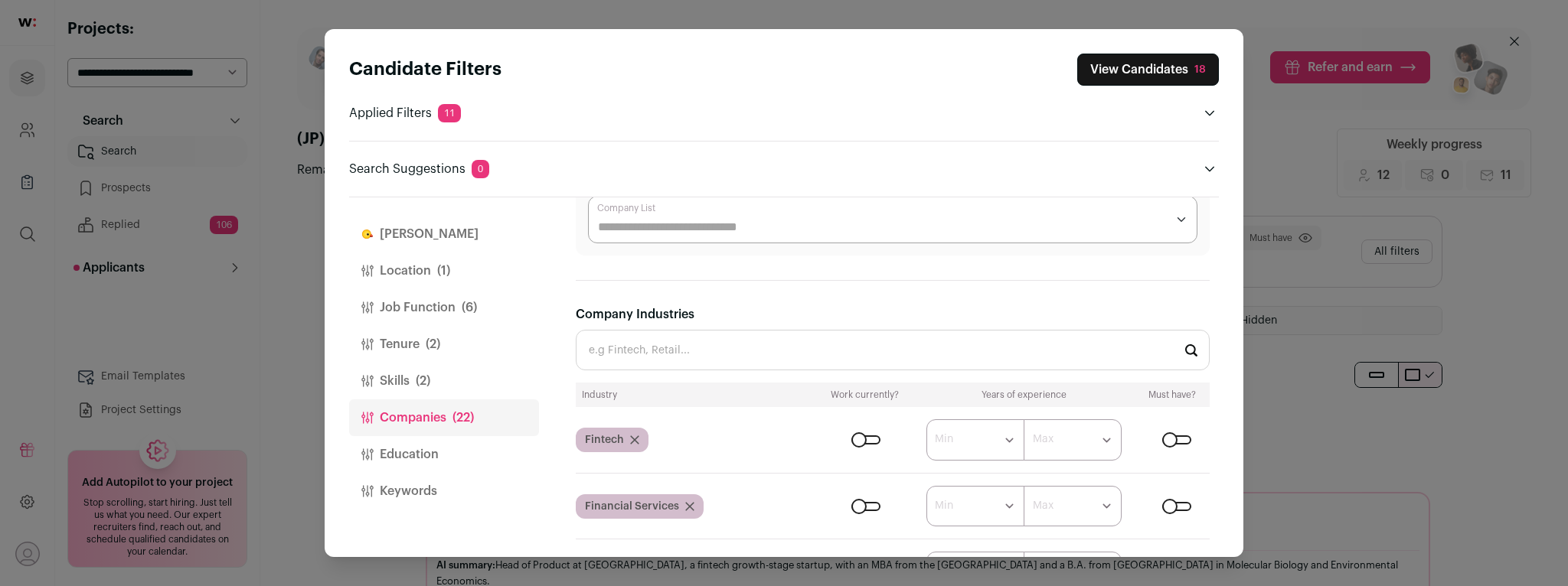
scroll to position [548, 0]
click at [1177, 435] on div "Close modal via background" at bounding box center [1176, 440] width 29 height 10
click at [1112, 74] on button "View Candidates 685" at bounding box center [1144, 69] width 150 height 32
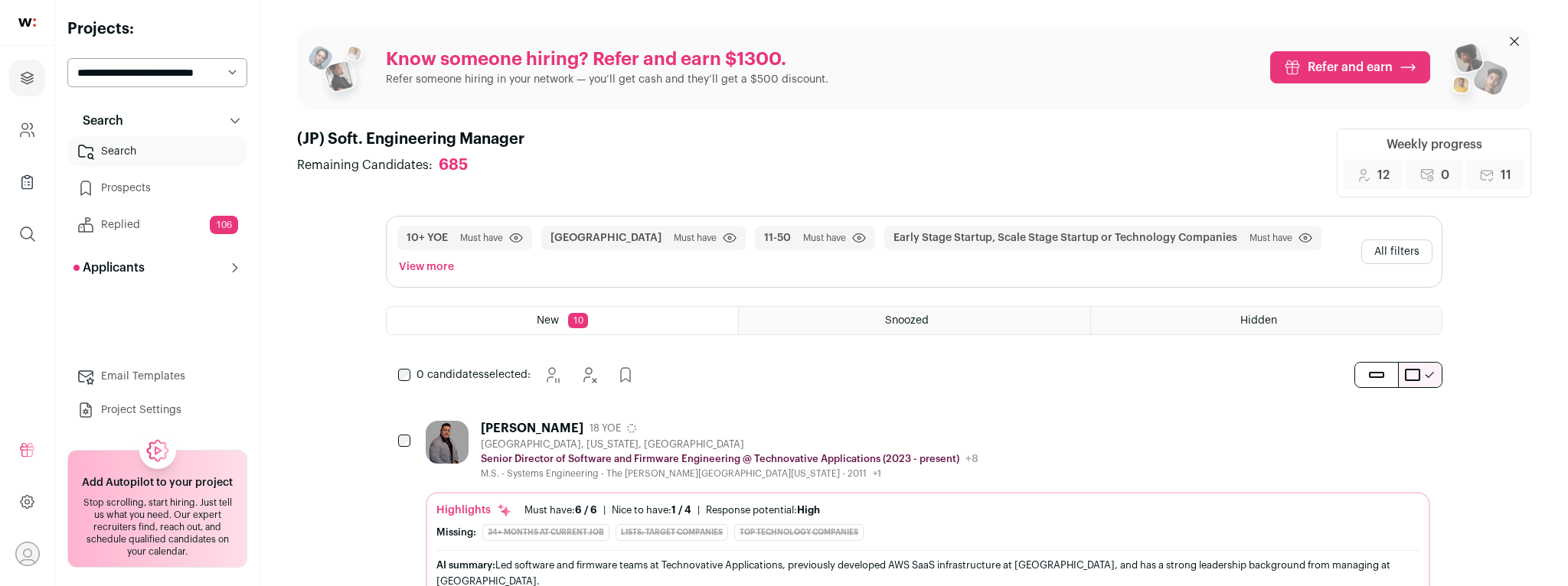
click at [951, 421] on div "[PERSON_NAME] 18 YOE" at bounding box center [730, 428] width 498 height 15
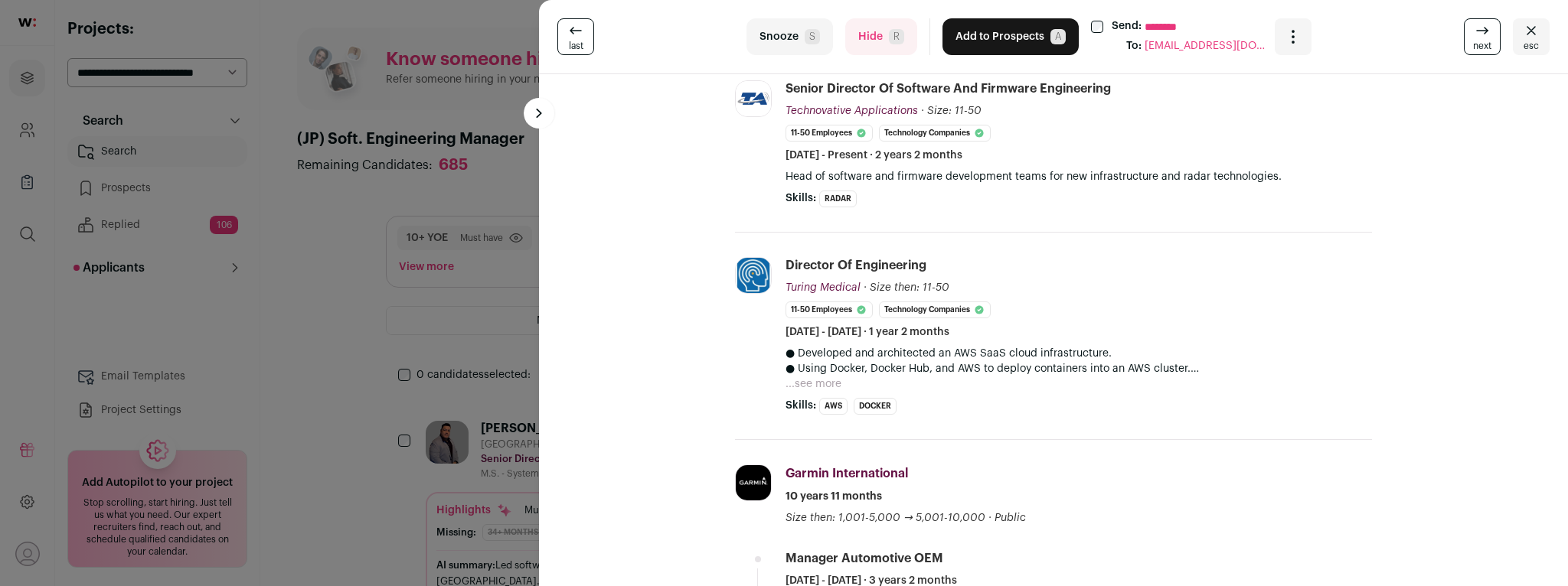
scroll to position [214, 0]
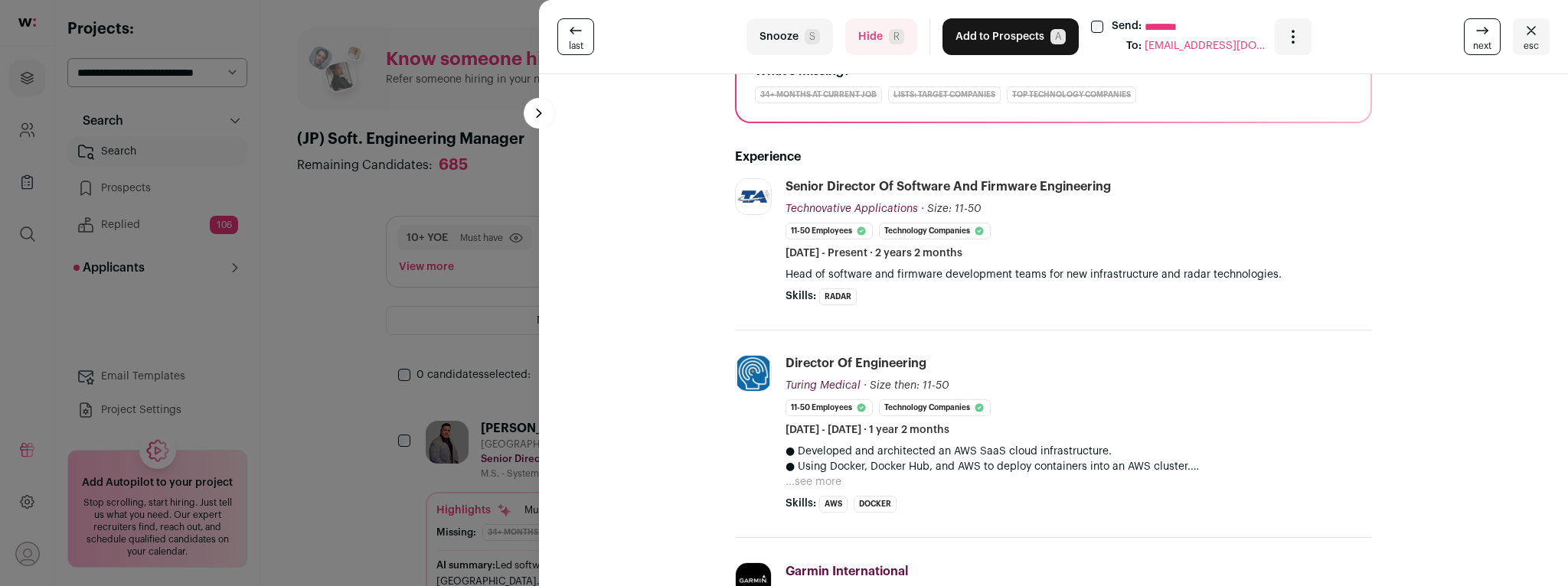
click at [869, 31] on button "Hide R" at bounding box center [881, 37] width 72 height 37
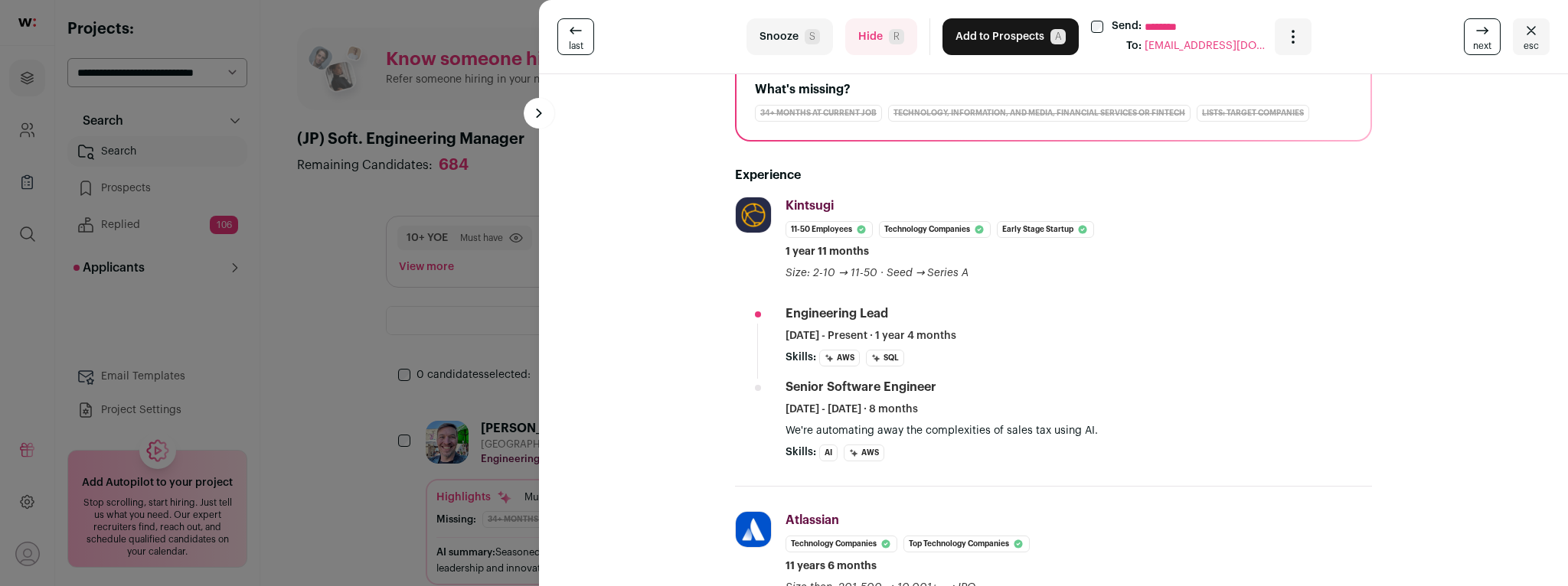
scroll to position [199, 0]
click at [1533, 33] on icon "Close" at bounding box center [1531, 30] width 18 height 18
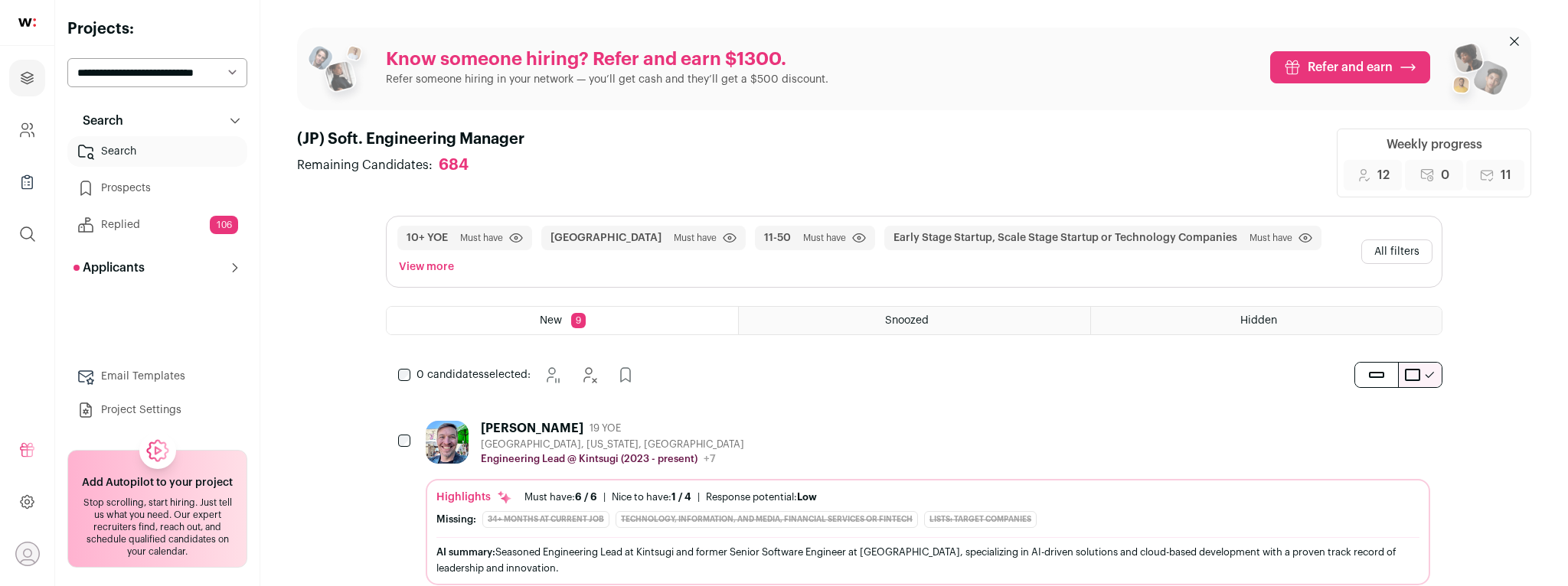
click at [131, 385] on link "Email Templates" at bounding box center [157, 376] width 180 height 30
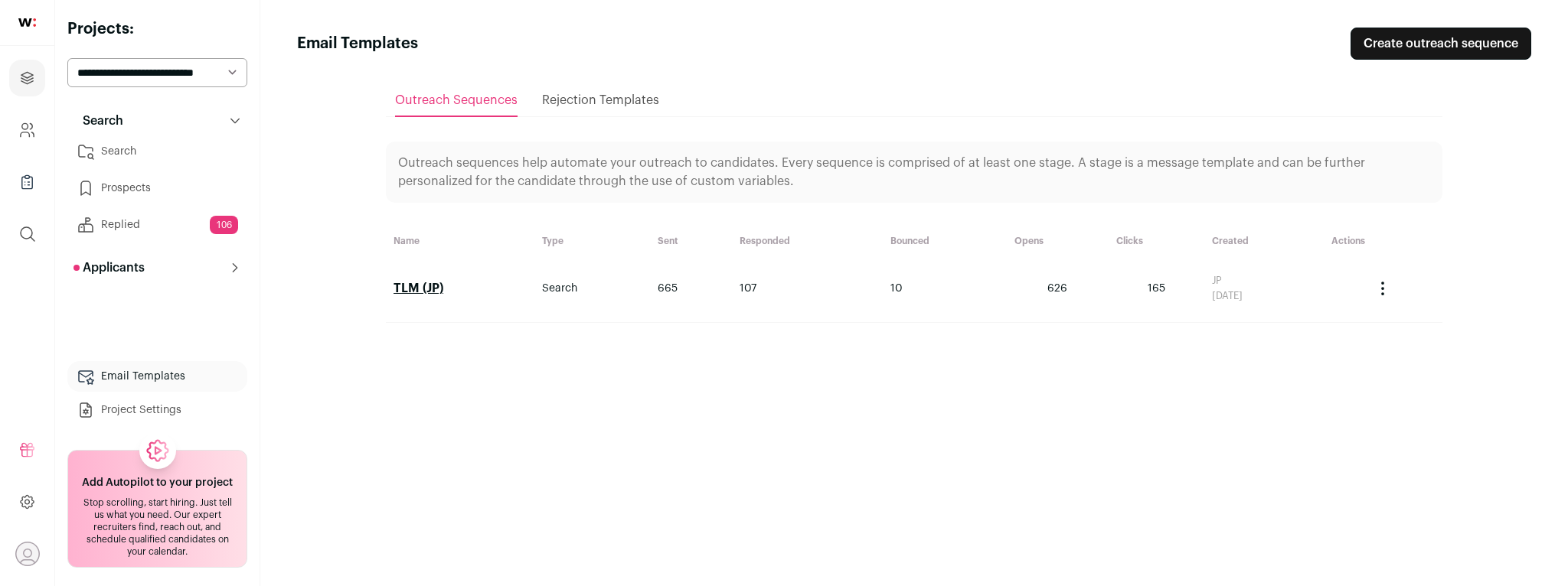
click at [429, 289] on link "TLM (JP)" at bounding box center [418, 288] width 49 height 12
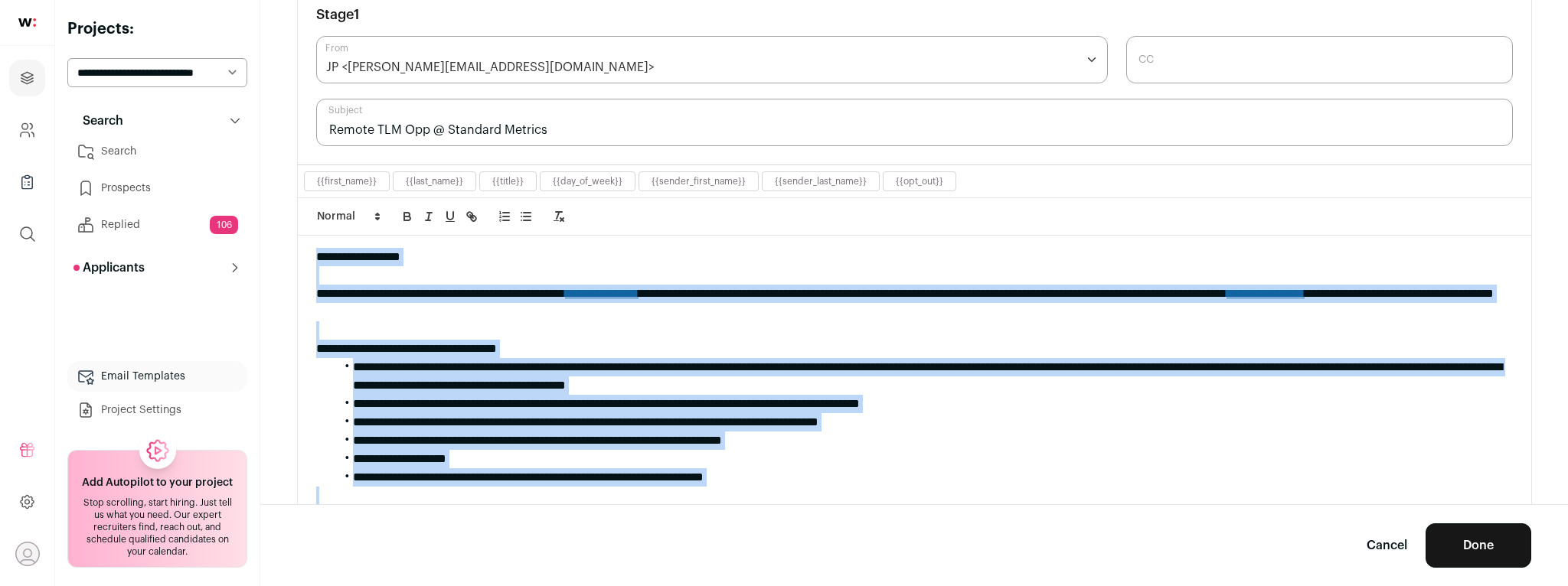
drag, startPoint x: 341, startPoint y: 452, endPoint x: 301, endPoint y: 201, distance: 254.2
click at [301, 201] on div "**********" at bounding box center [914, 344] width 1234 height 294
copy div "**********"
